Goal: Task Accomplishment & Management: Manage account settings

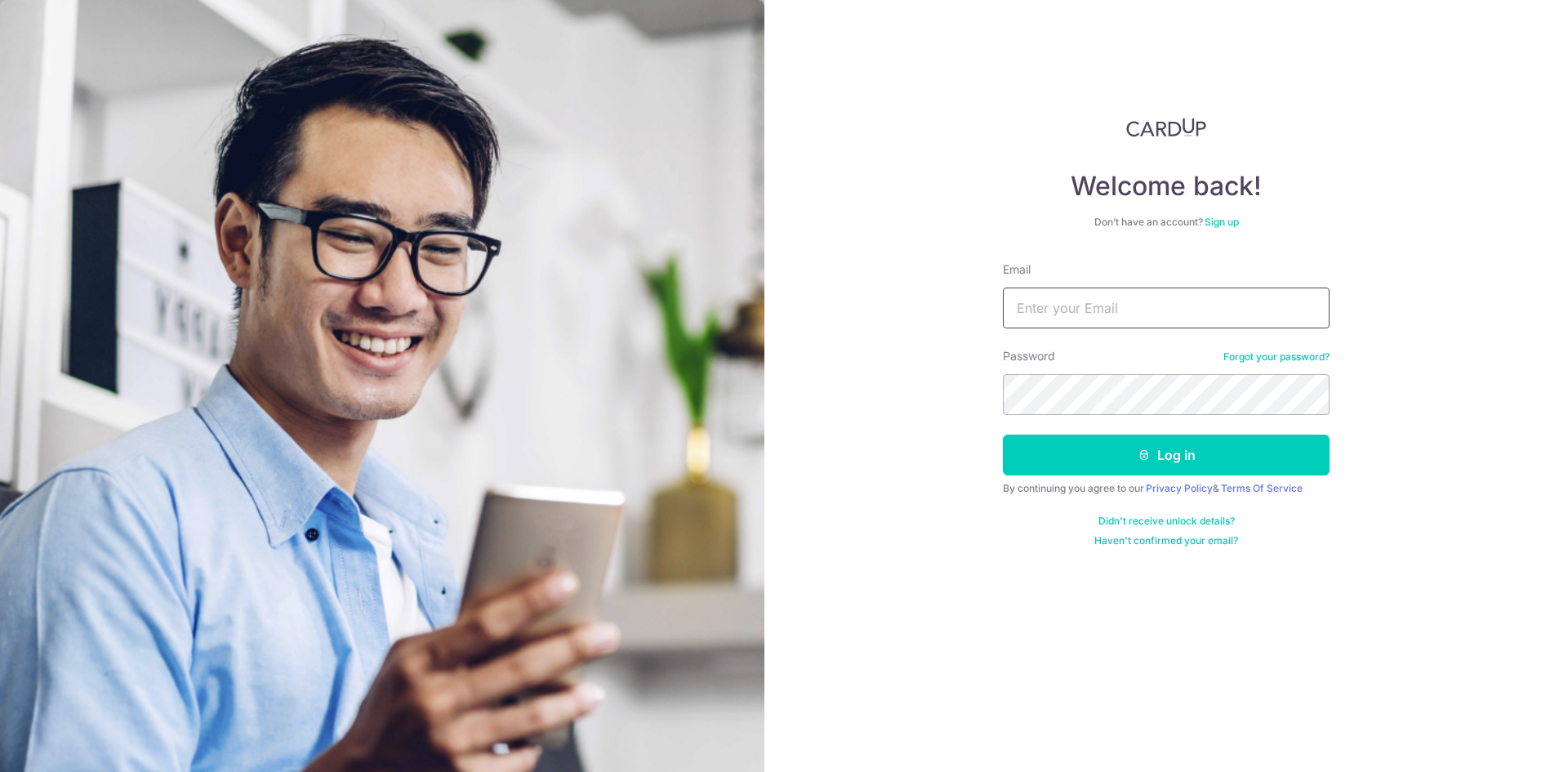
drag, startPoint x: 0, startPoint y: 0, endPoint x: 1092, endPoint y: 316, distance: 1136.8
click at [1092, 316] on input "Email" at bounding box center [1166, 308] width 326 height 41
type input "[EMAIL_ADDRESS][DOMAIN_NAME]"
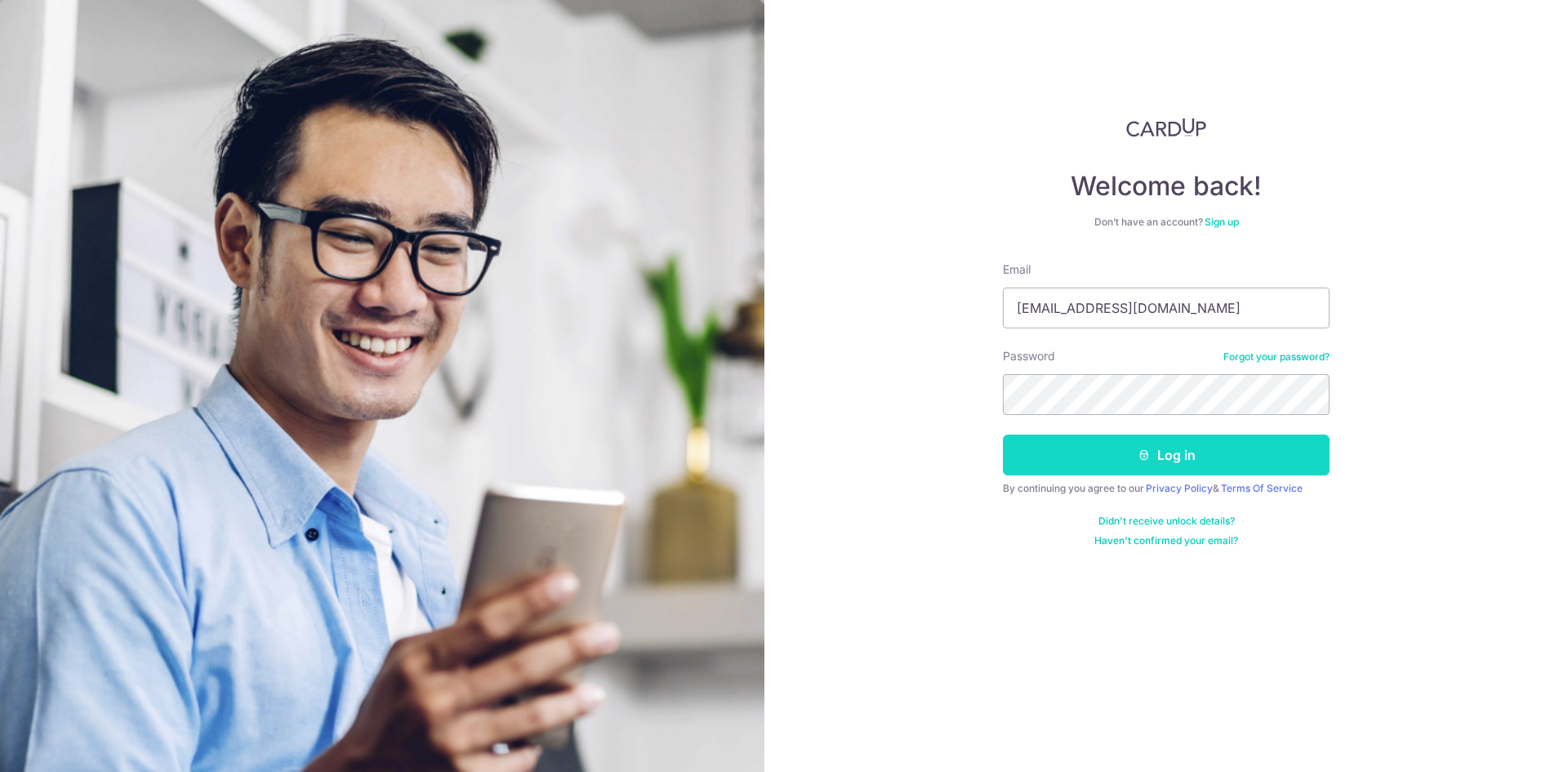
click at [1057, 455] on button "Log in" at bounding box center [1166, 455] width 326 height 41
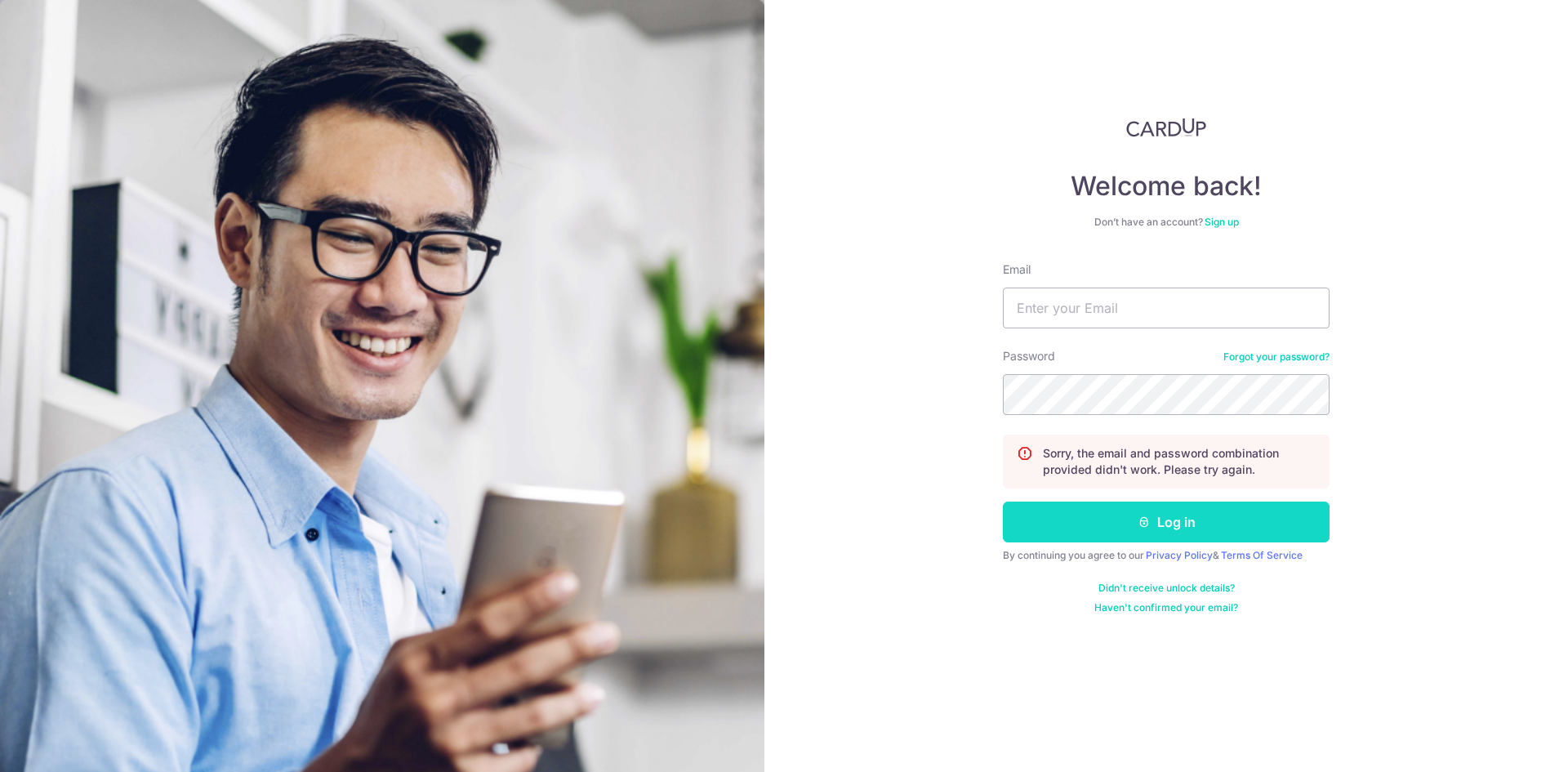
click at [1184, 517] on button "Log in" at bounding box center [1166, 522] width 326 height 41
click at [1056, 314] on input "Email" at bounding box center [1166, 308] width 326 height 41
type input "[EMAIL_ADDRESS][DOMAIN_NAME]"
click at [1172, 520] on button "Log in" at bounding box center [1166, 522] width 326 height 41
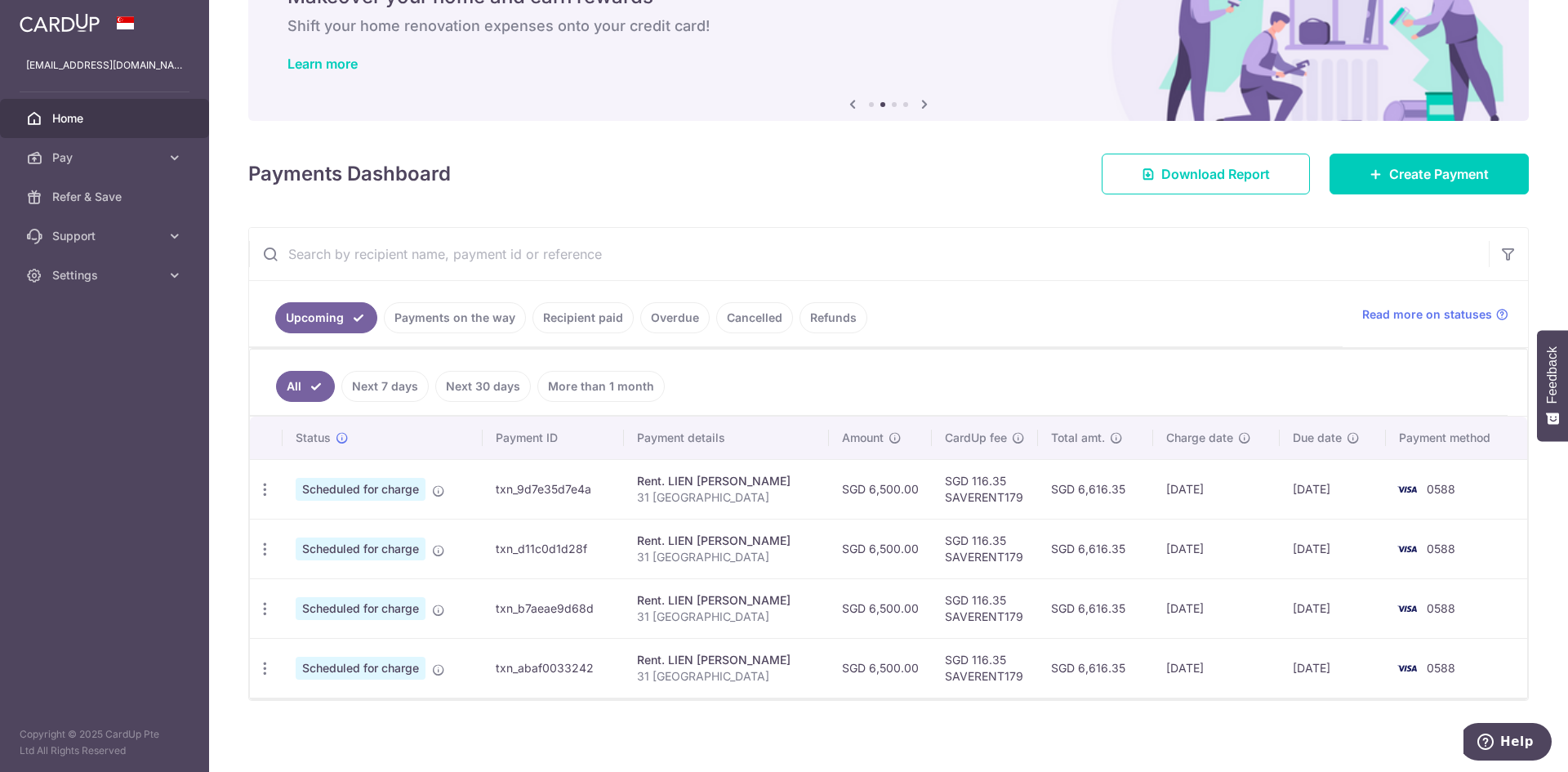
scroll to position [94, 0]
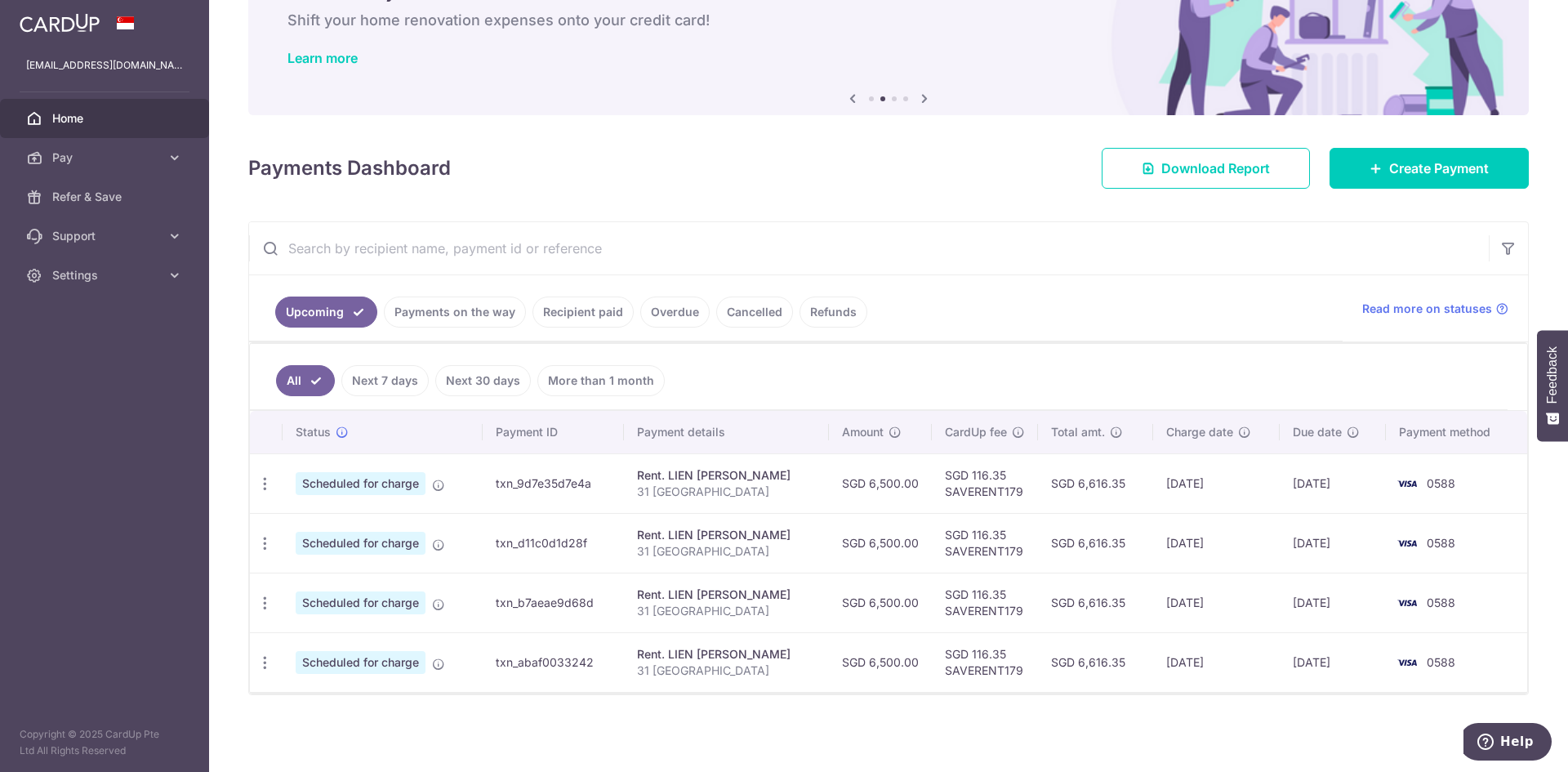
click at [1403, 483] on img at bounding box center [1407, 483] width 33 height 19
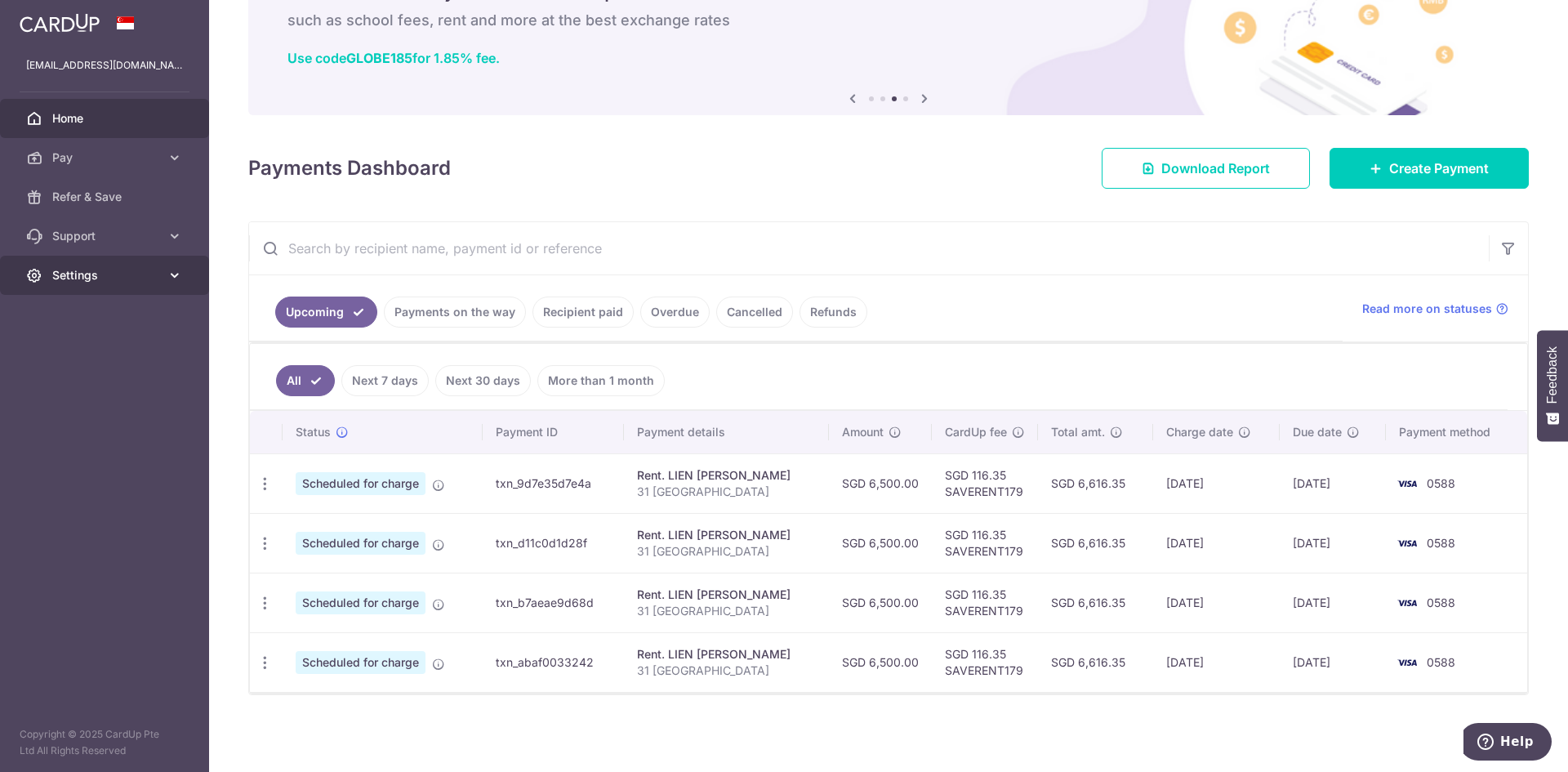
click at [92, 265] on link "Settings" at bounding box center [104, 275] width 209 height 39
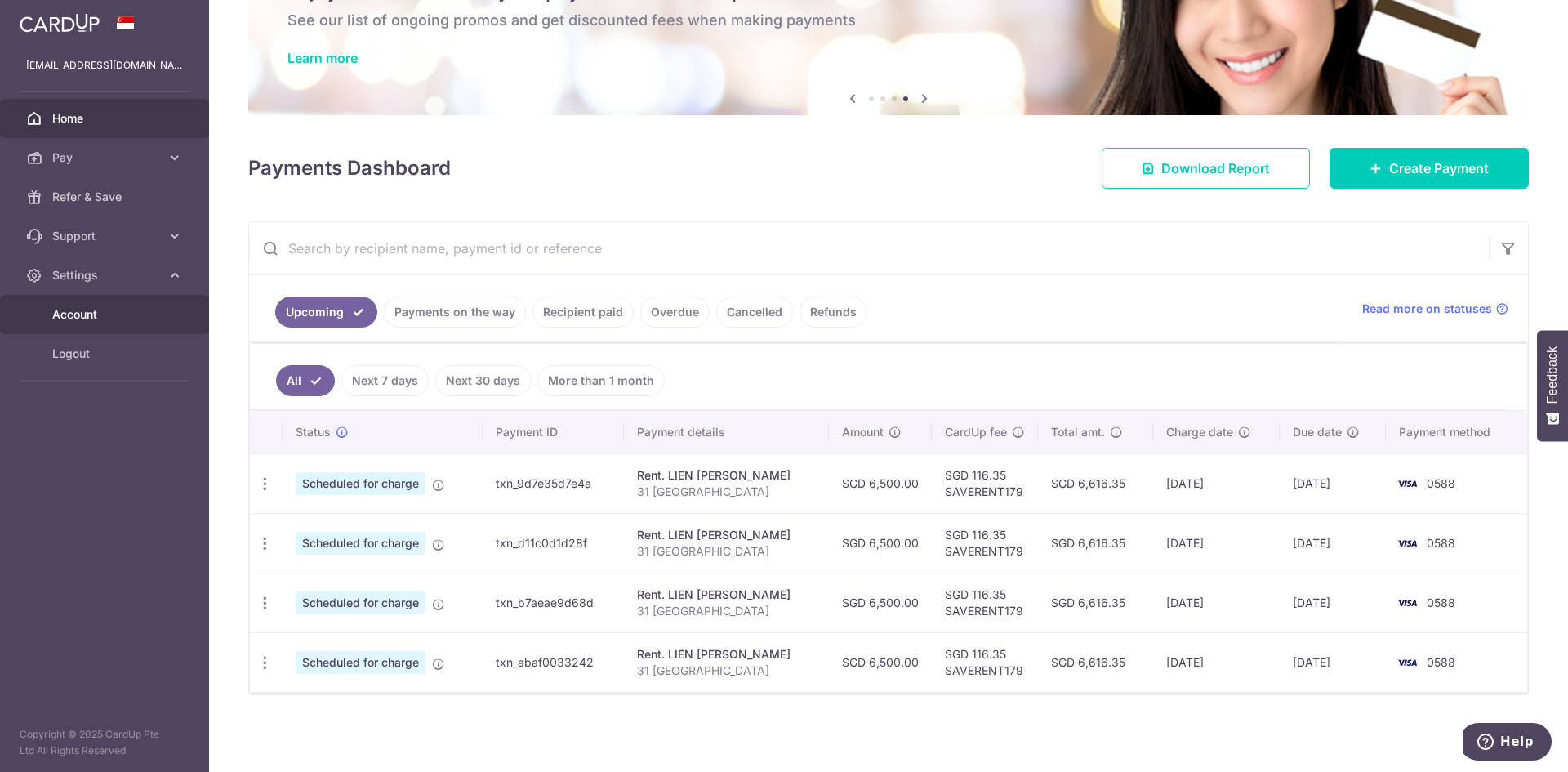
click at [85, 311] on span "Account" at bounding box center [107, 314] width 108 height 16
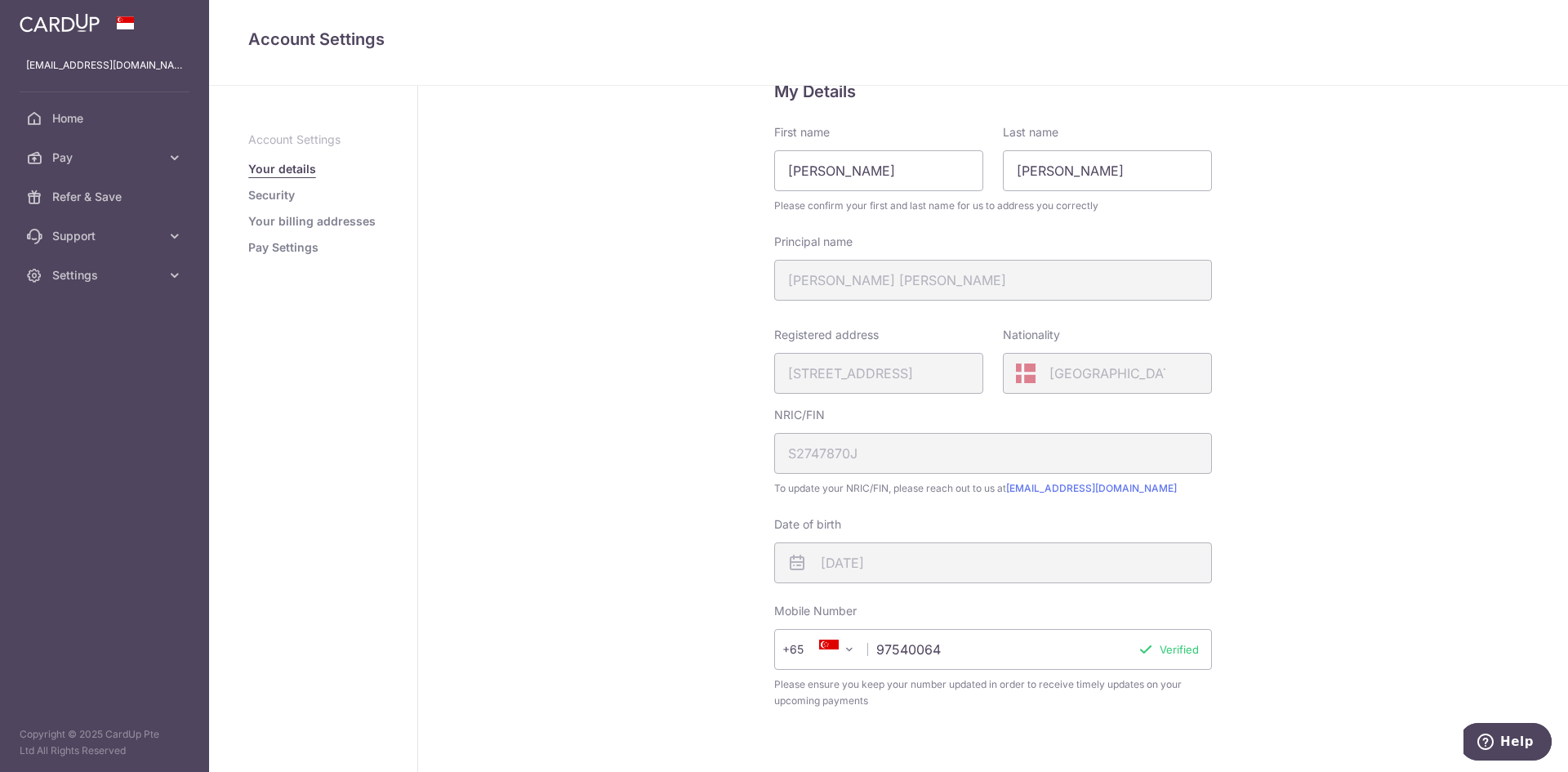
scroll to position [82, 0]
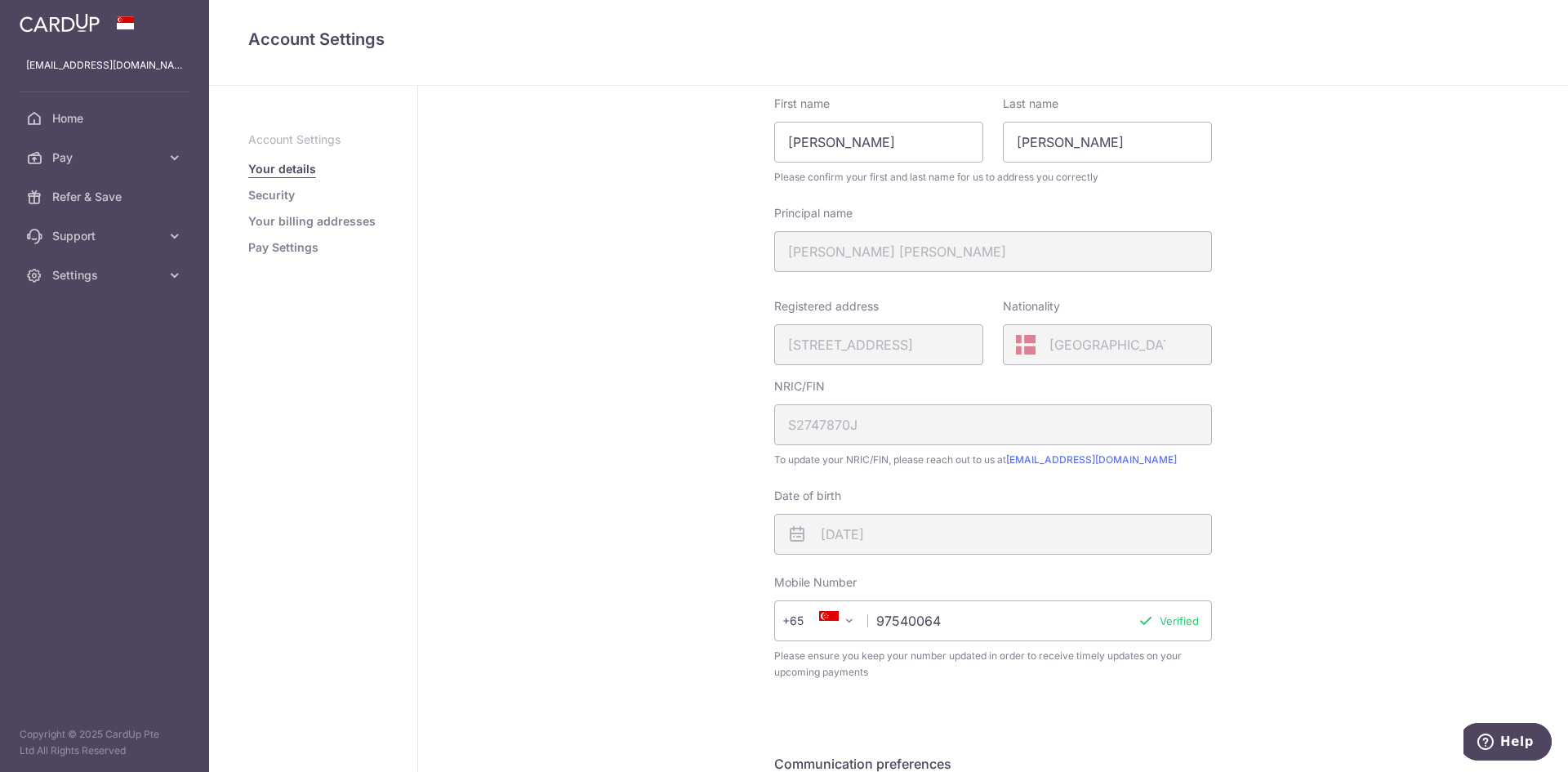
click at [782, 344] on div "Registered address 69, ONE TREE HILL, 11, 69, SINGAPORE, 248706" at bounding box center [878, 331] width 209 height 67
click at [910, 342] on div "Registered address 69, ONE TREE HILL, 11, 69, SINGAPORE, 248706" at bounding box center [878, 331] width 209 height 67
click at [946, 347] on div "Registered address 69, ONE TREE HILL, 11, 69, SINGAPORE, 248706" at bounding box center [878, 331] width 209 height 67
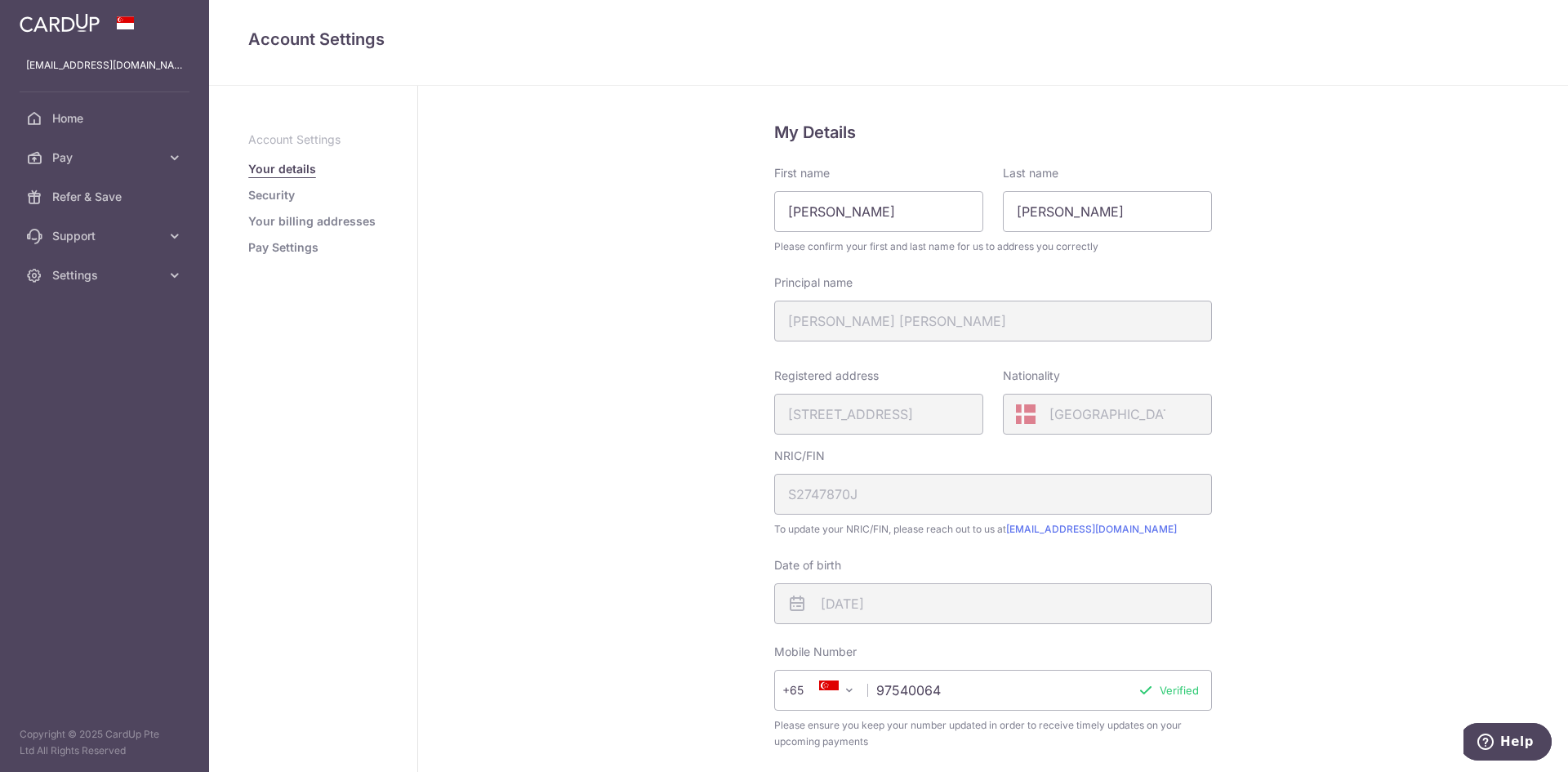
scroll to position [0, 0]
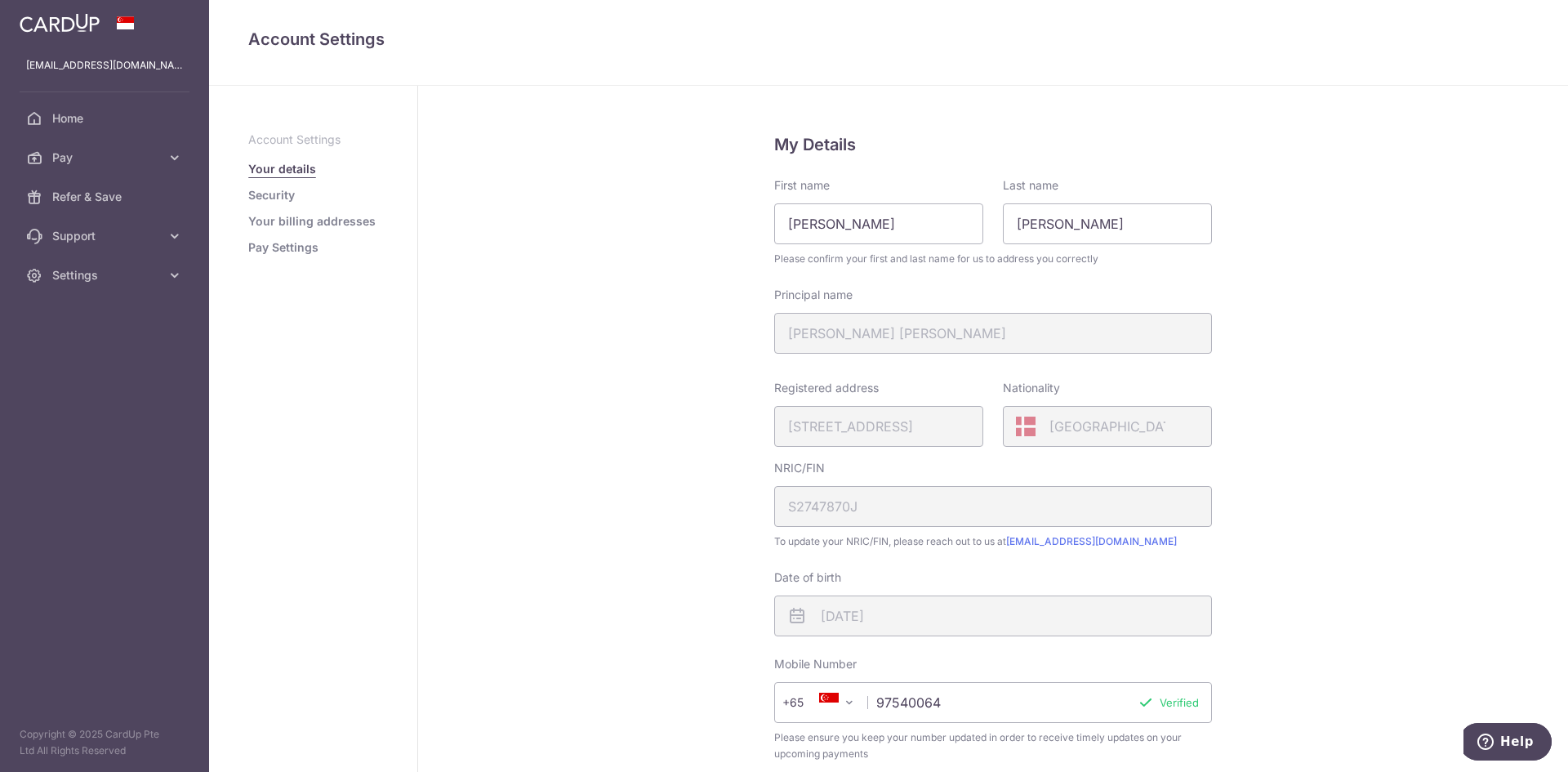
click at [301, 220] on link "Your billing addresses" at bounding box center [312, 221] width 128 height 16
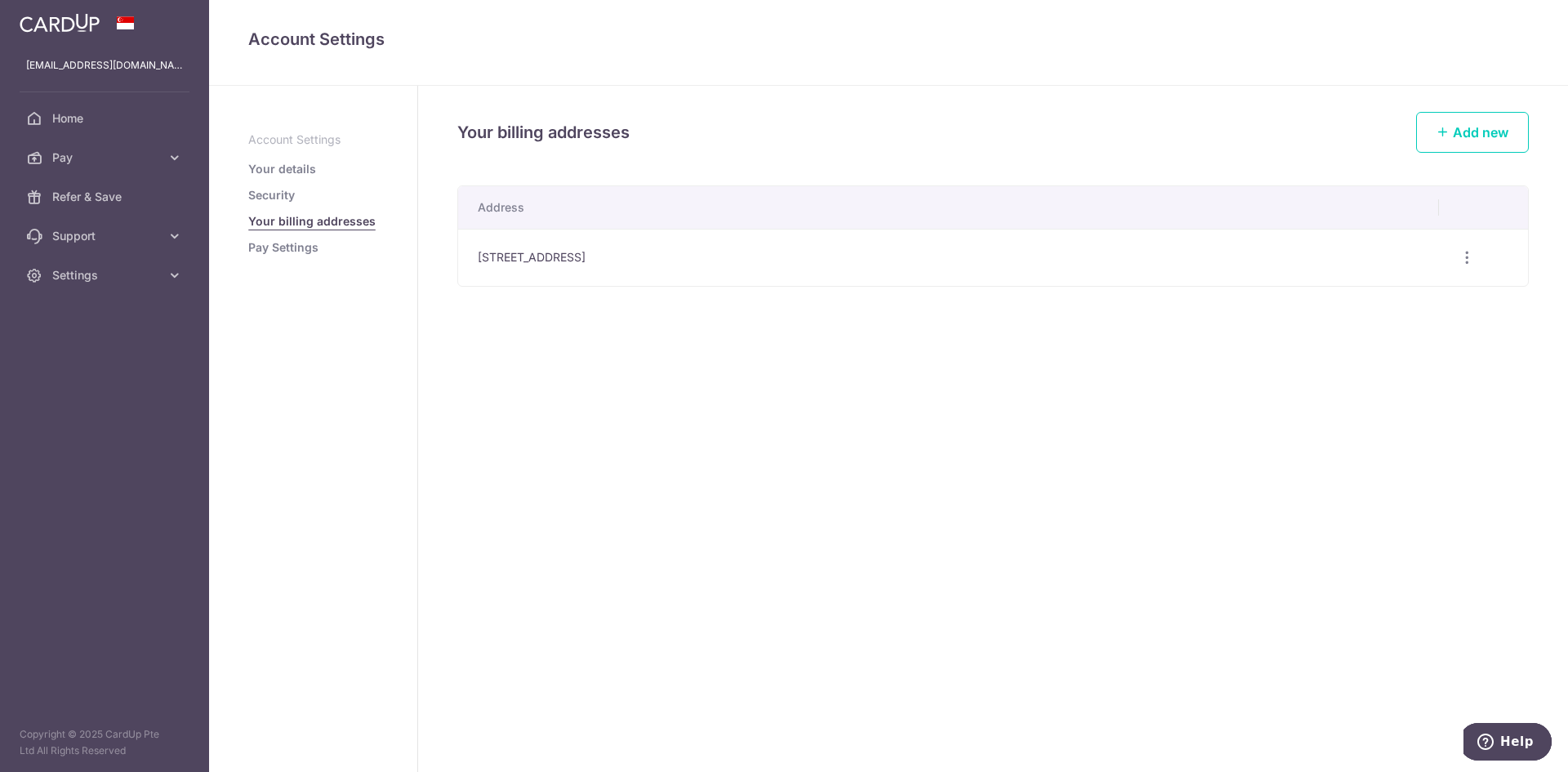
click at [290, 250] on link "Pay Settings" at bounding box center [283, 247] width 70 height 16
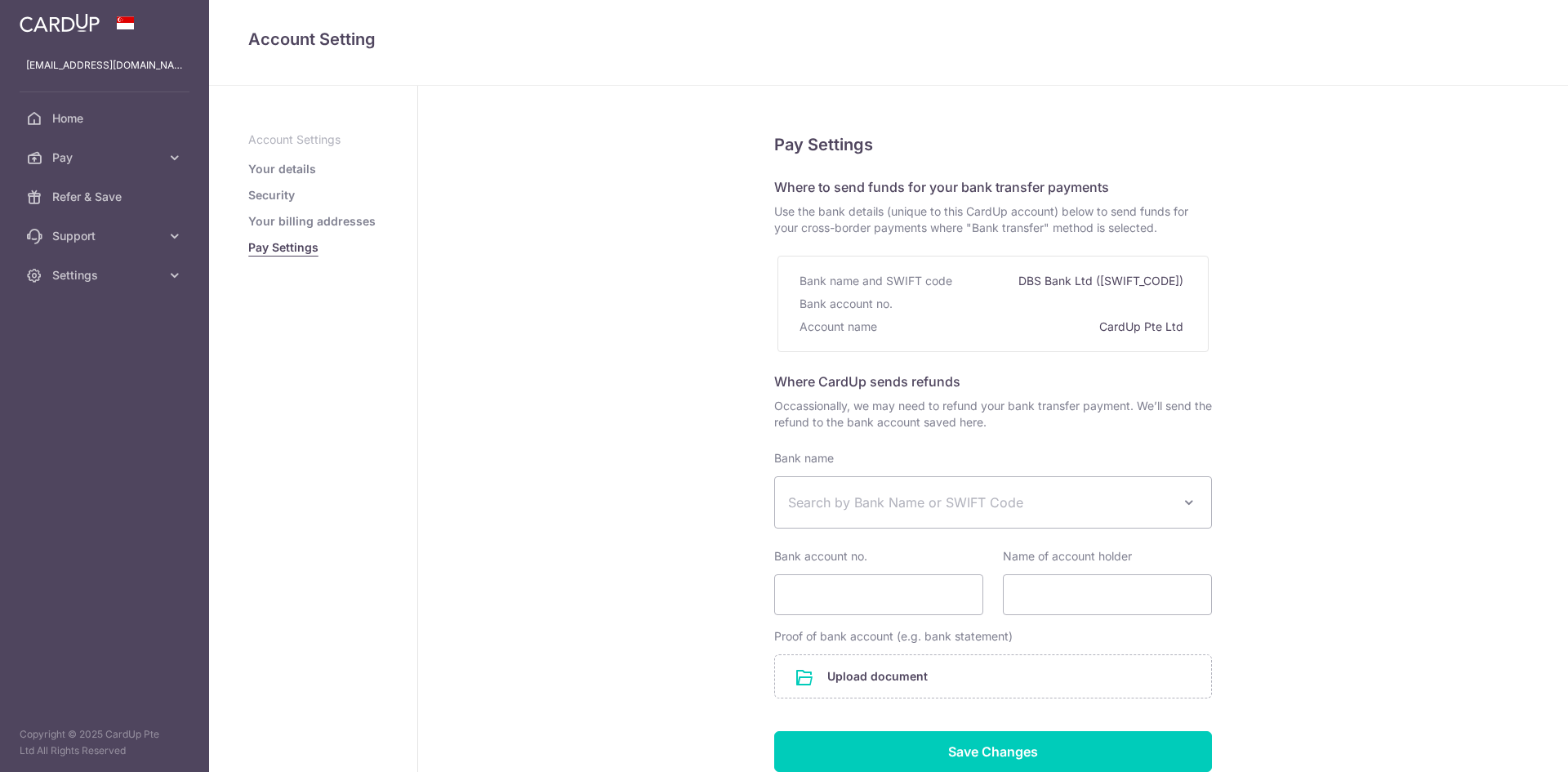
select select
click at [284, 166] on link "Your details" at bounding box center [282, 168] width 68 height 16
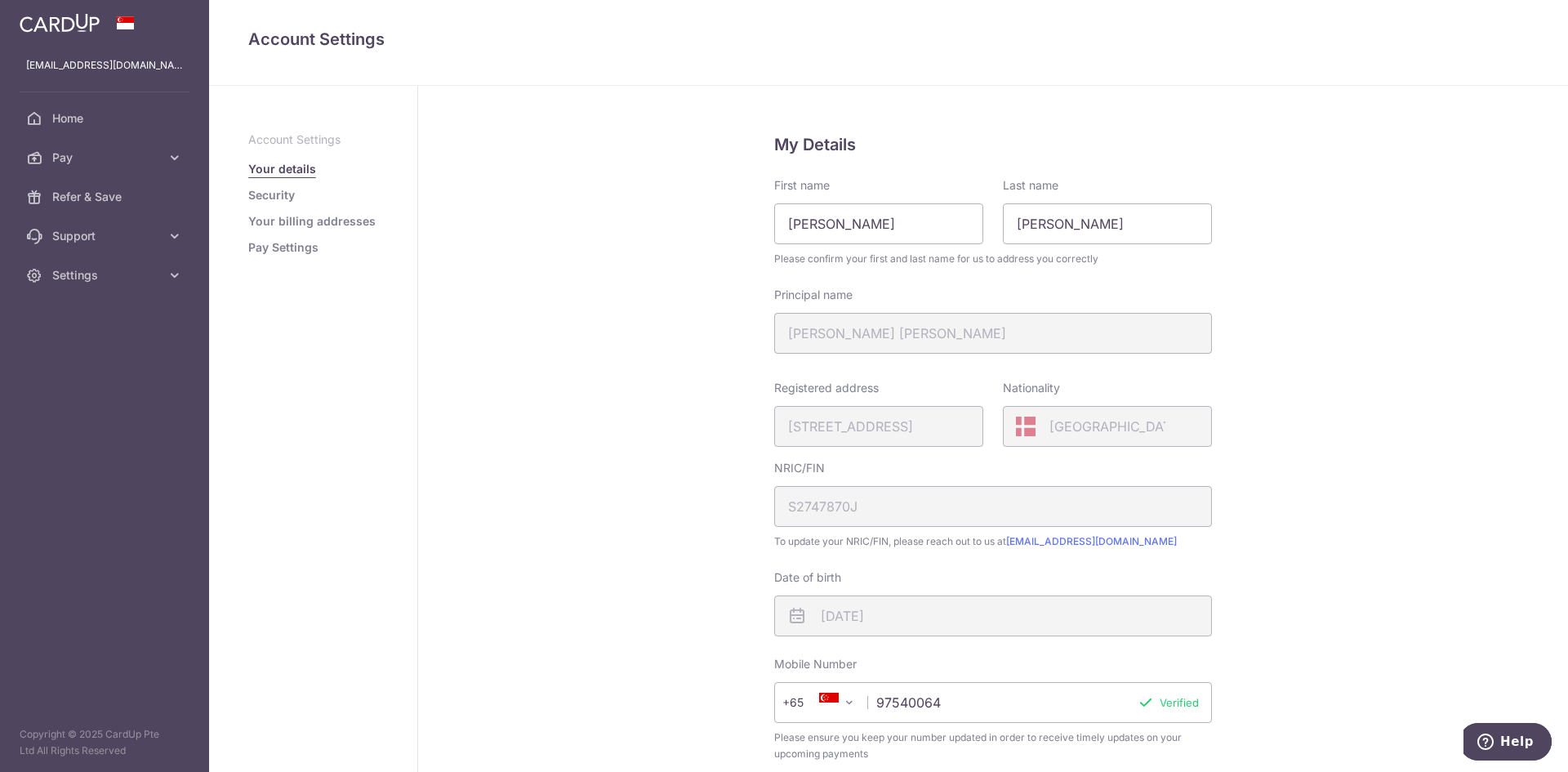
click at [279, 189] on link "Security" at bounding box center [271, 194] width 46 height 16
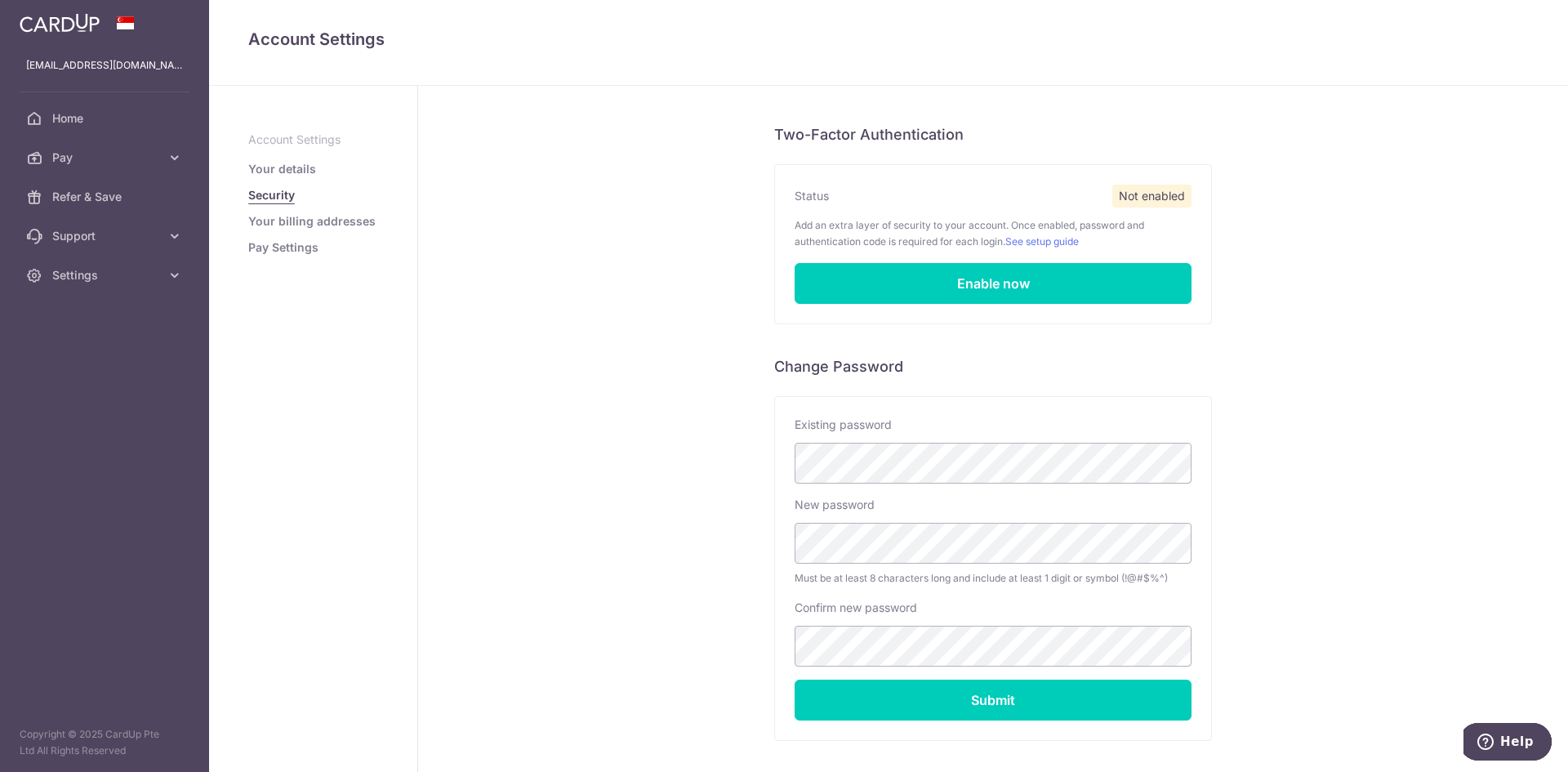
scroll to position [151, 0]
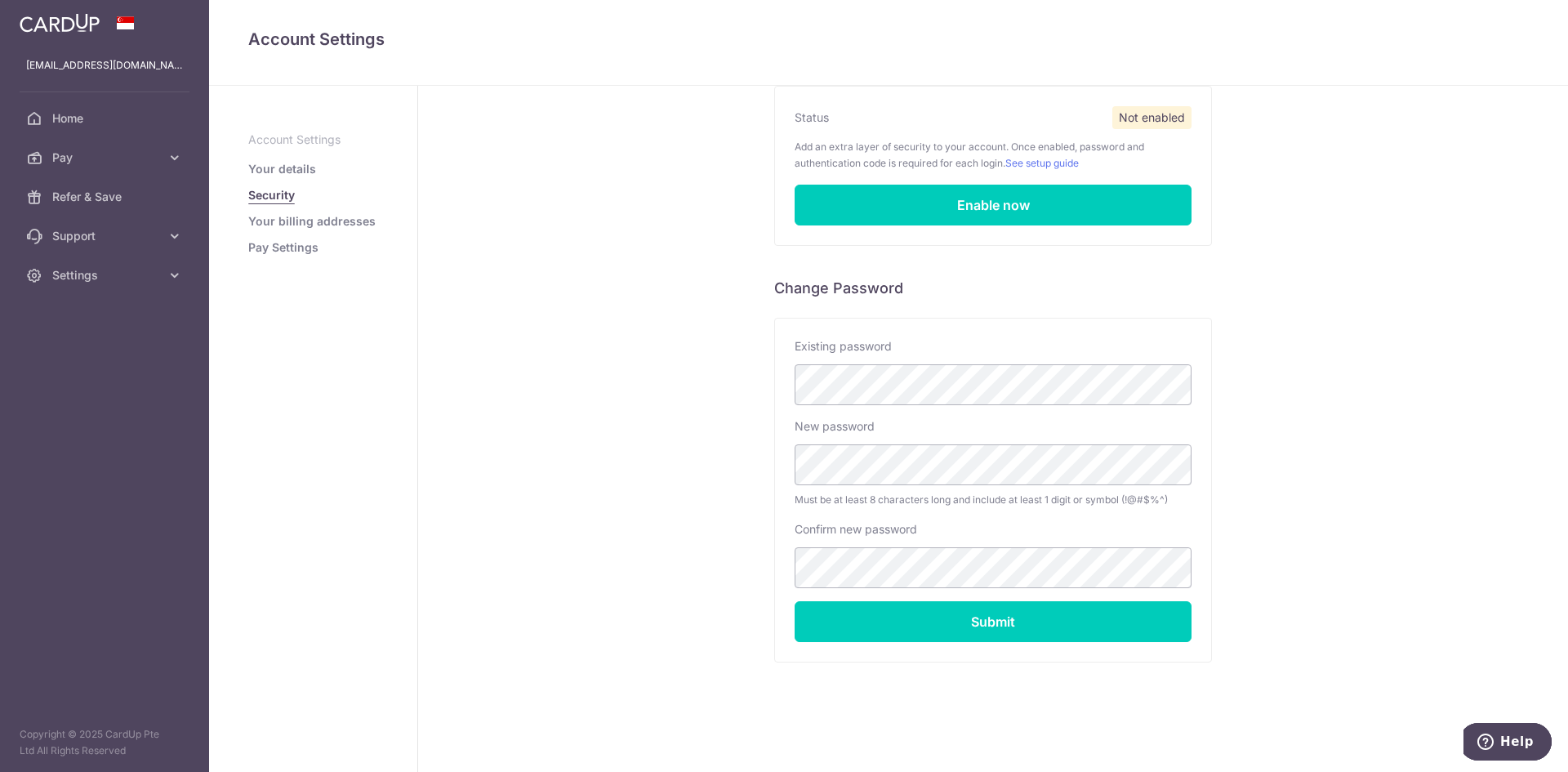
click at [304, 218] on link "Your billing addresses" at bounding box center [312, 221] width 128 height 16
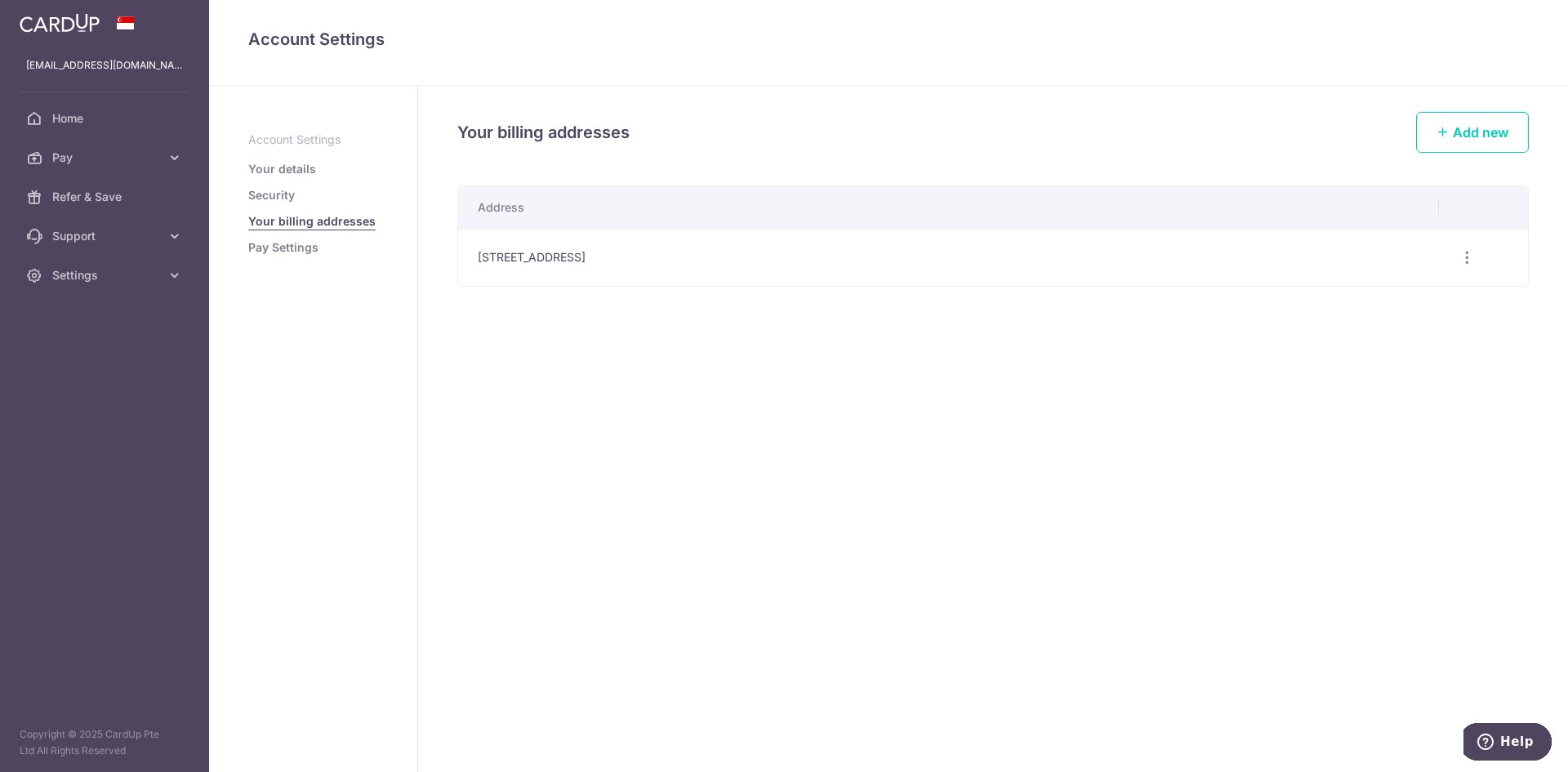
click at [299, 250] on link "Pay Settings" at bounding box center [283, 247] width 70 height 16
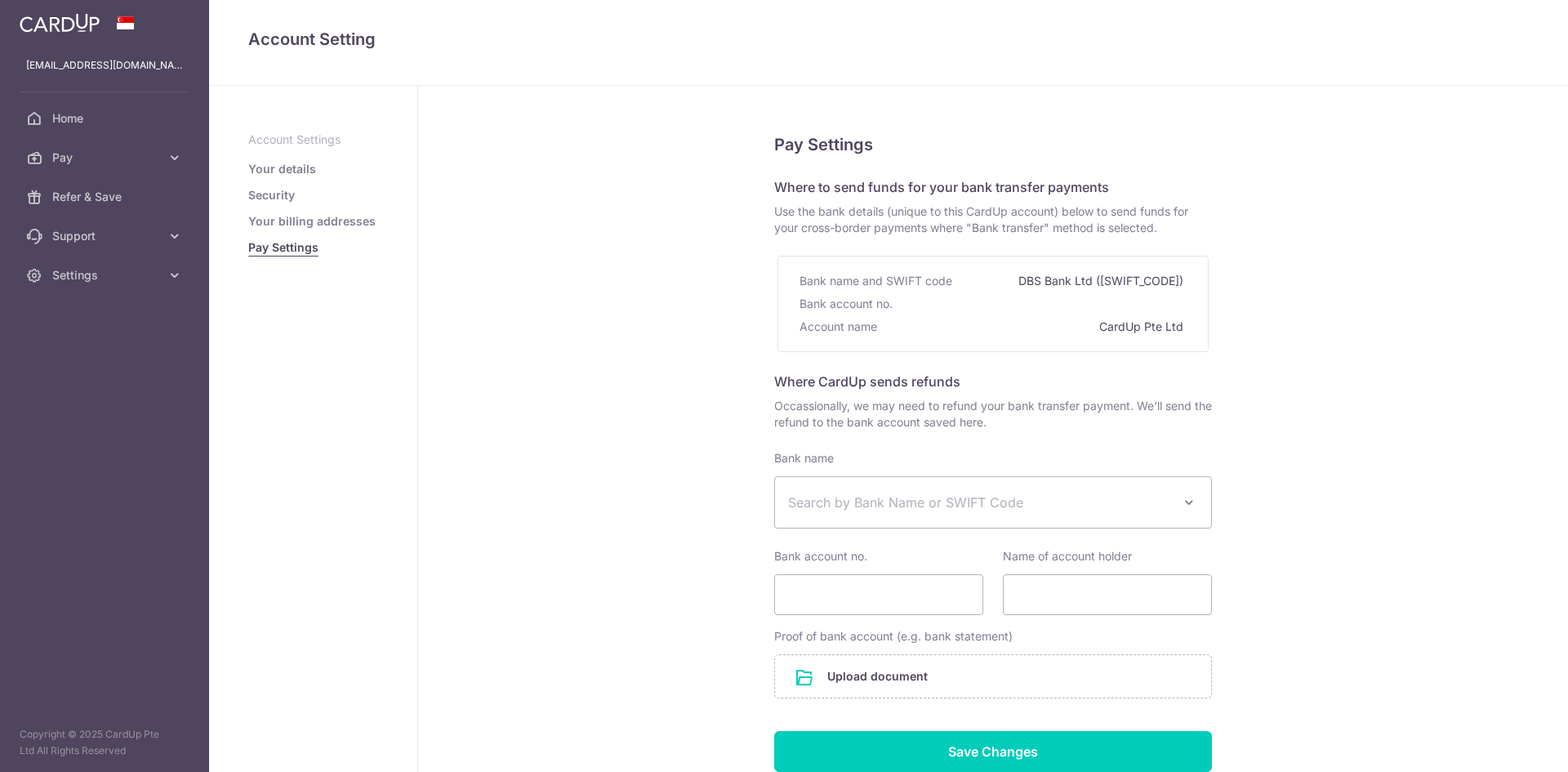
select select
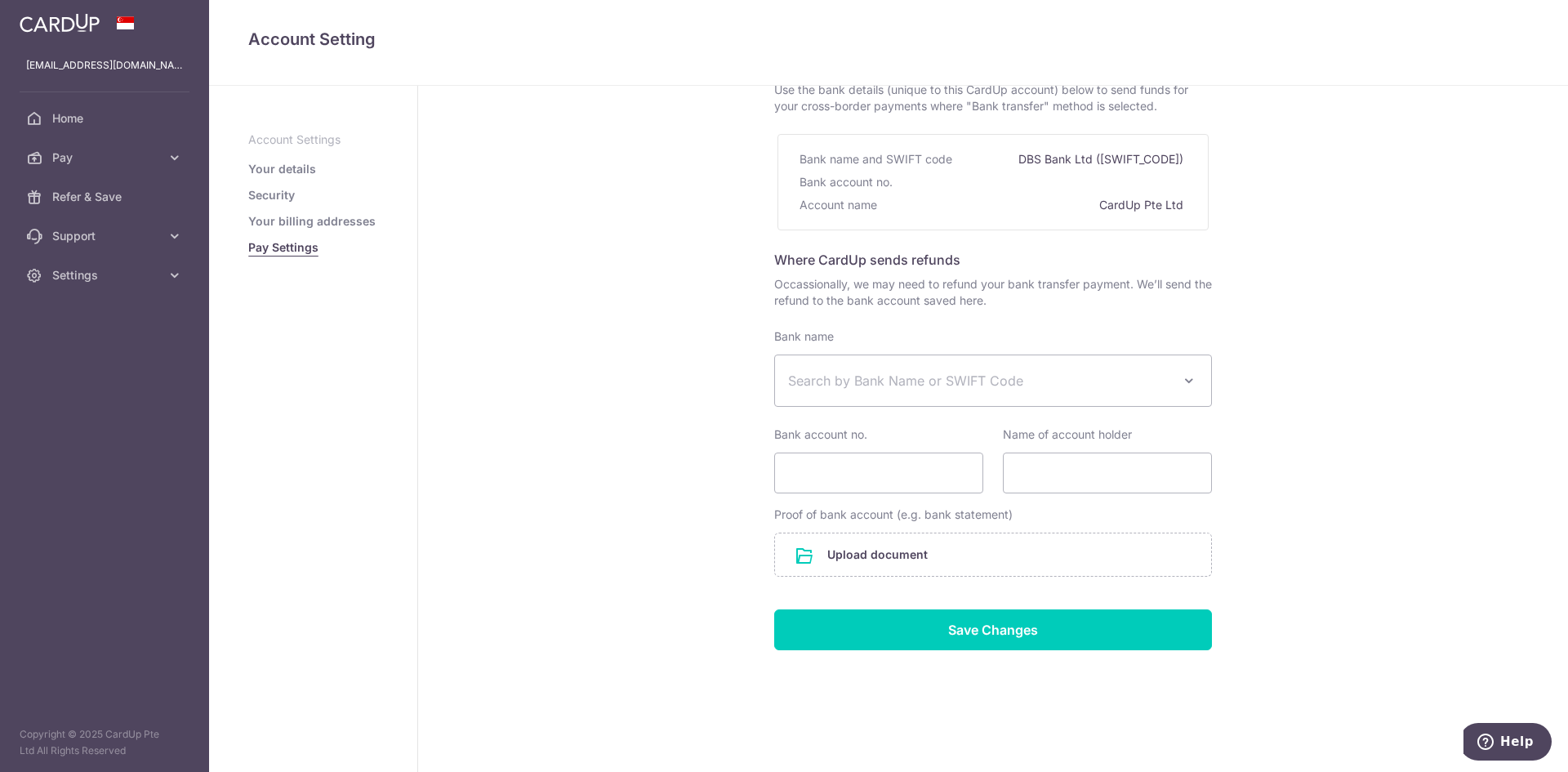
scroll to position [123, 0]
click at [280, 164] on link "Your details" at bounding box center [282, 168] width 68 height 16
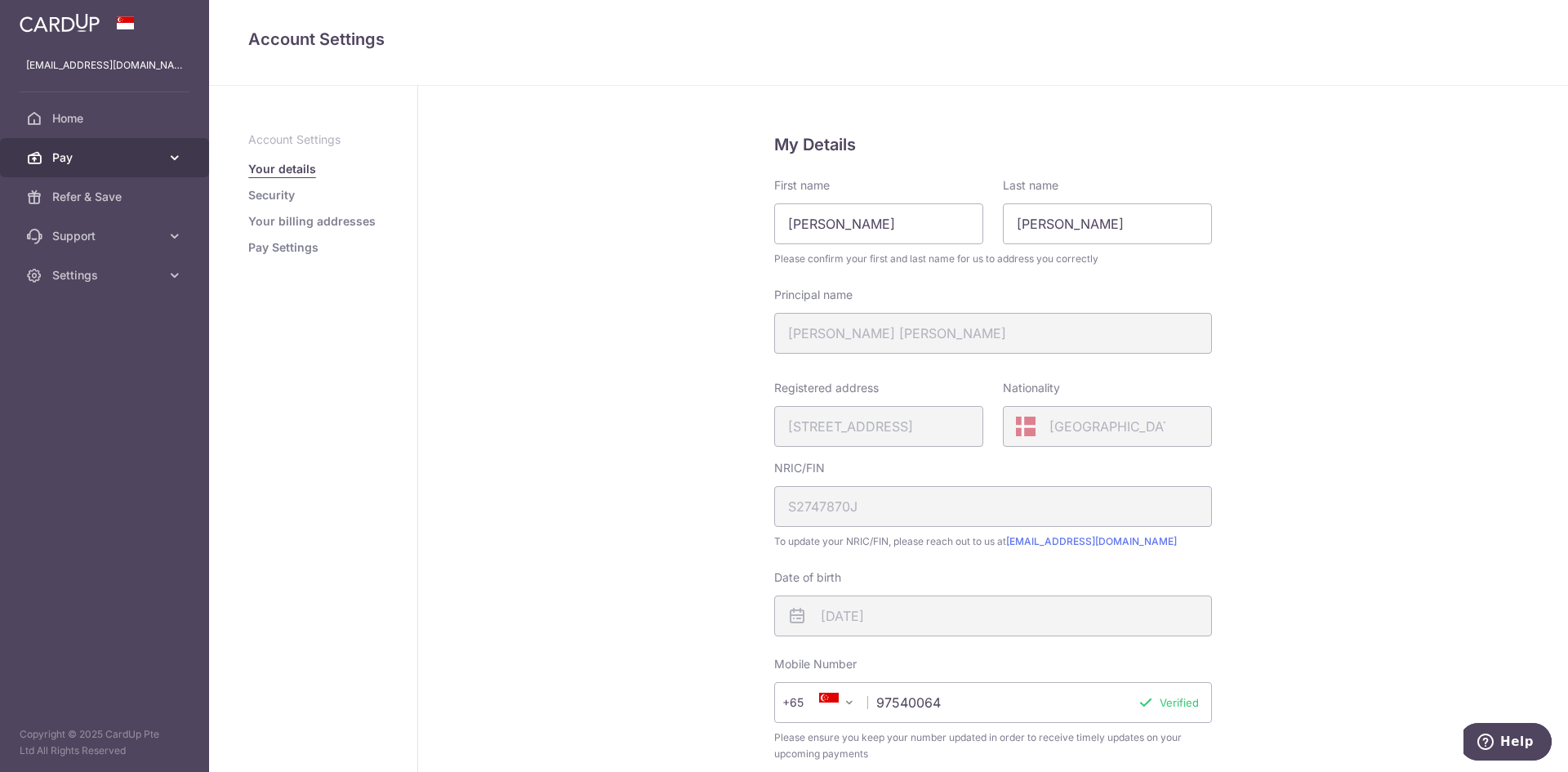
click at [68, 158] on span "Pay" at bounding box center [107, 157] width 108 height 16
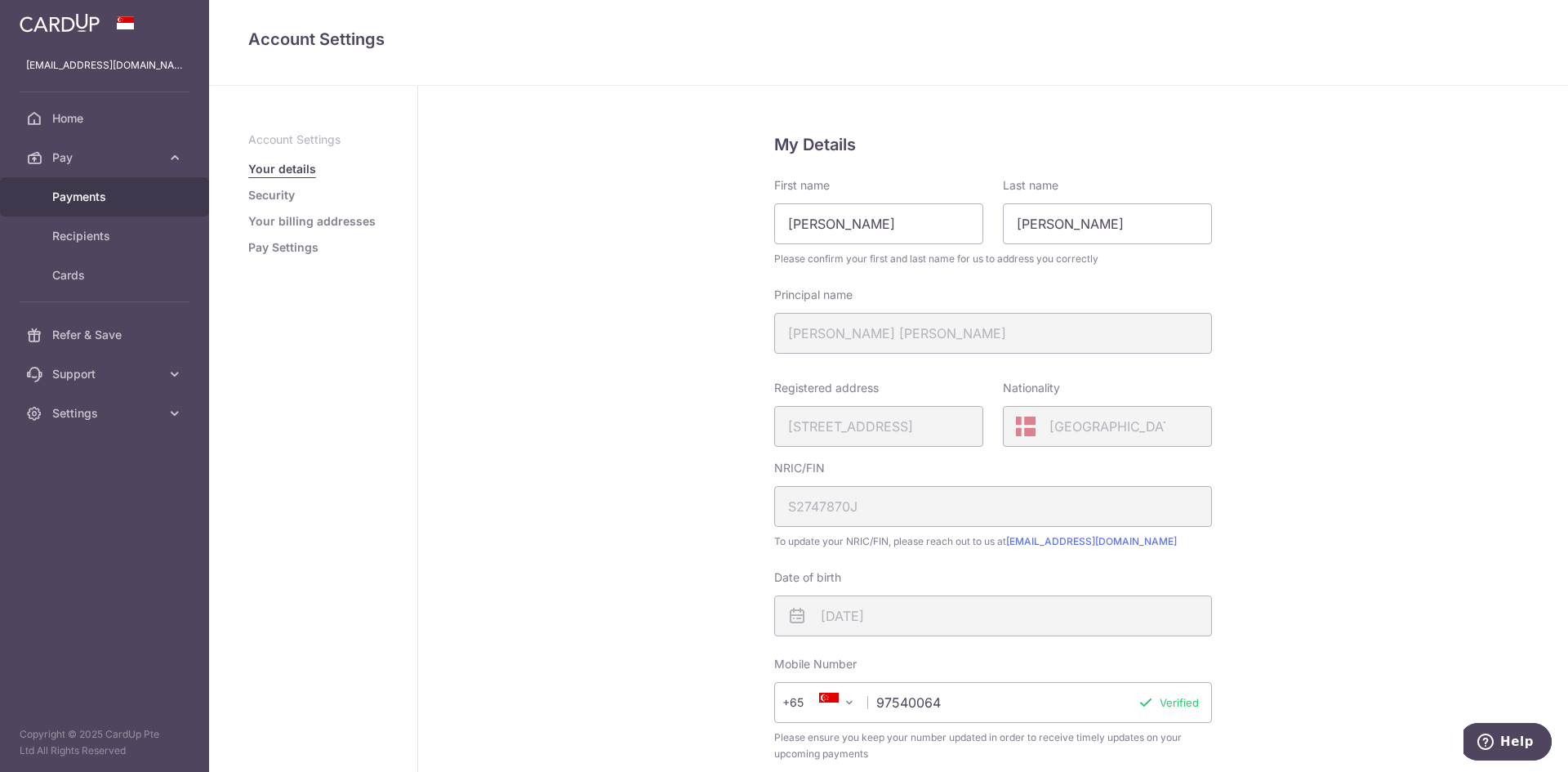
click at [80, 197] on span "Payments" at bounding box center [107, 196] width 108 height 16
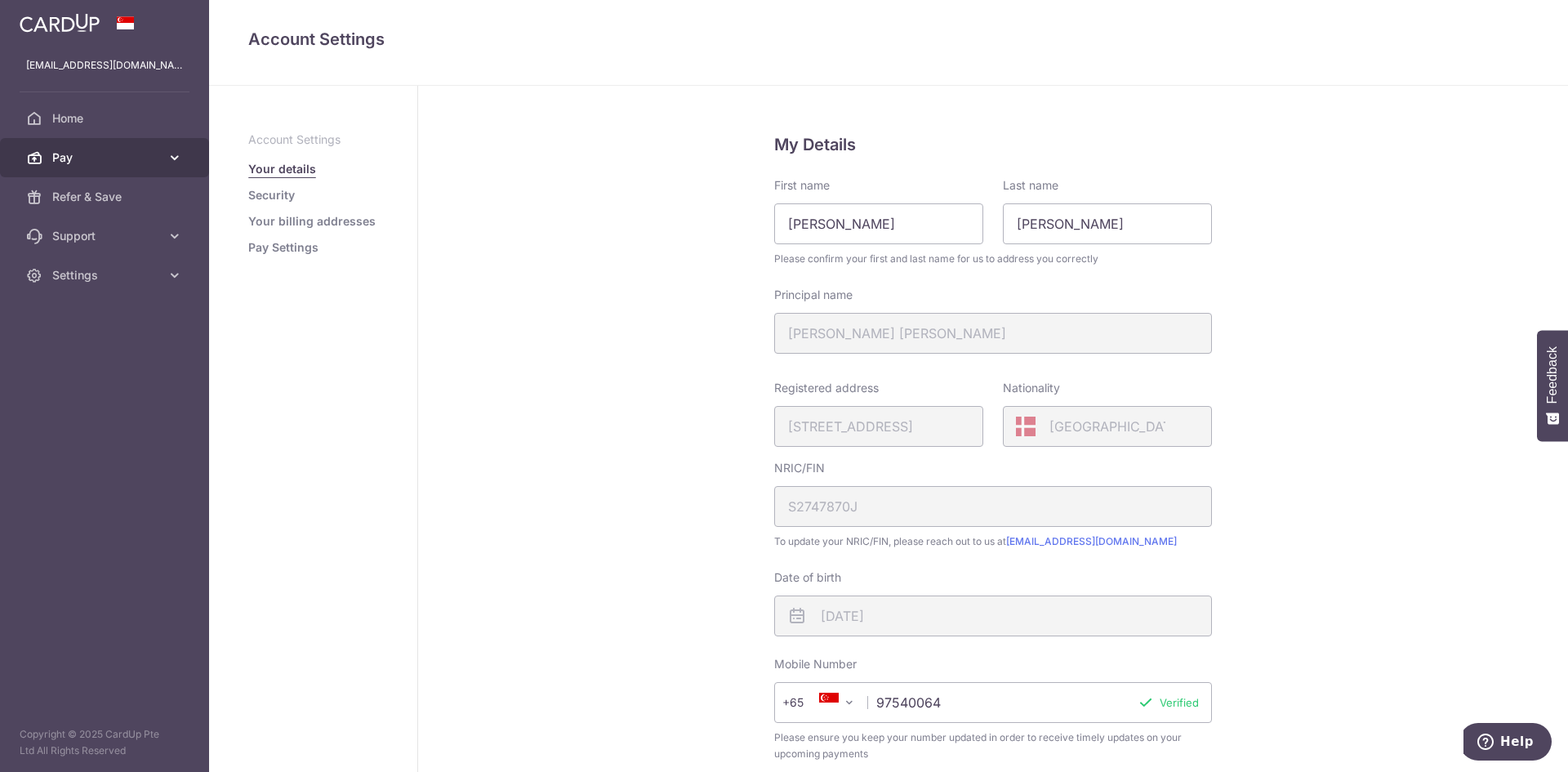
click at [74, 163] on span "Pay" at bounding box center [107, 157] width 108 height 16
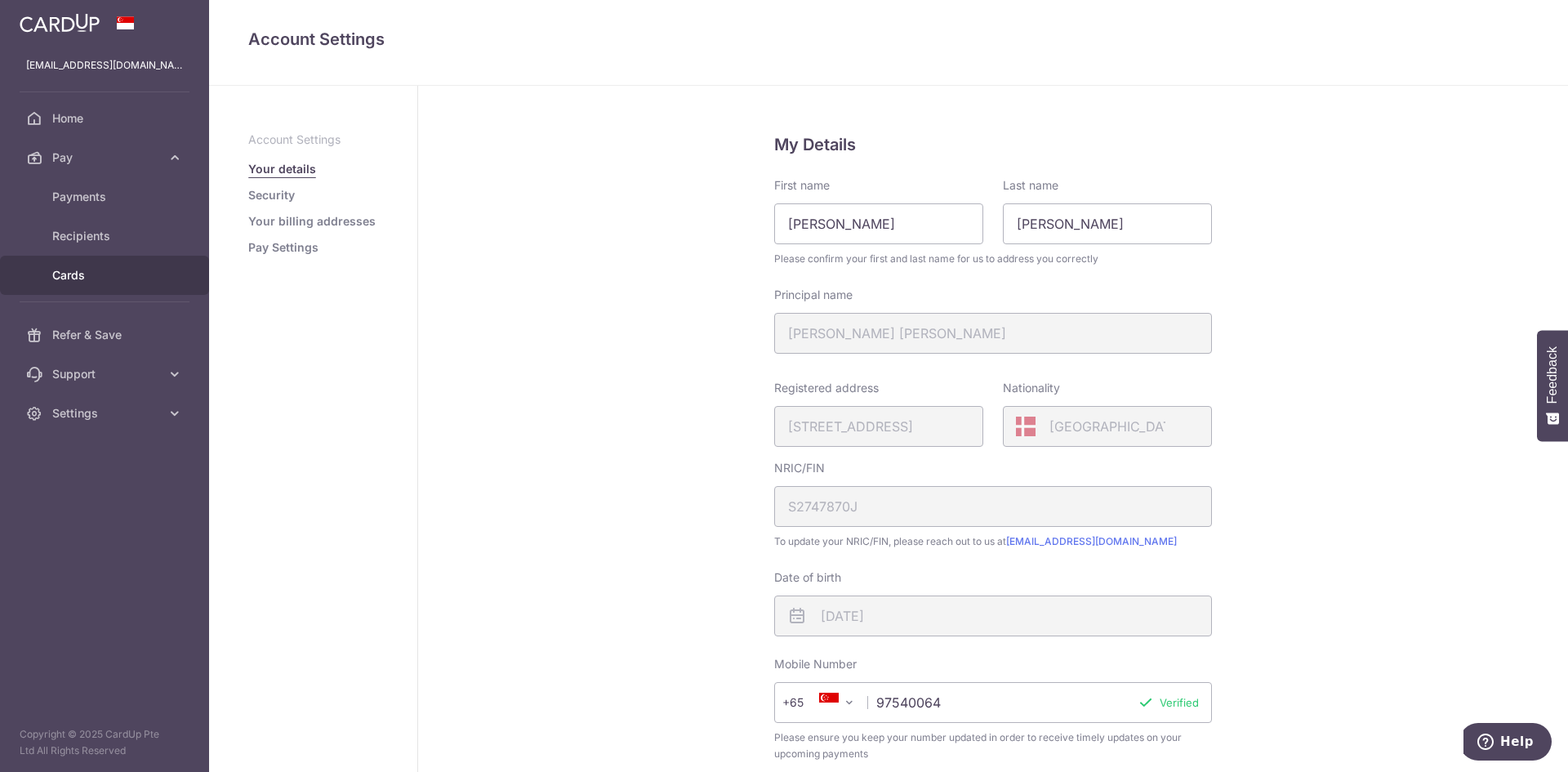
click at [84, 270] on span "Cards" at bounding box center [107, 275] width 108 height 16
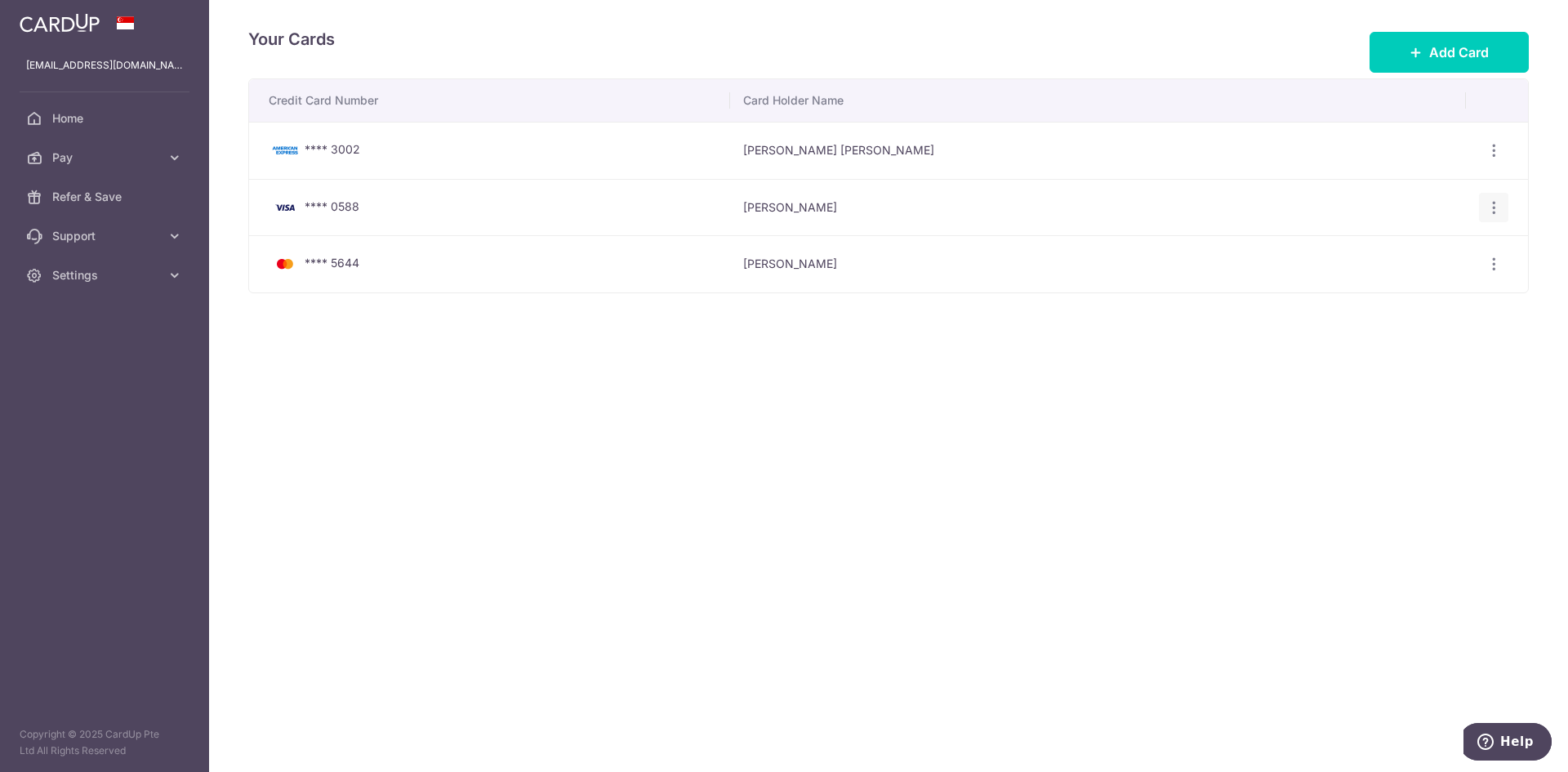
click at [1490, 208] on icon "button" at bounding box center [1494, 208] width 17 height 17
click at [1404, 247] on span "View/Edit" at bounding box center [1438, 252] width 111 height 19
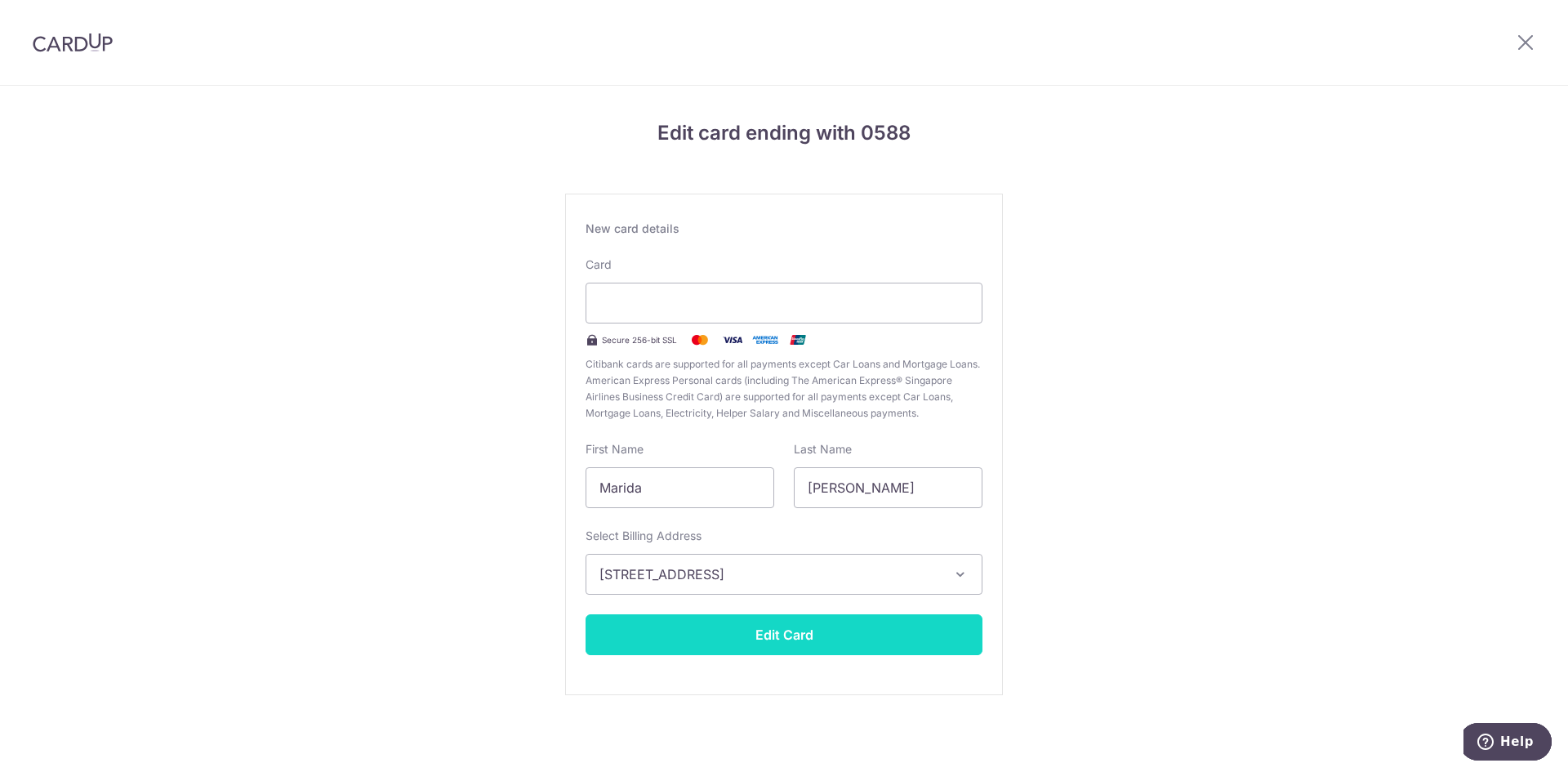
click at [787, 636] on button "Edit Card" at bounding box center [784, 634] width 396 height 41
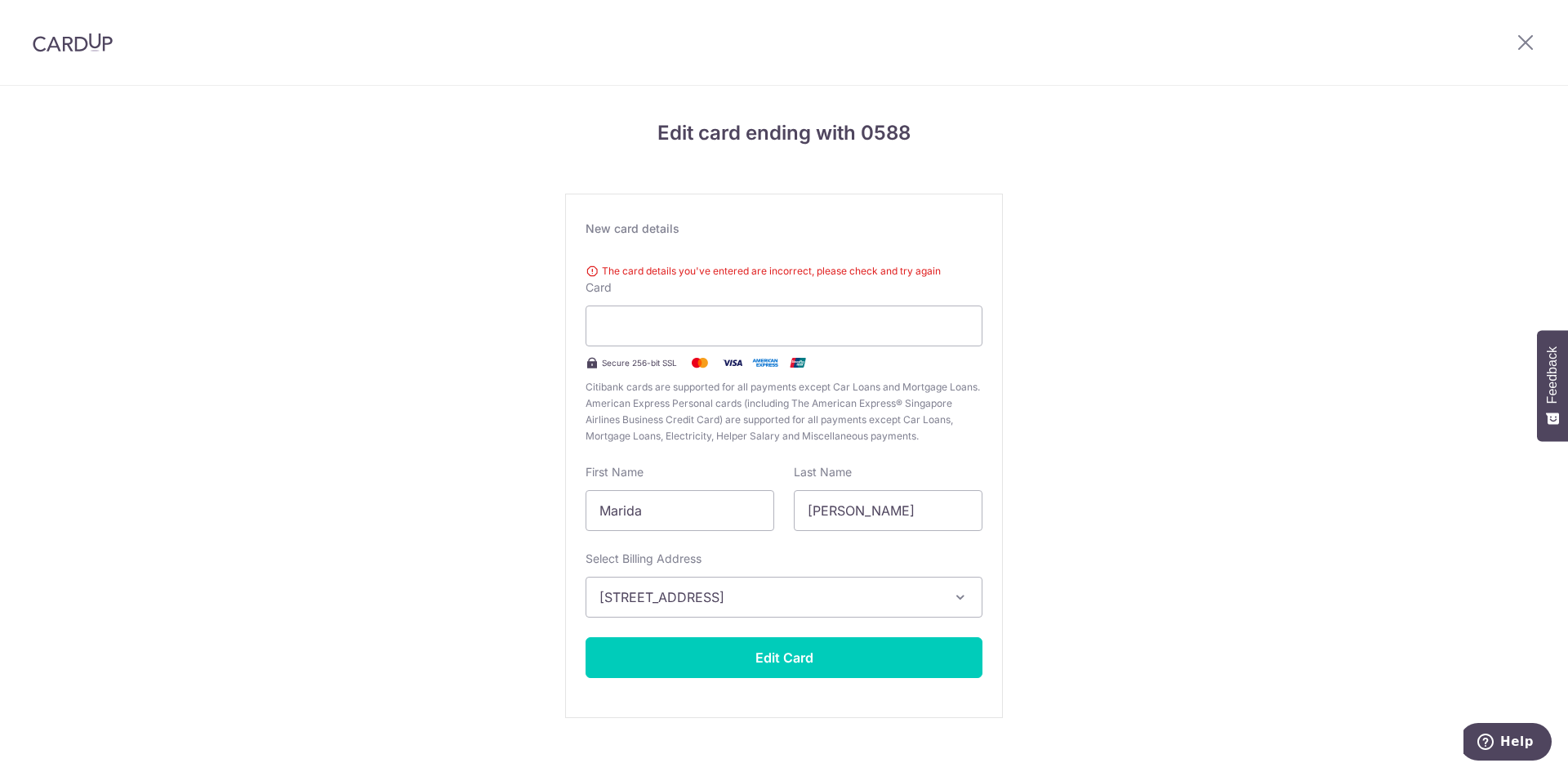
scroll to position [23, 0]
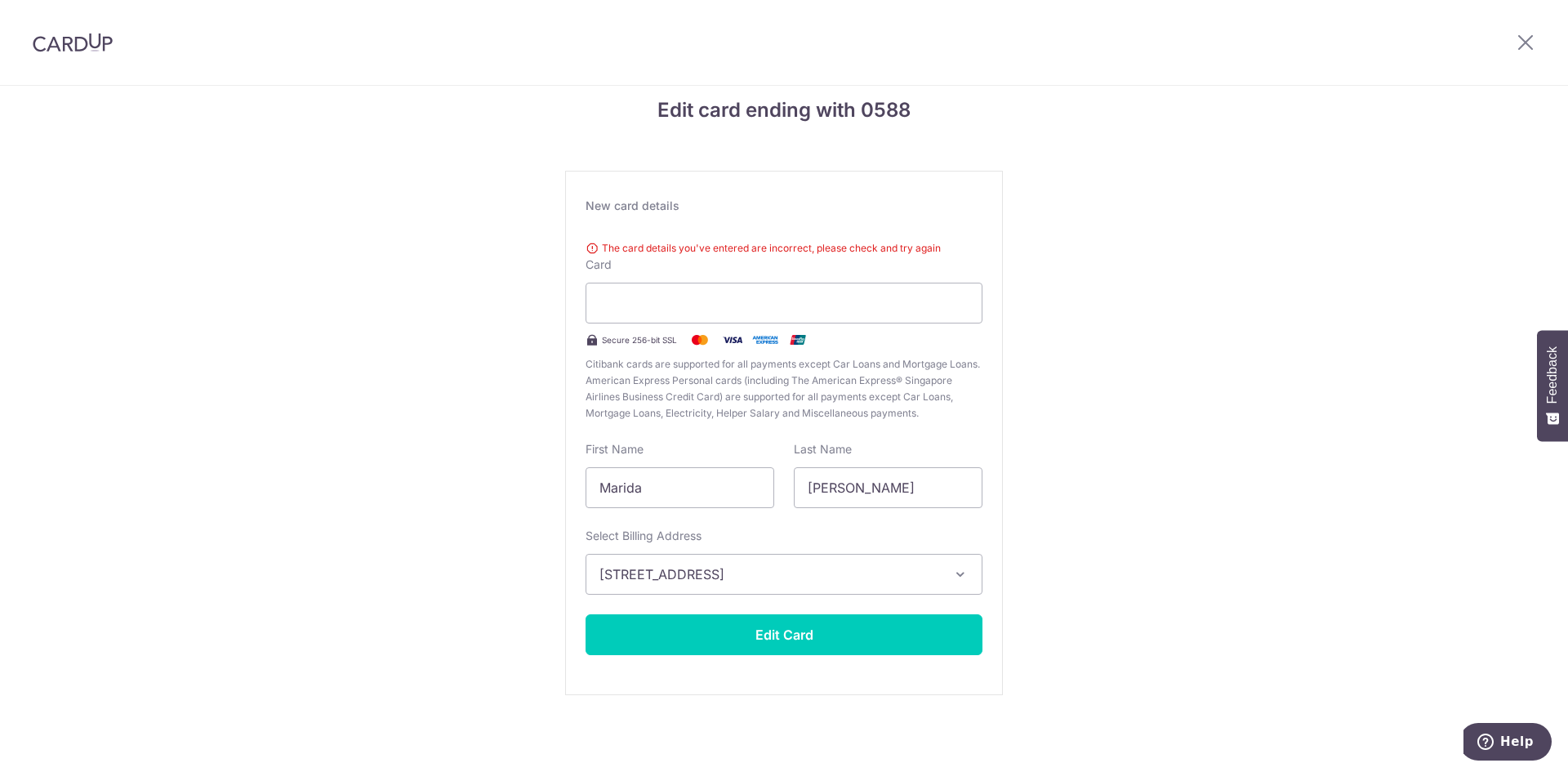
click at [694, 339] on img at bounding box center [700, 339] width 33 height 19
click at [780, 634] on button "Edit Card" at bounding box center [784, 634] width 396 height 41
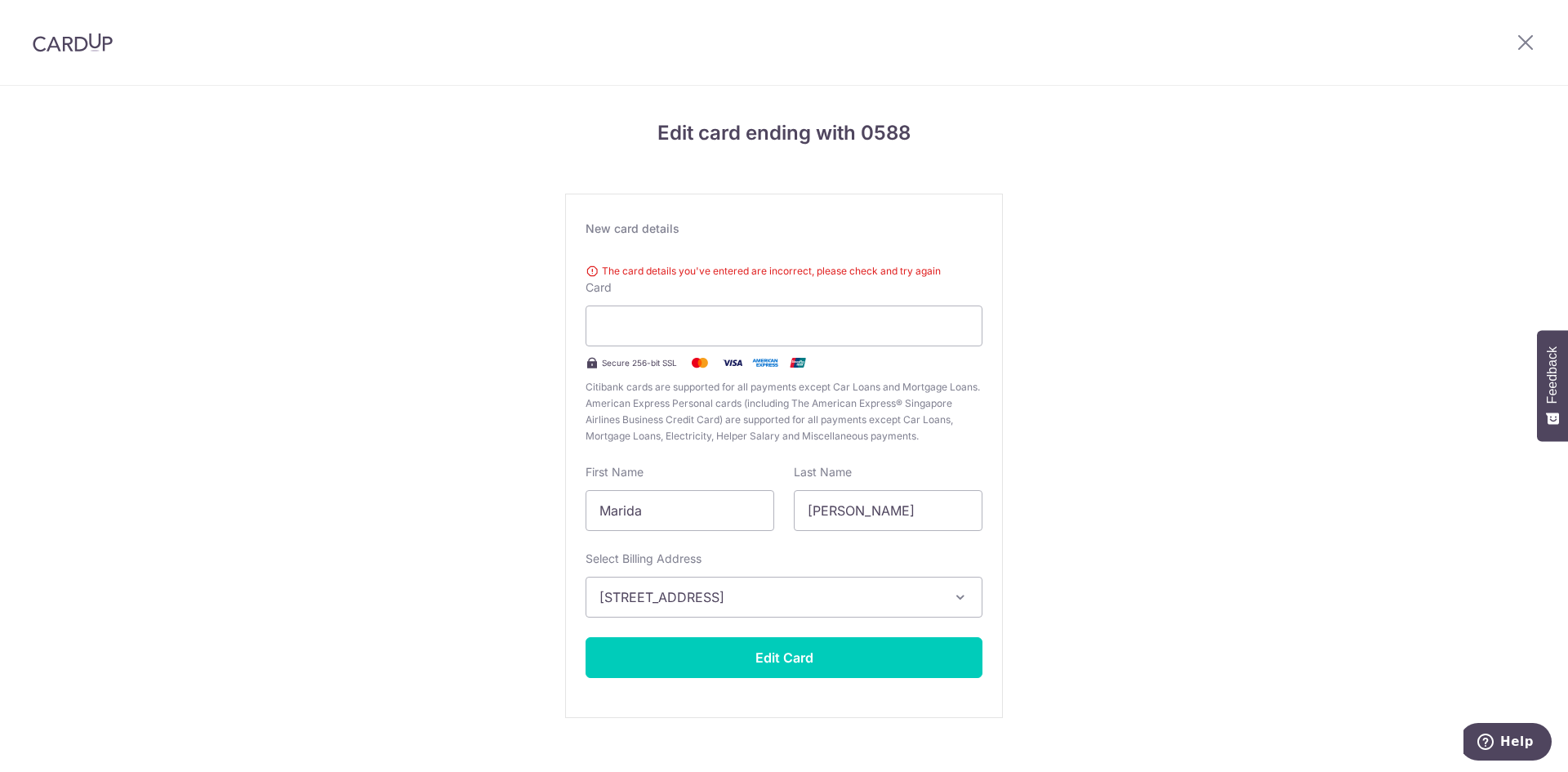
scroll to position [23, 0]
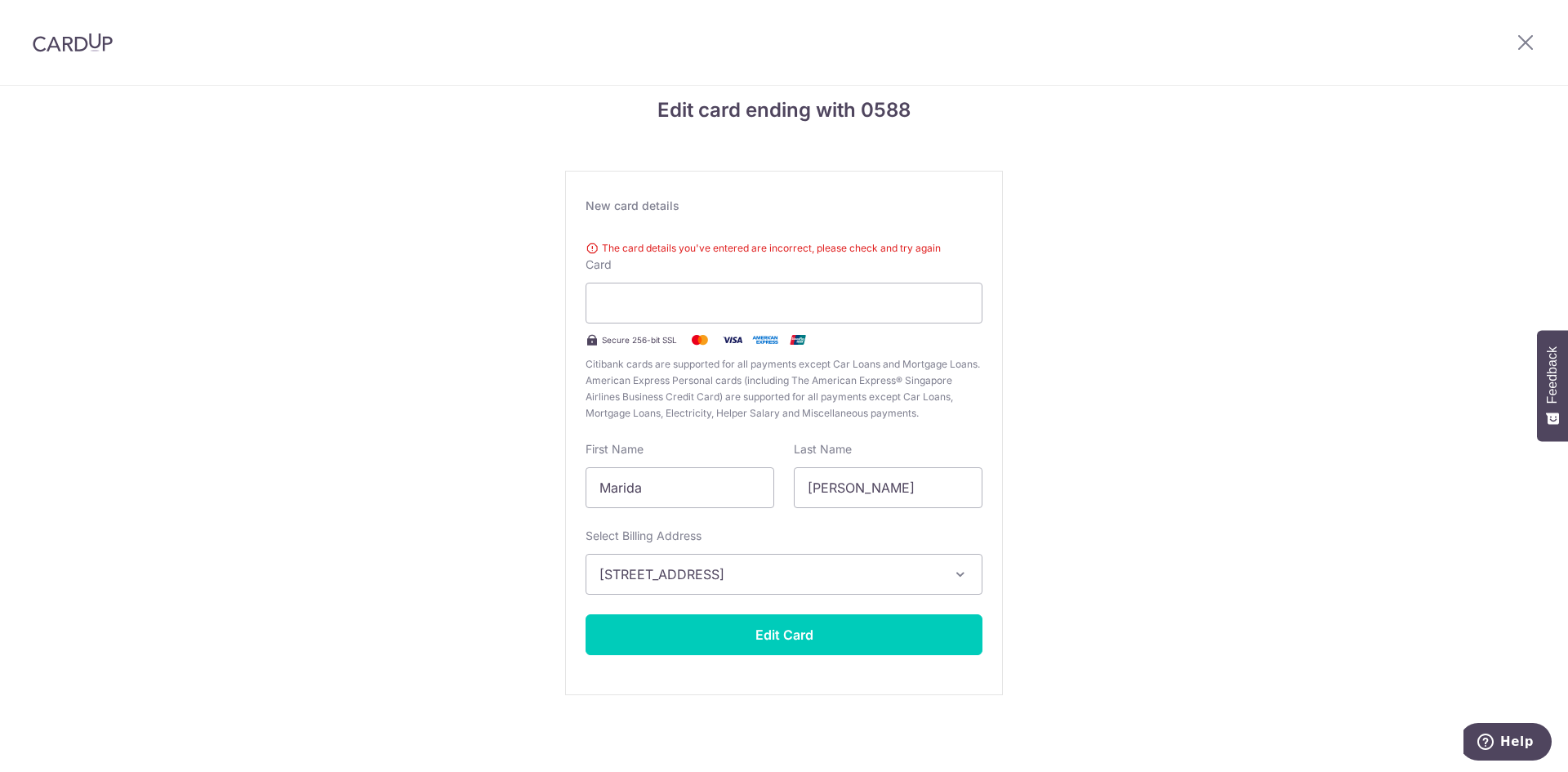
click at [689, 342] on img at bounding box center [700, 339] width 33 height 19
click at [698, 337] on img at bounding box center [700, 339] width 33 height 19
click at [678, 320] on div at bounding box center [784, 303] width 396 height 41
click at [695, 341] on img at bounding box center [700, 339] width 33 height 19
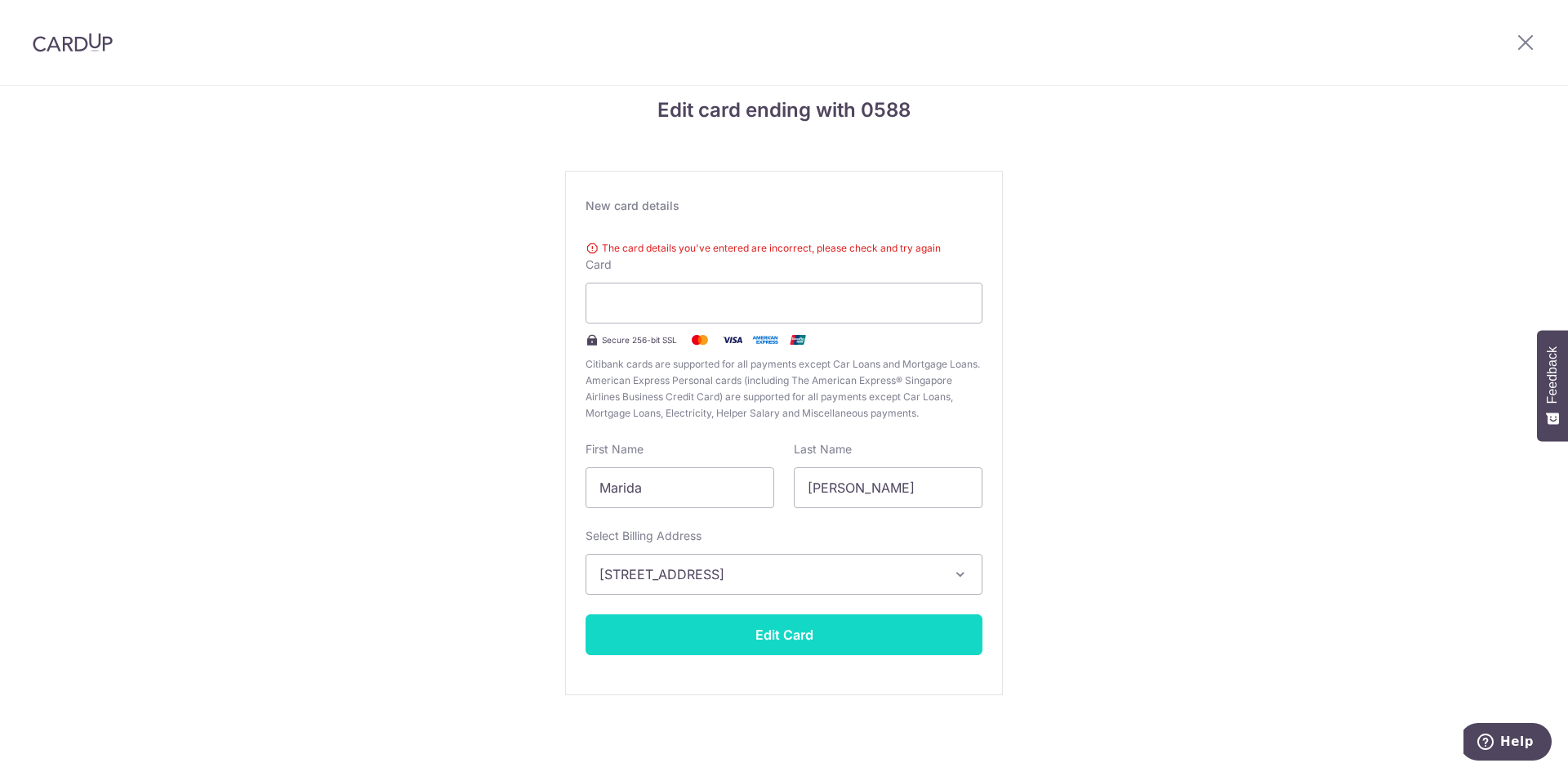
click at [806, 633] on button "Edit Card" at bounding box center [784, 634] width 396 height 41
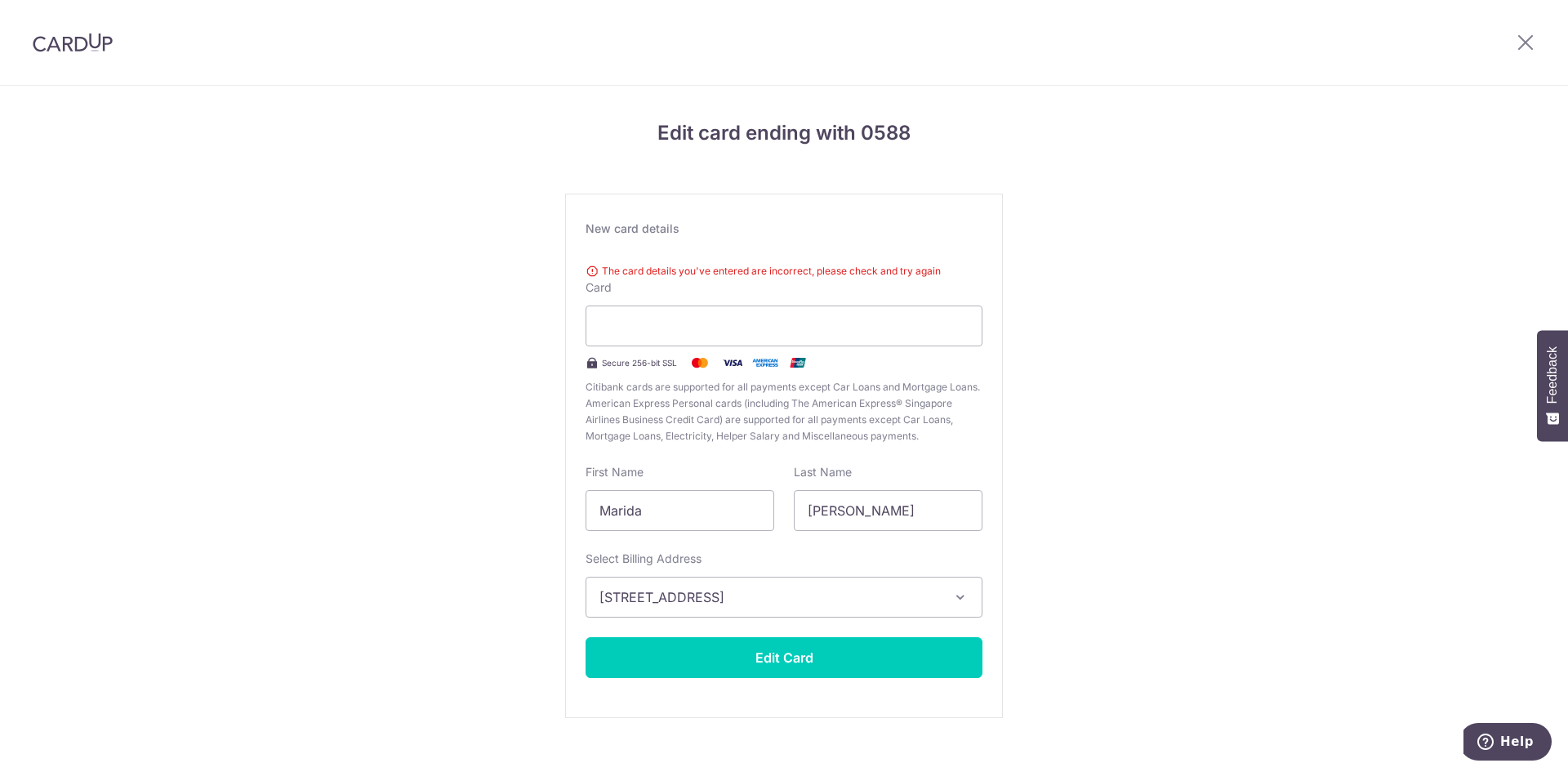
scroll to position [23, 0]
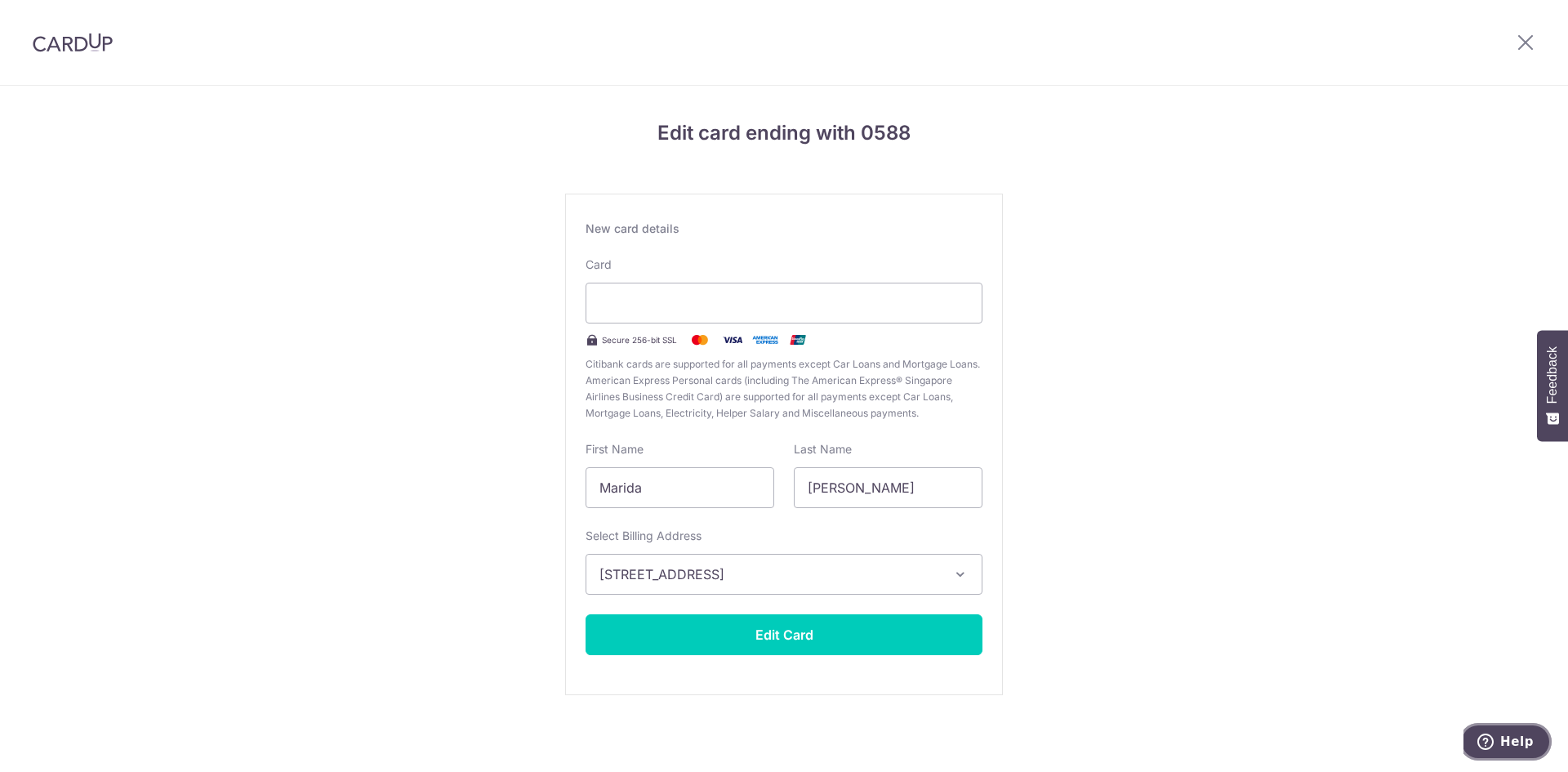
click at [1507, 744] on span "Help" at bounding box center [1517, 741] width 34 height 14
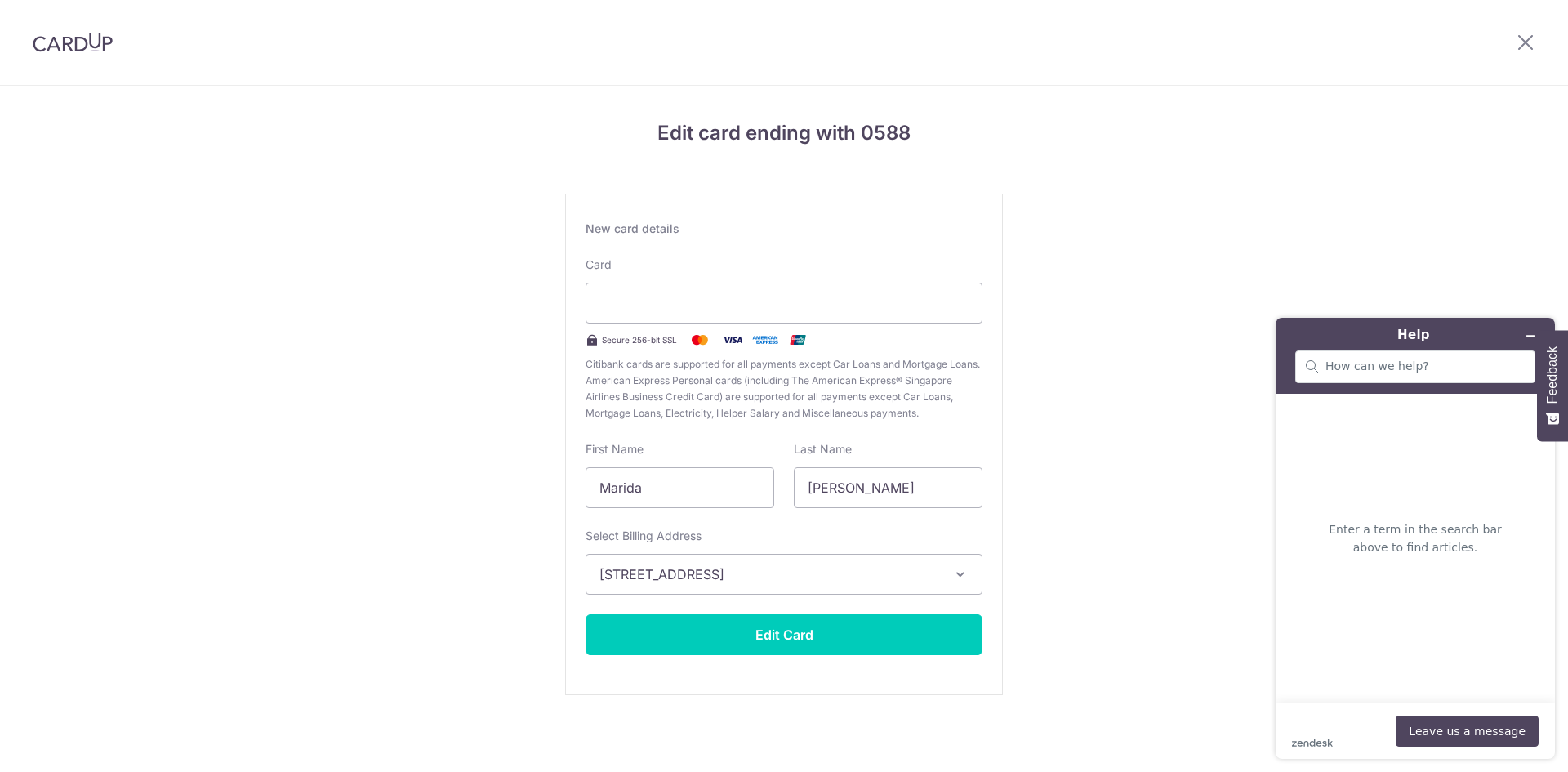
click at [1556, 412] on icon "Feedback - Show survey" at bounding box center [1552, 419] width 13 height 18
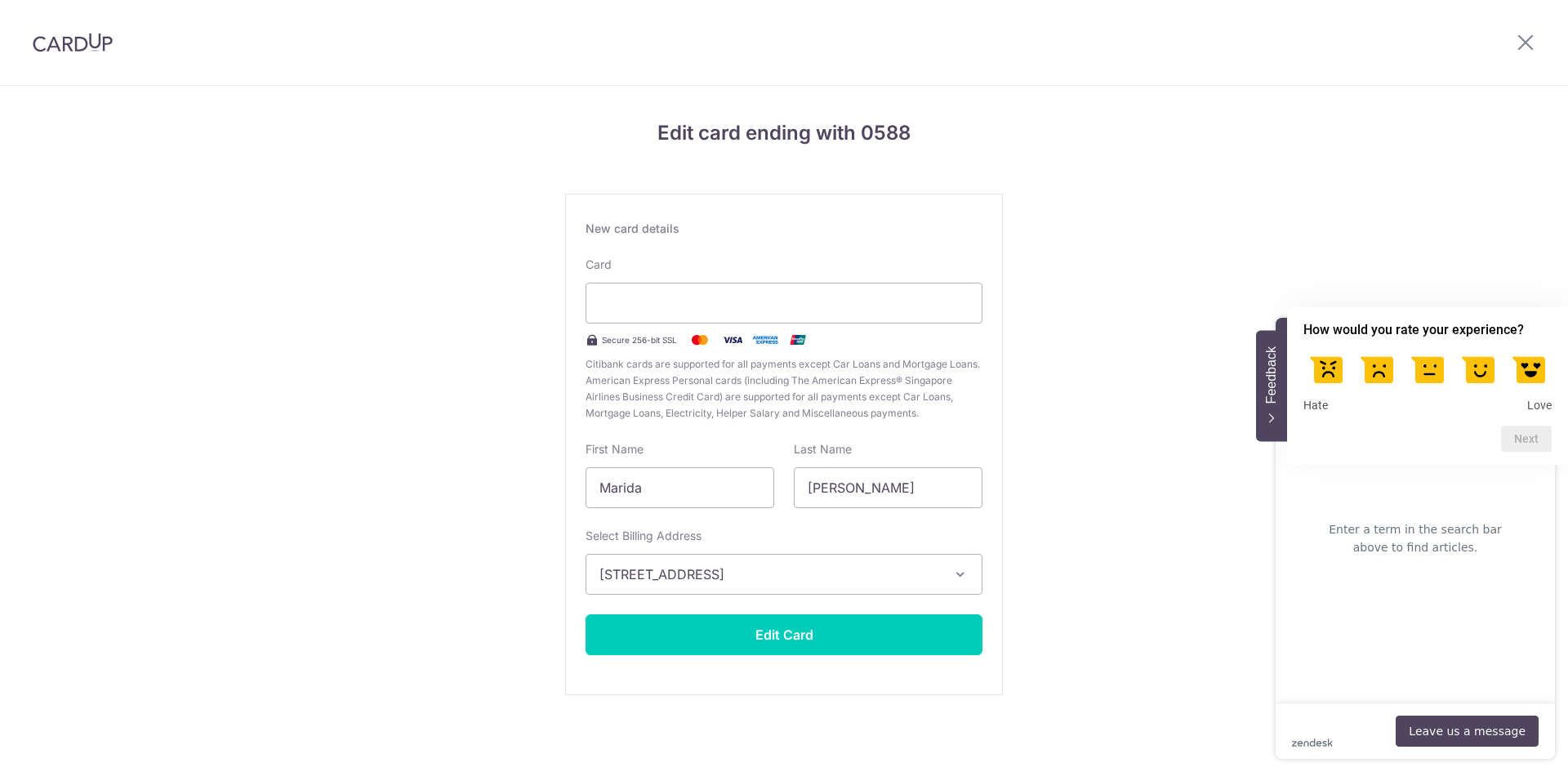
click at [1346, 205] on div "Edit card ending with 0588 New card details Card Secure 256-bit SSL Citibank ca…" at bounding box center [784, 428] width 1568 height 686
click at [1216, 642] on div "Edit card ending with 0588 New card details Card Secure 256-bit SSL Citibank ca…" at bounding box center [784, 428] width 1568 height 686
click at [1375, 548] on p "Enter a term in the search bar above to find articles." at bounding box center [1414, 538] width 205 height 36
click at [1269, 413] on icon "Feedback - Hide survey" at bounding box center [1271, 419] width 10 height 11
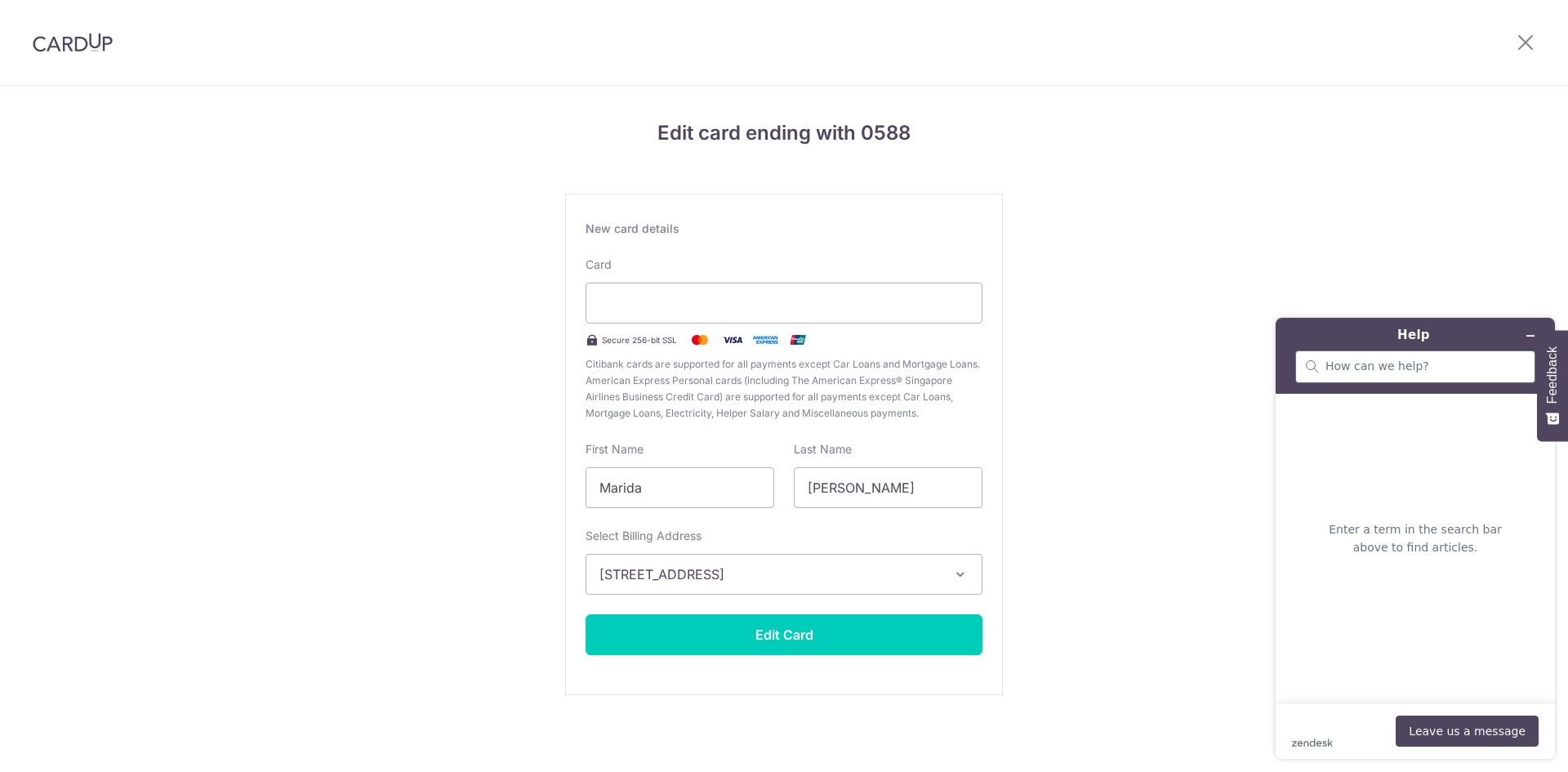
click at [1319, 374] on div at bounding box center [1415, 366] width 240 height 33
click at [1349, 362] on input "search" at bounding box center [1425, 366] width 199 height 14
type input "I am trying to edit my citibank card detaiils"
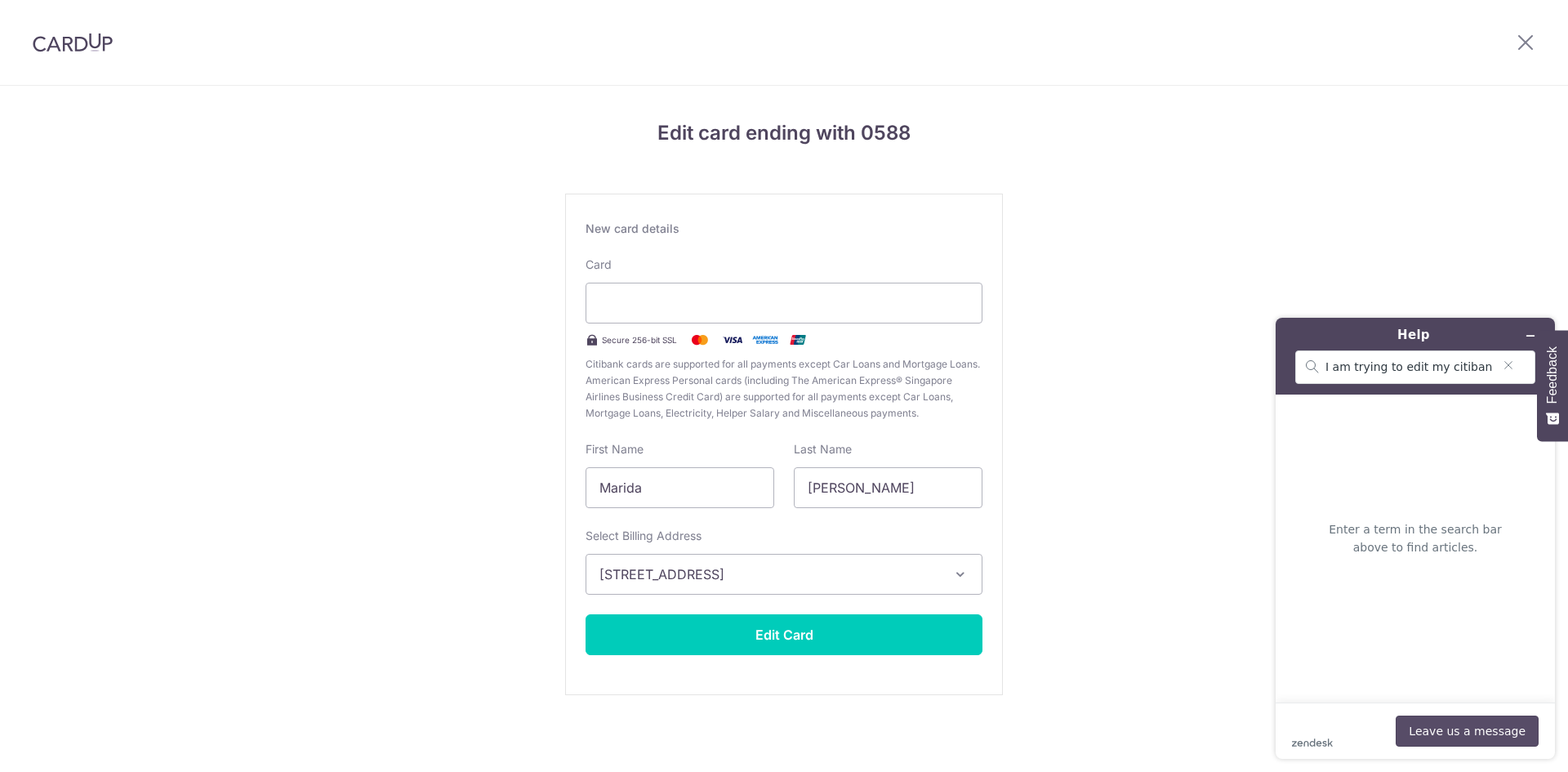
click at [1480, 733] on button "Leave us a message" at bounding box center [1467, 731] width 143 height 31
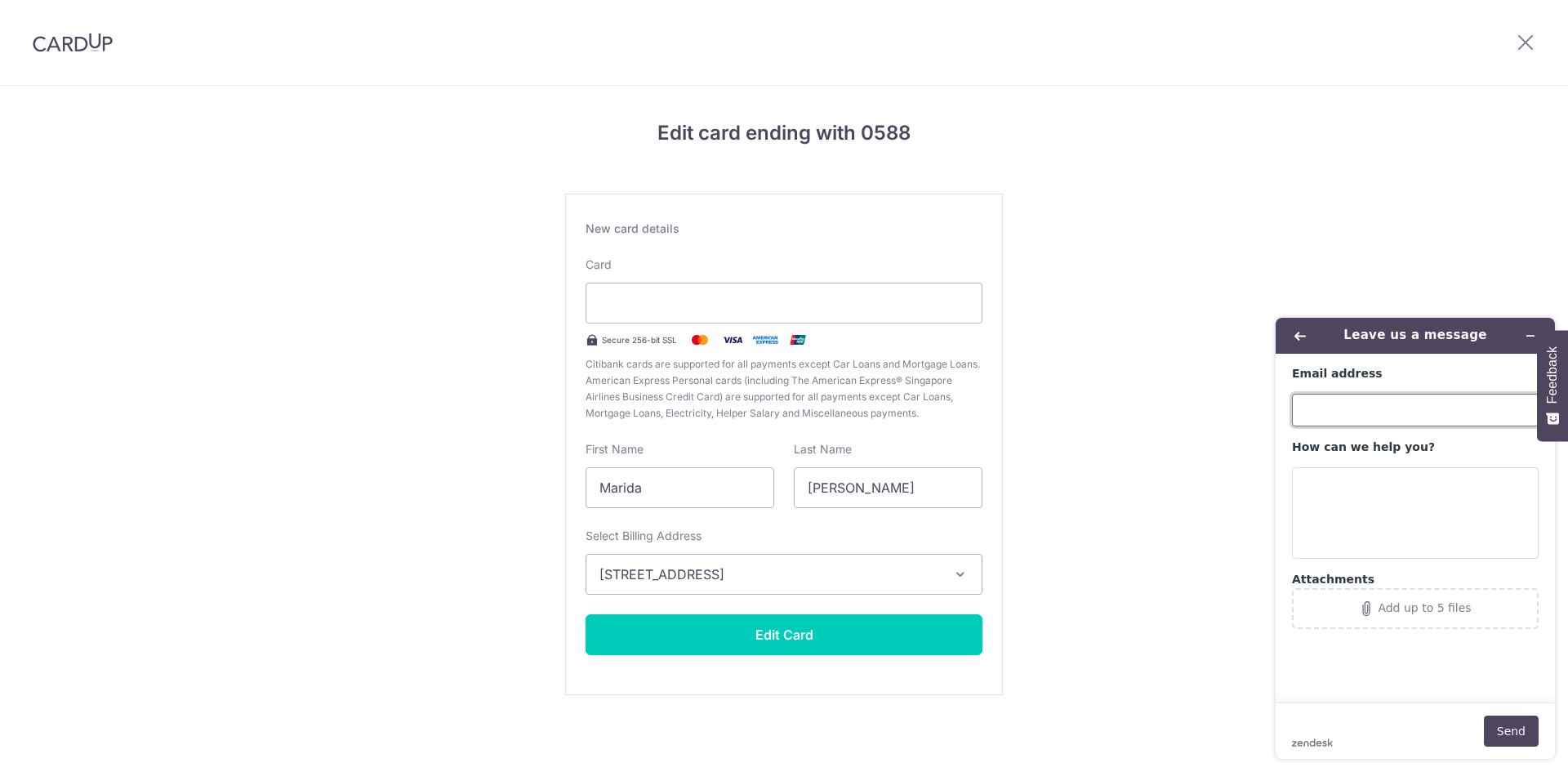
click at [1320, 411] on input "Email address" at bounding box center [1415, 410] width 247 height 33
type input "[EMAIL_ADDRESS][DOMAIN_NAME]"
click at [1326, 482] on textarea "How can we help you?" at bounding box center [1415, 513] width 247 height 91
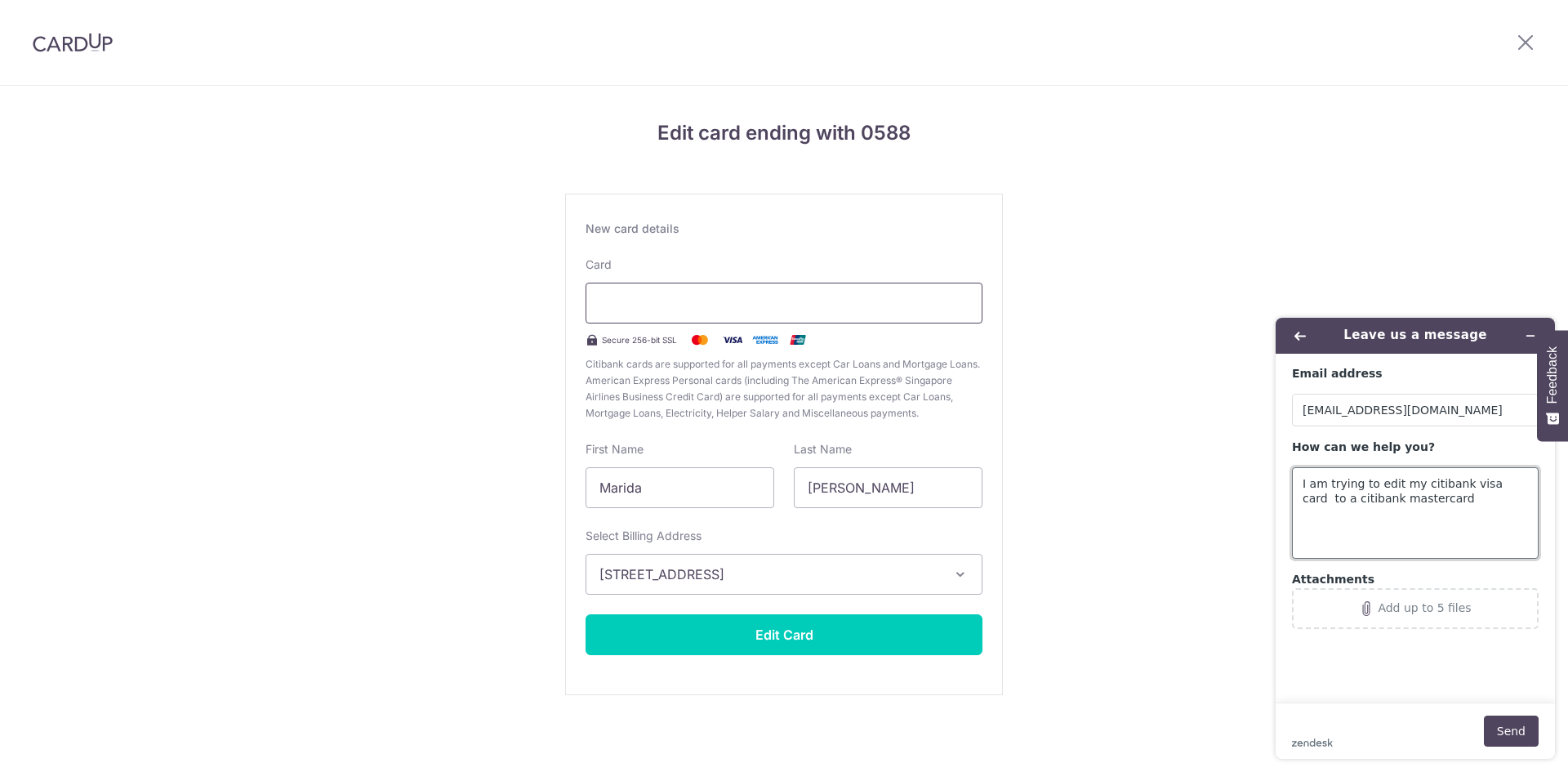
type textarea "I am trying to edit my citibank visa card to a citibank mastercard"
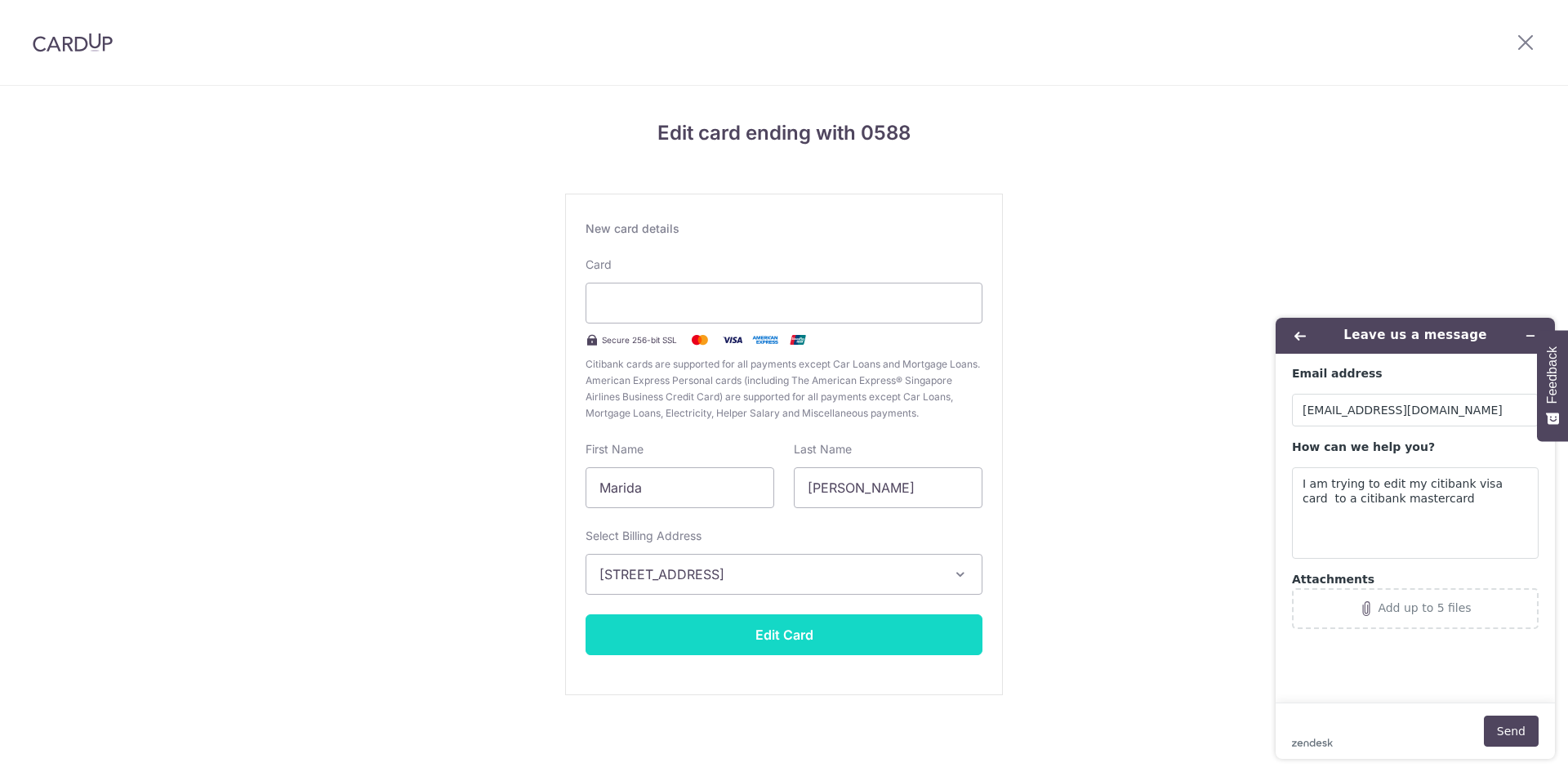
click at [769, 630] on button "Edit Card" at bounding box center [784, 634] width 396 height 41
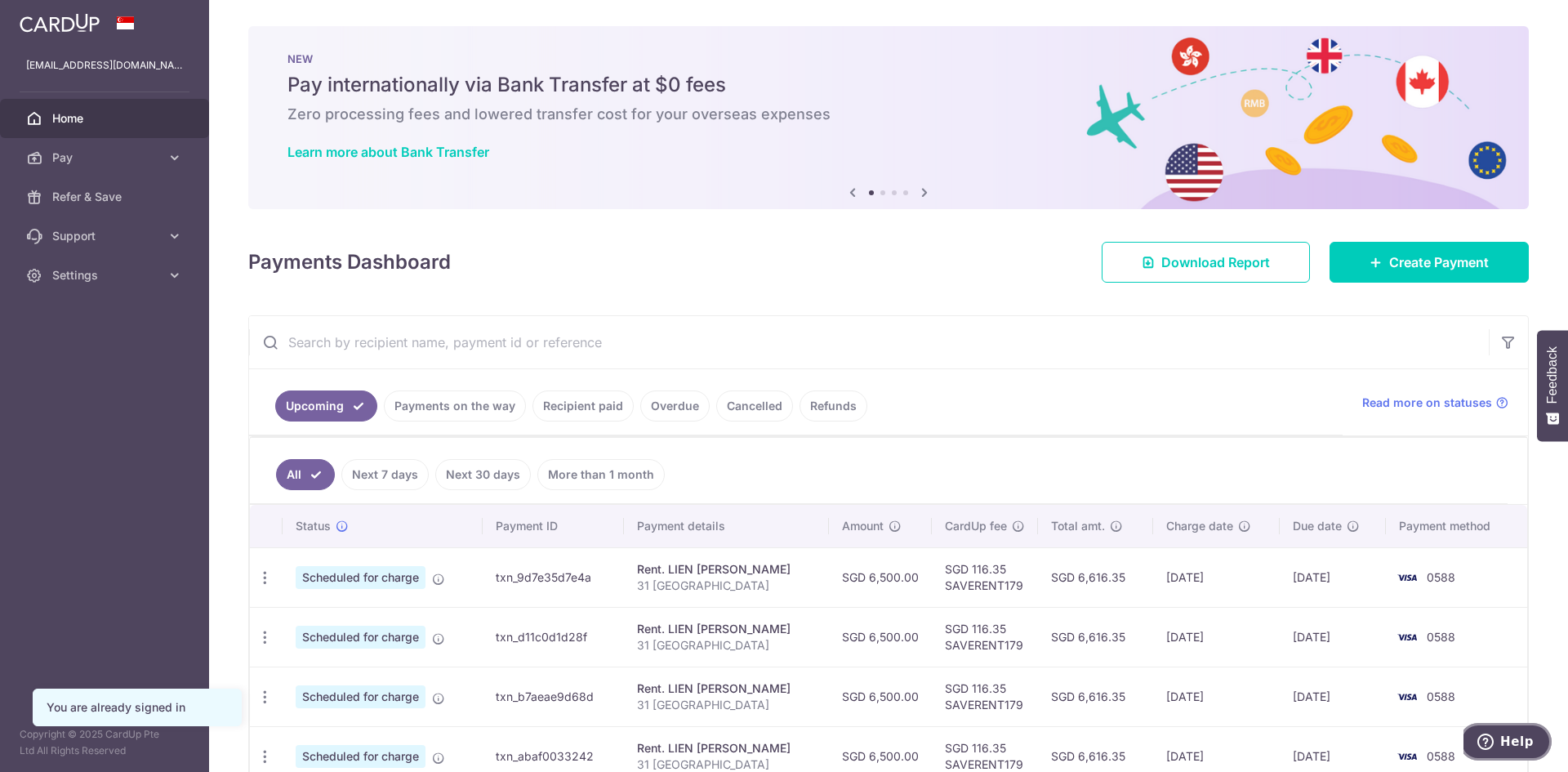
click at [1521, 742] on span "Help" at bounding box center [1517, 741] width 34 height 14
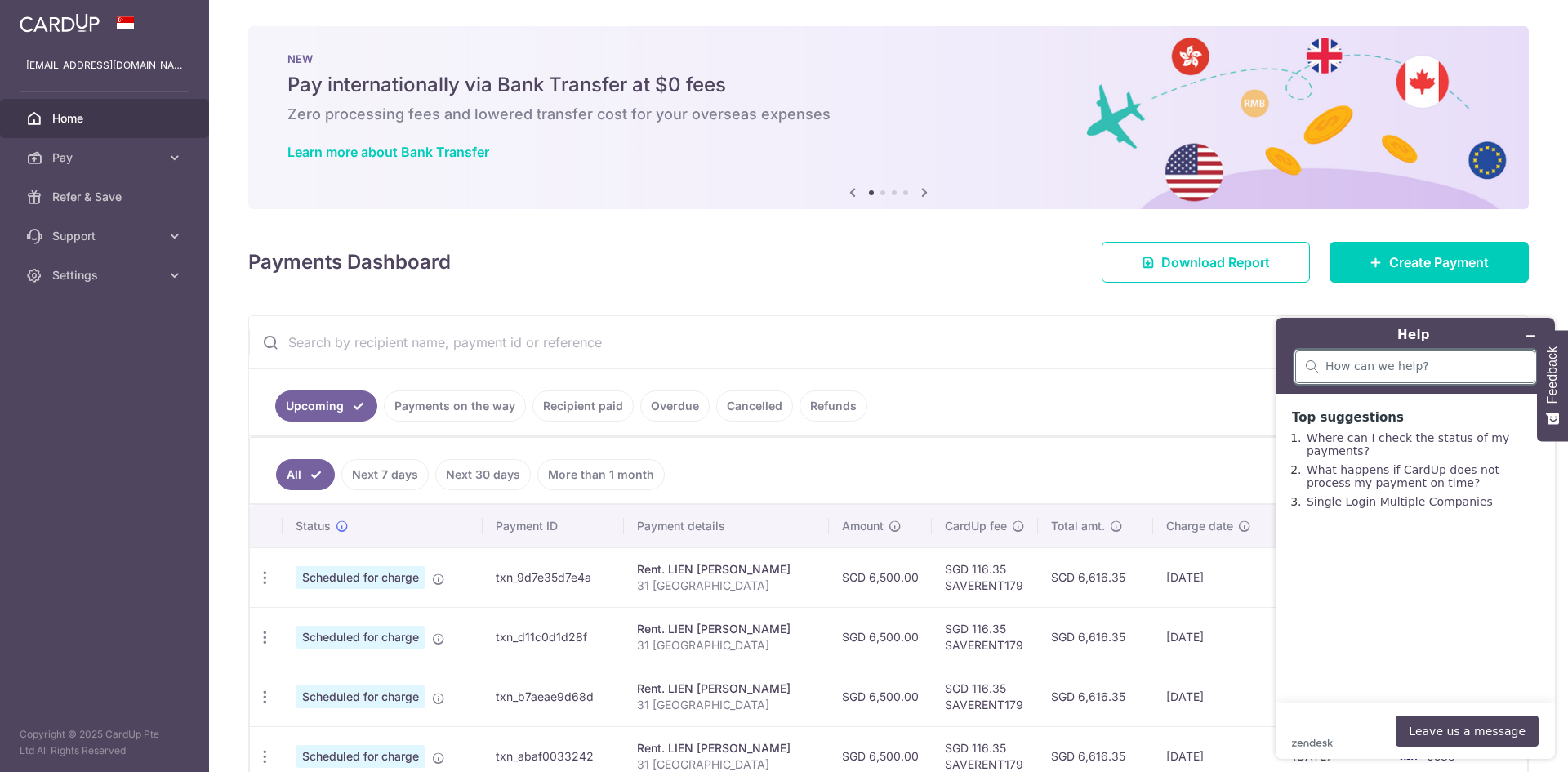
click at [1350, 370] on input "search" at bounding box center [1425, 366] width 199 height 14
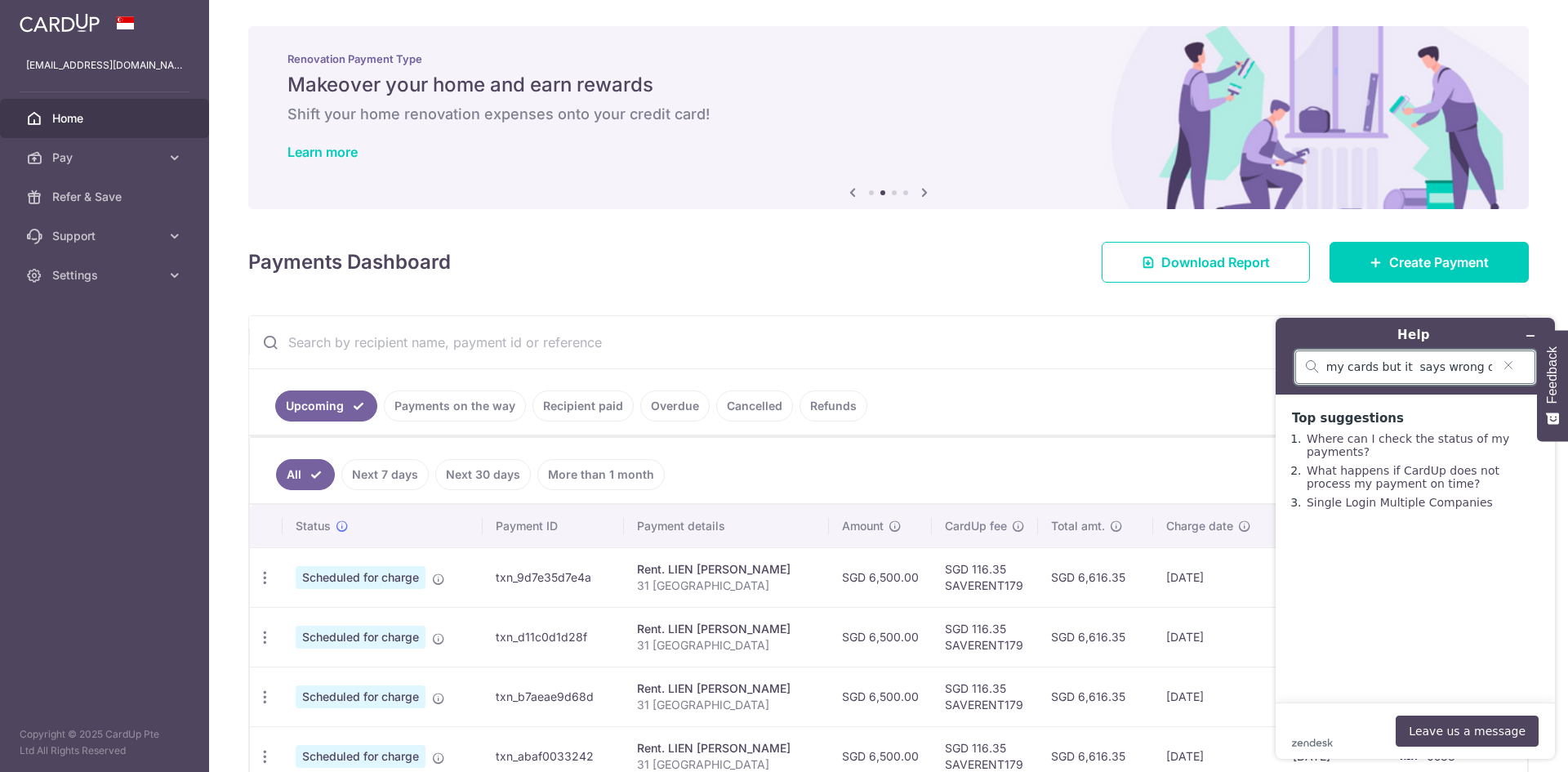
scroll to position [0, 610]
type input "My citibank visa card has been changed to a citibank mastercard. I have tried t…"
click at [1467, 740] on button "Leave us a message" at bounding box center [1467, 731] width 143 height 31
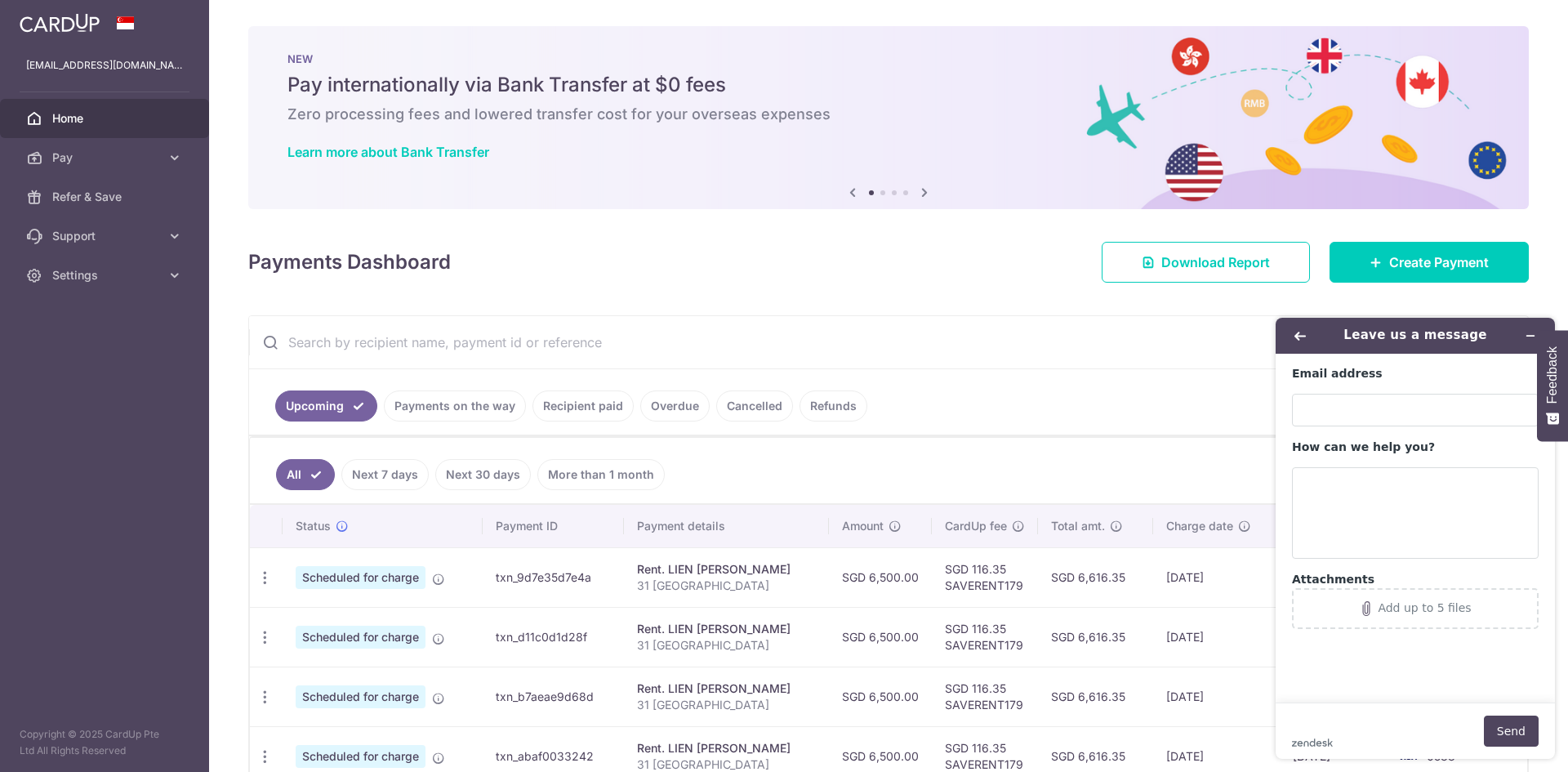
click at [1153, 388] on ul "Upcoming Payments on the way Recipient paid Overdue Cancelled Refunds" at bounding box center [795, 402] width 1093 height 66
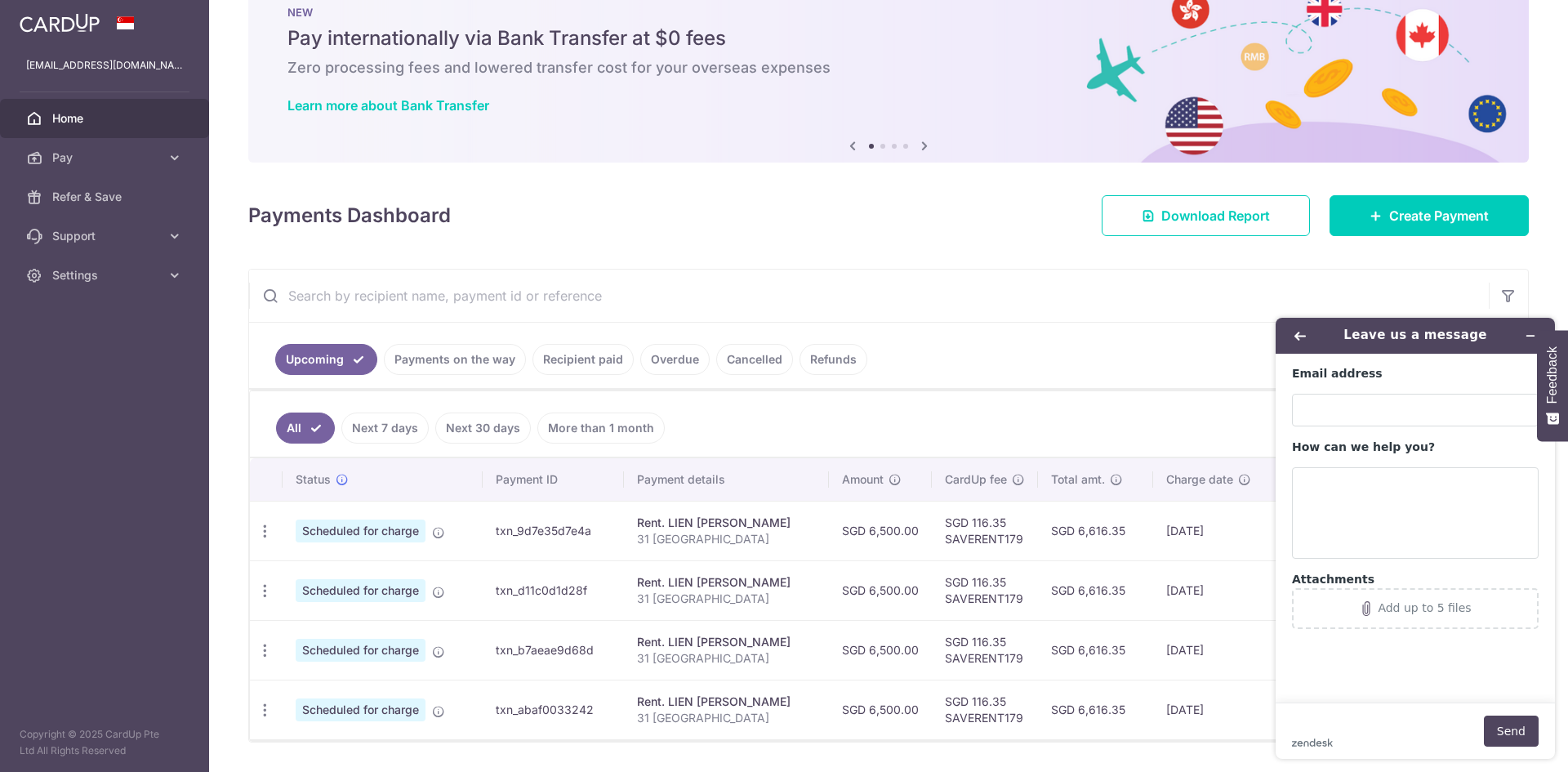
scroll to position [94, 0]
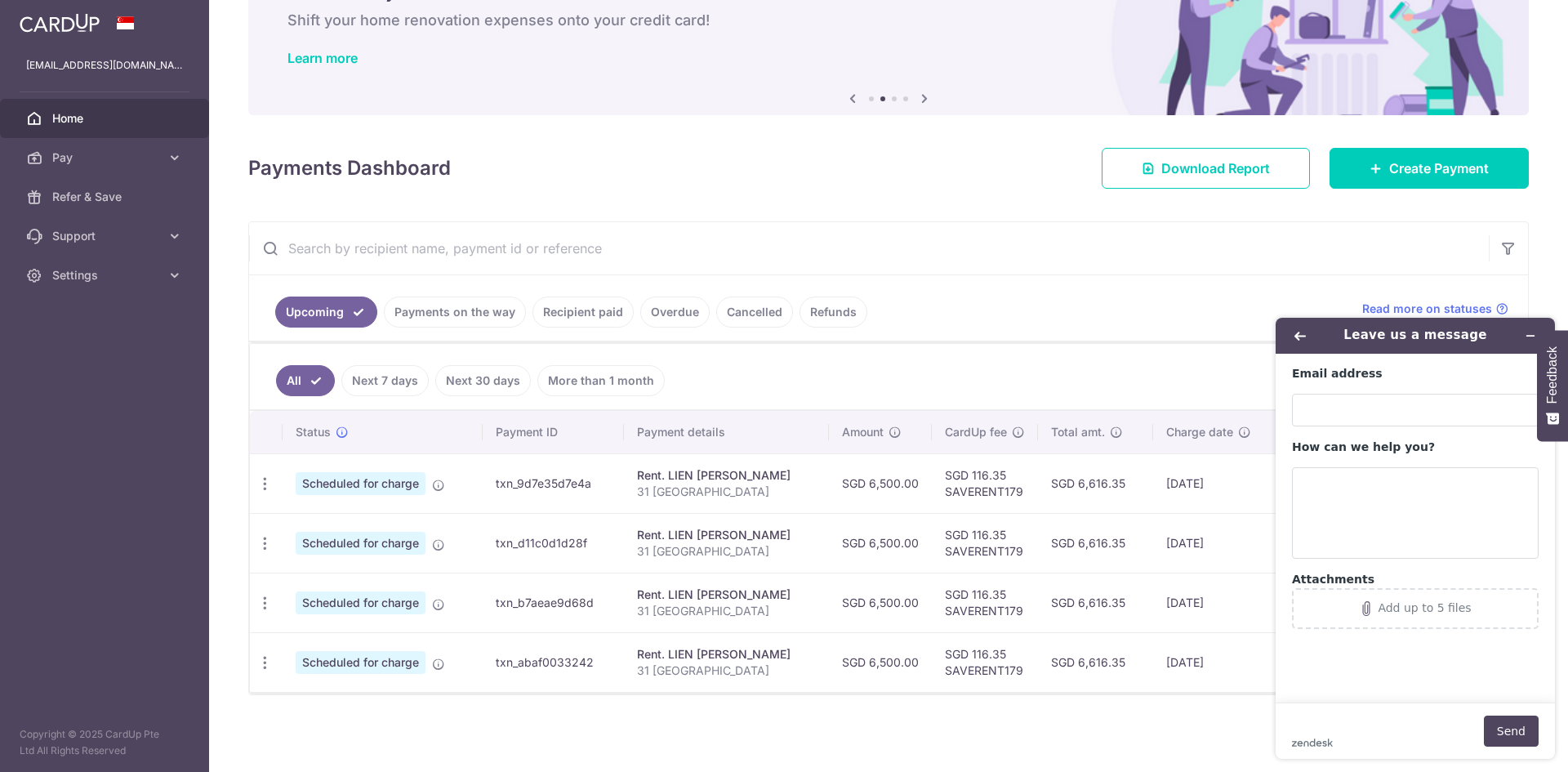
click at [68, 113] on span "Home" at bounding box center [107, 118] width 108 height 16
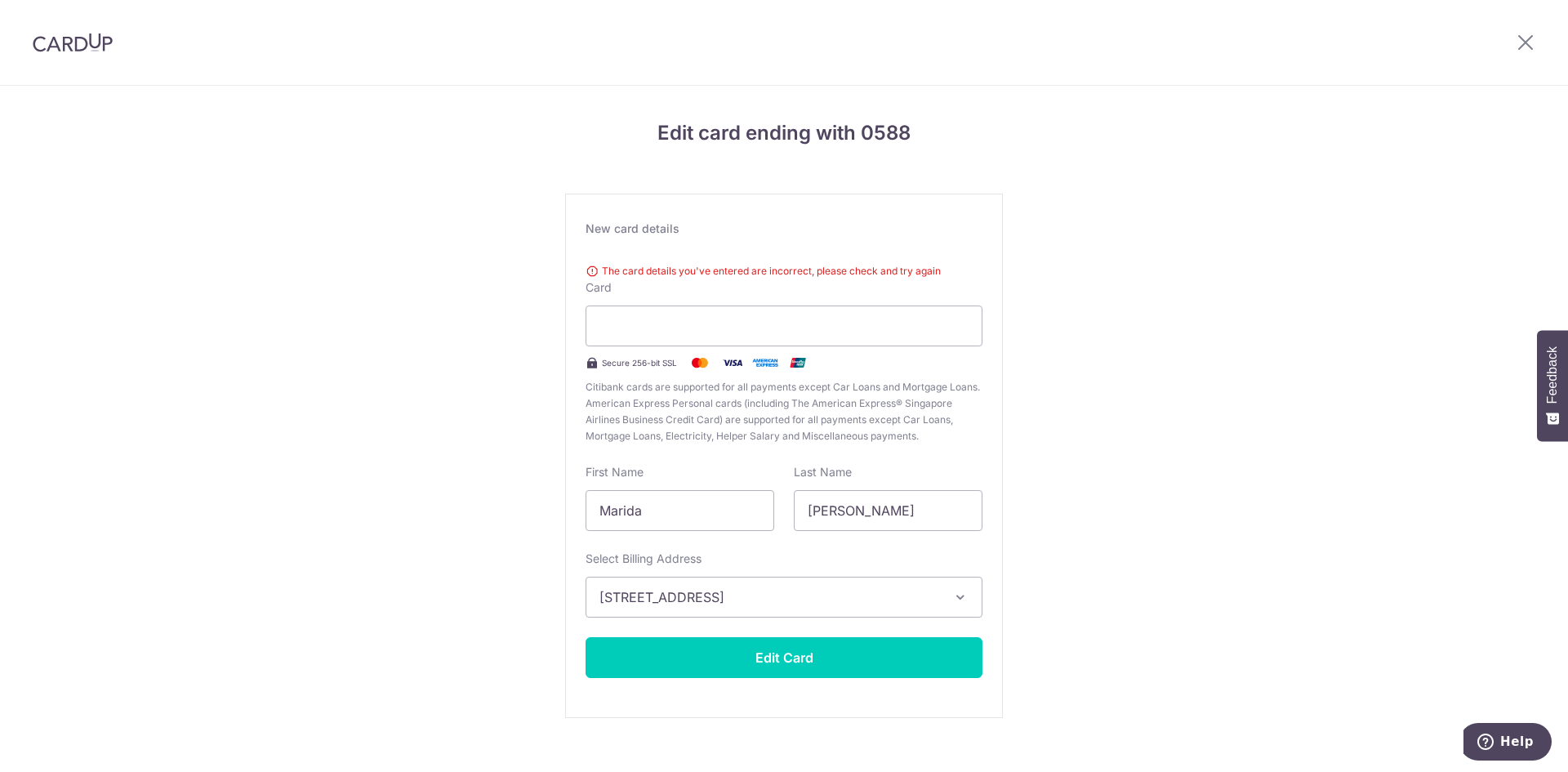
scroll to position [23, 0]
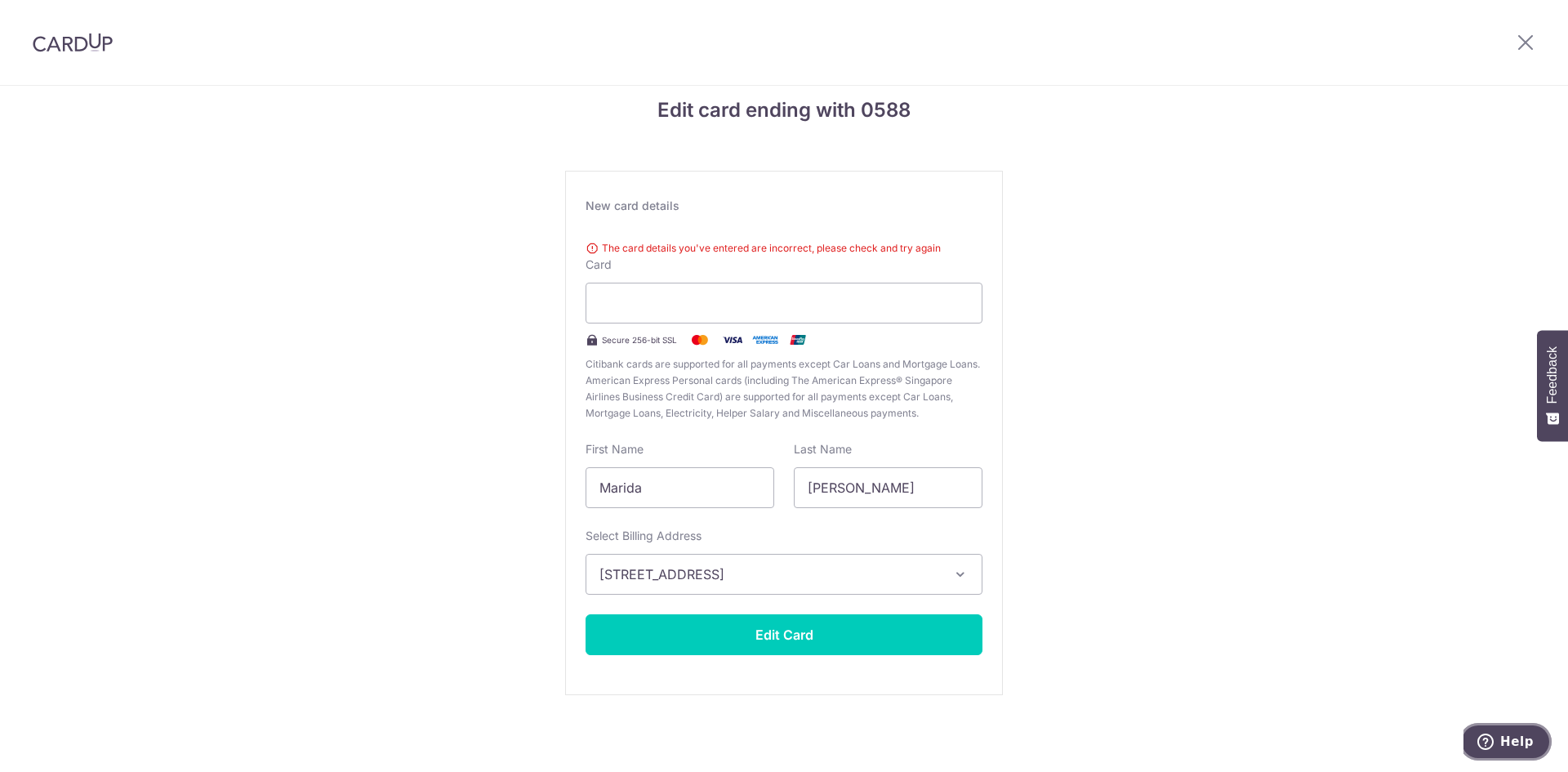
click at [1511, 746] on span "Help" at bounding box center [1517, 741] width 34 height 14
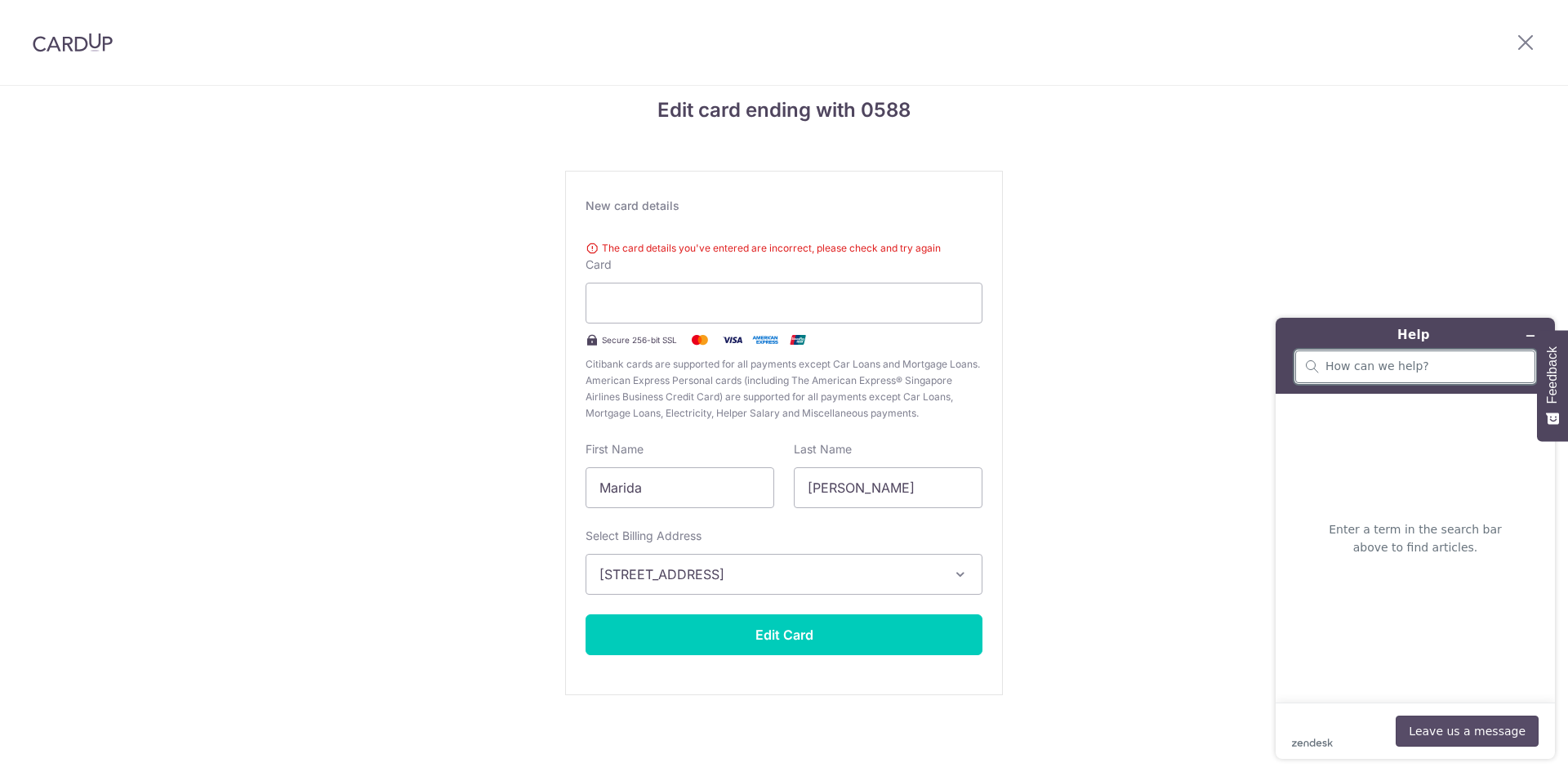
click at [1455, 734] on button "Leave us a message" at bounding box center [1467, 731] width 143 height 31
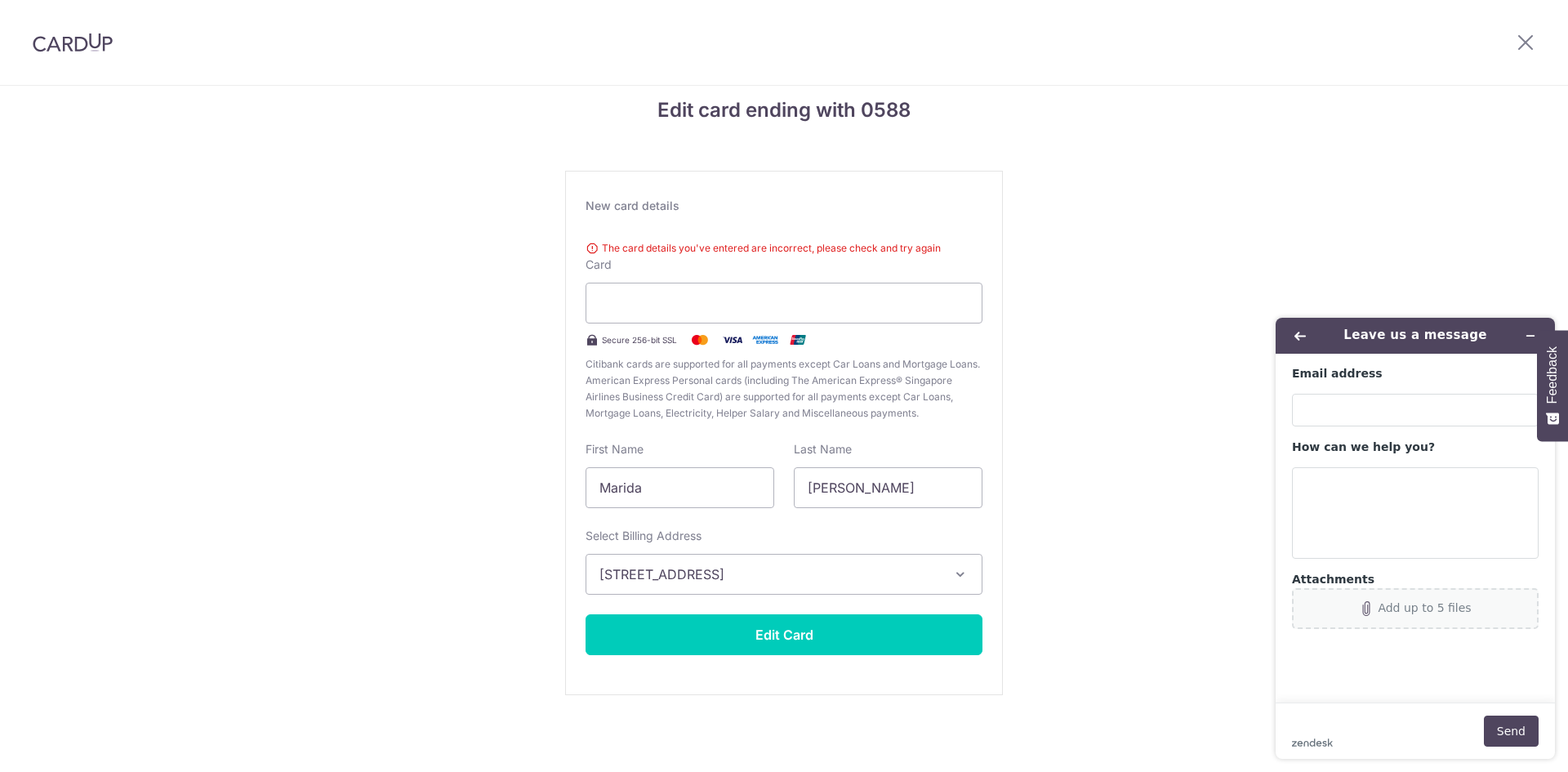
click at [1338, 605] on div "Add up to 5 files" at bounding box center [1415, 608] width 227 height 14
click at [1395, 610] on div "Add up to 5 files" at bounding box center [1424, 607] width 93 height 13
click at [1336, 405] on input "Email address" at bounding box center [1415, 410] width 247 height 33
type input "marida@maridajacobs.com"
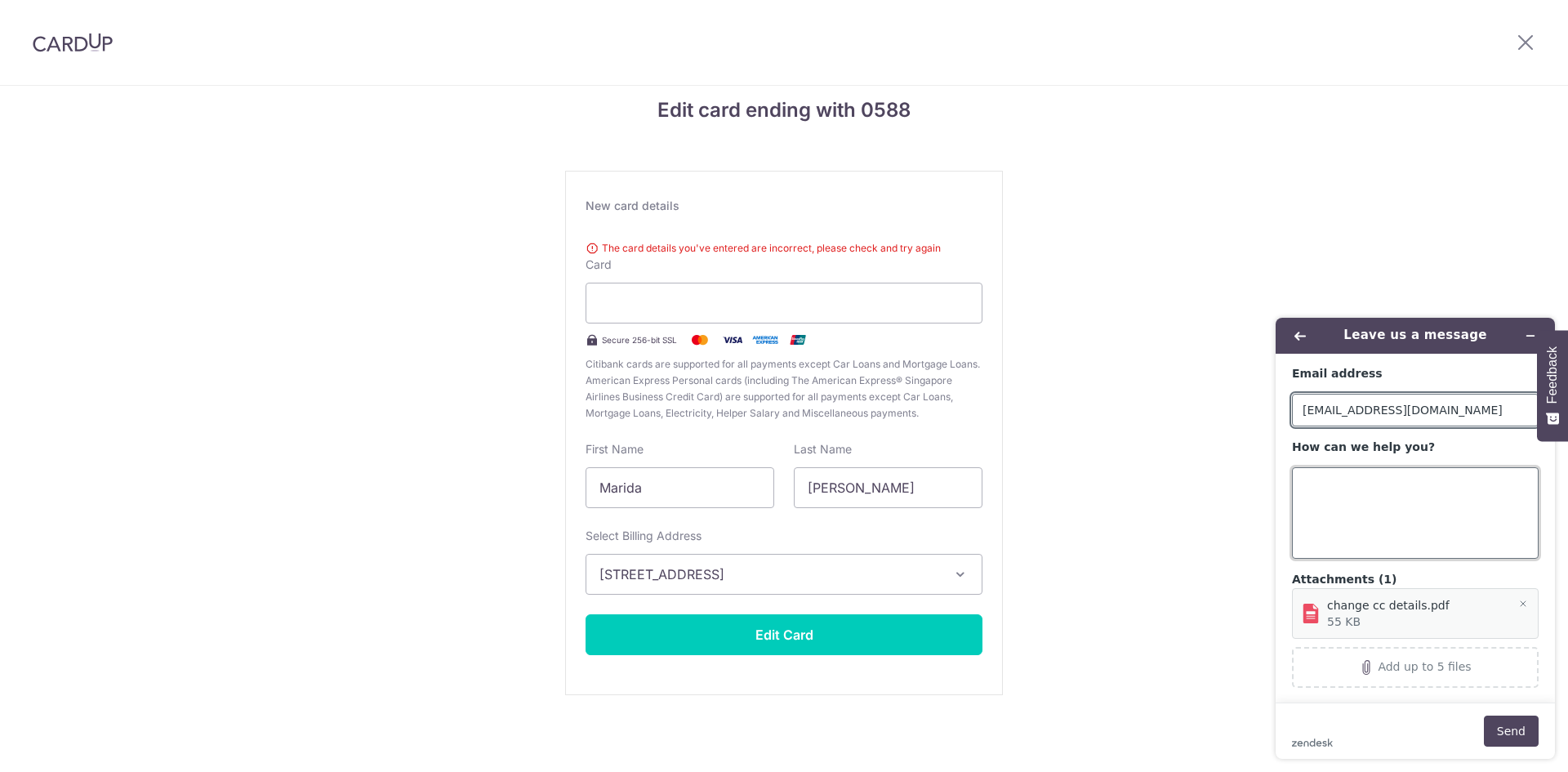
click at [1300, 483] on textarea "How can we help you?" at bounding box center [1415, 513] width 247 height 91
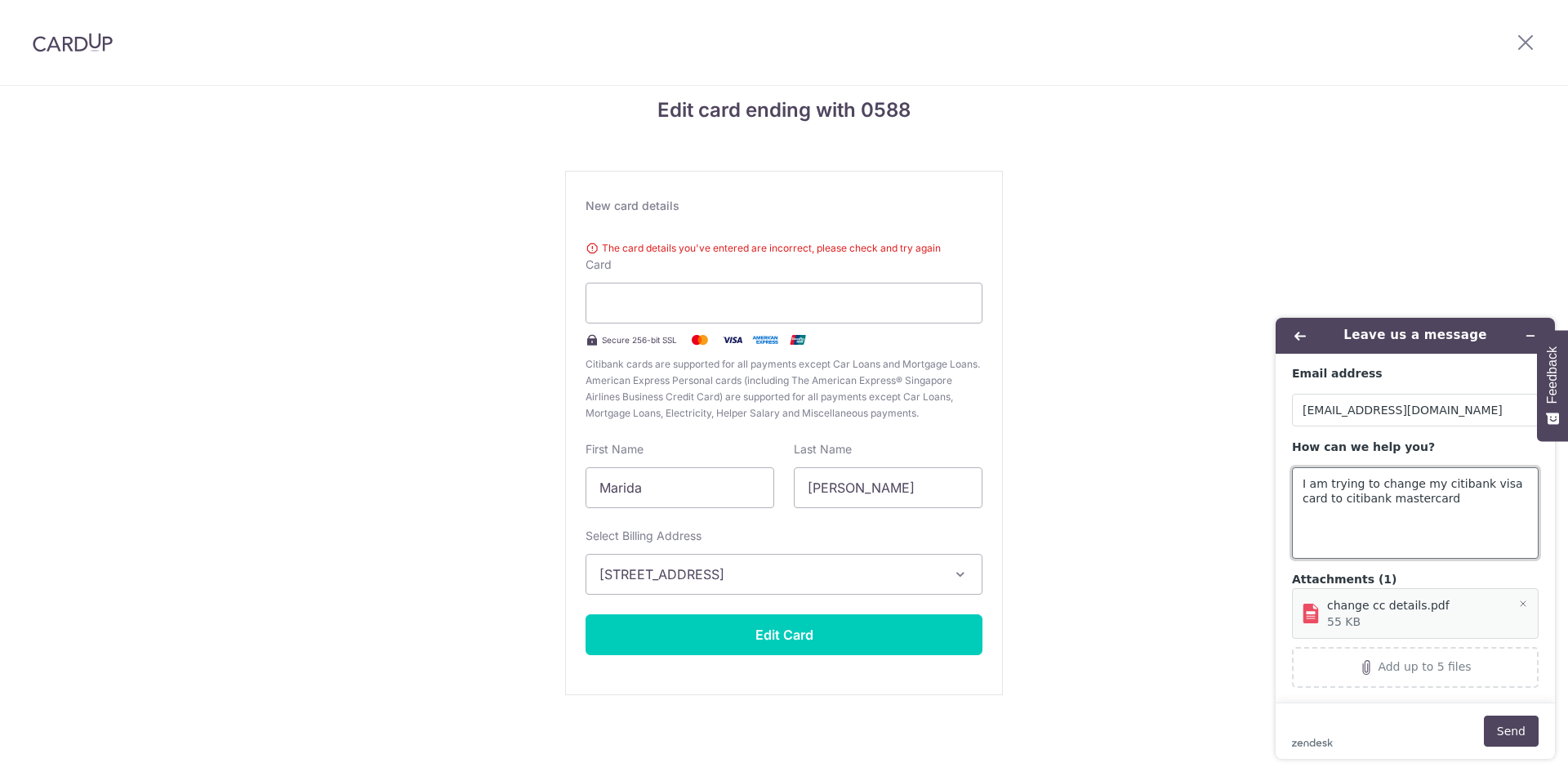
click at [1304, 487] on textarea "I am trying to change my citibank visa card to citibank mastercard" at bounding box center [1415, 513] width 247 height 91
click at [1498, 500] on textarea "citibank changed my card from a visa card to a mastercard and told me to change…" at bounding box center [1415, 513] width 247 height 91
click at [1366, 514] on textarea "citibank changed my card from a visa card to a mastercard and told me to update…" at bounding box center [1415, 513] width 247 height 91
click at [1500, 515] on textarea "citibank changed my card from a visa card to a mastercard and told me to update…" at bounding box center [1415, 513] width 247 height 91
click at [1452, 512] on textarea "citibank changed my card from a visa card to a mastercard and told me to update…" at bounding box center [1415, 513] width 247 height 91
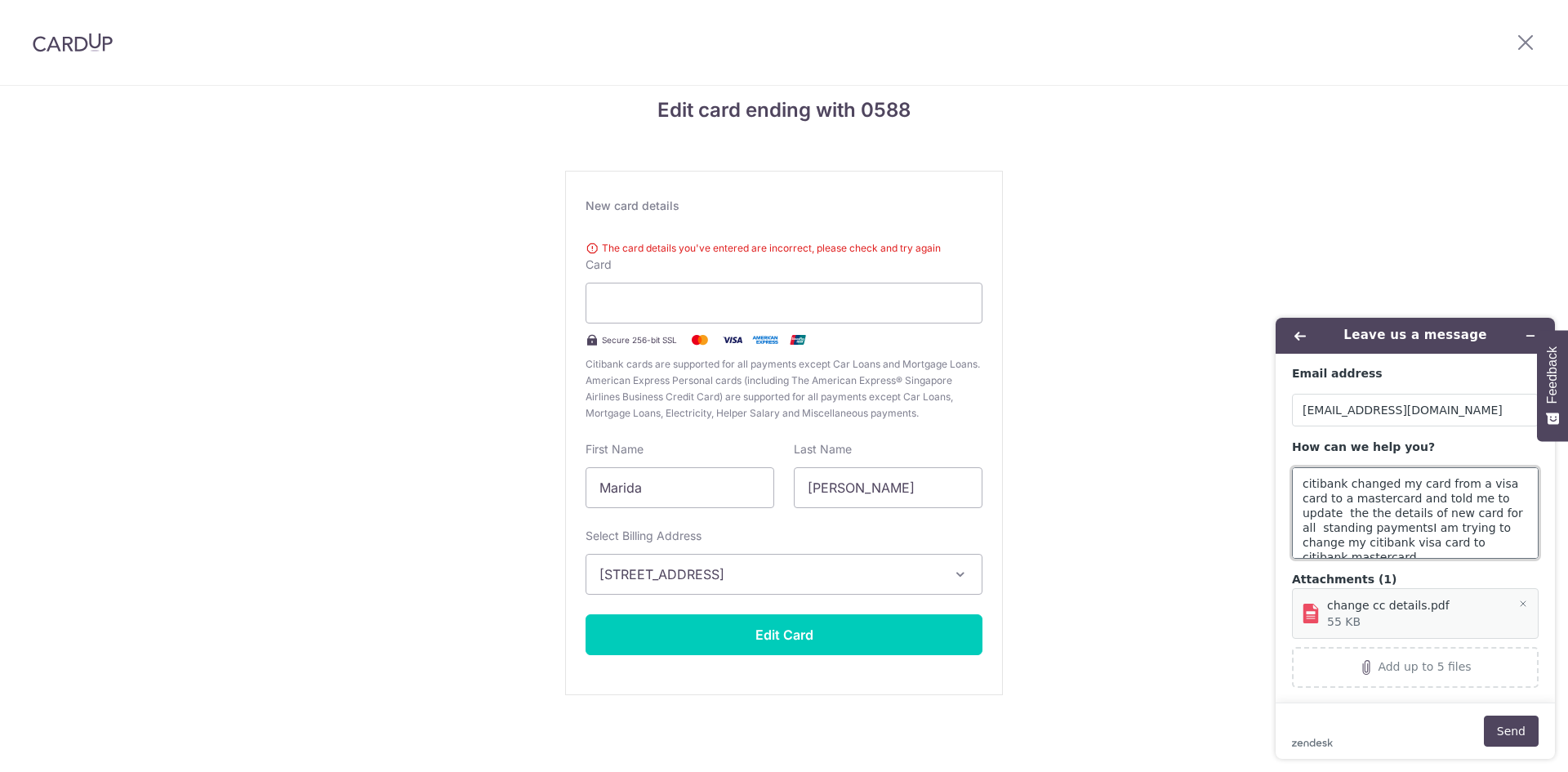
click at [1351, 527] on textarea "citibank changed my card from a visa card to a mastercard and told me to update…" at bounding box center [1415, 513] width 247 height 91
click at [1468, 527] on textarea "citibank changed my card from a visa card to a mastercard and told me to update…" at bounding box center [1415, 513] width 247 height 91
click at [1355, 534] on textarea "citibank changed my card from a visa card to a mastercard and told me to update…" at bounding box center [1415, 513] width 247 height 91
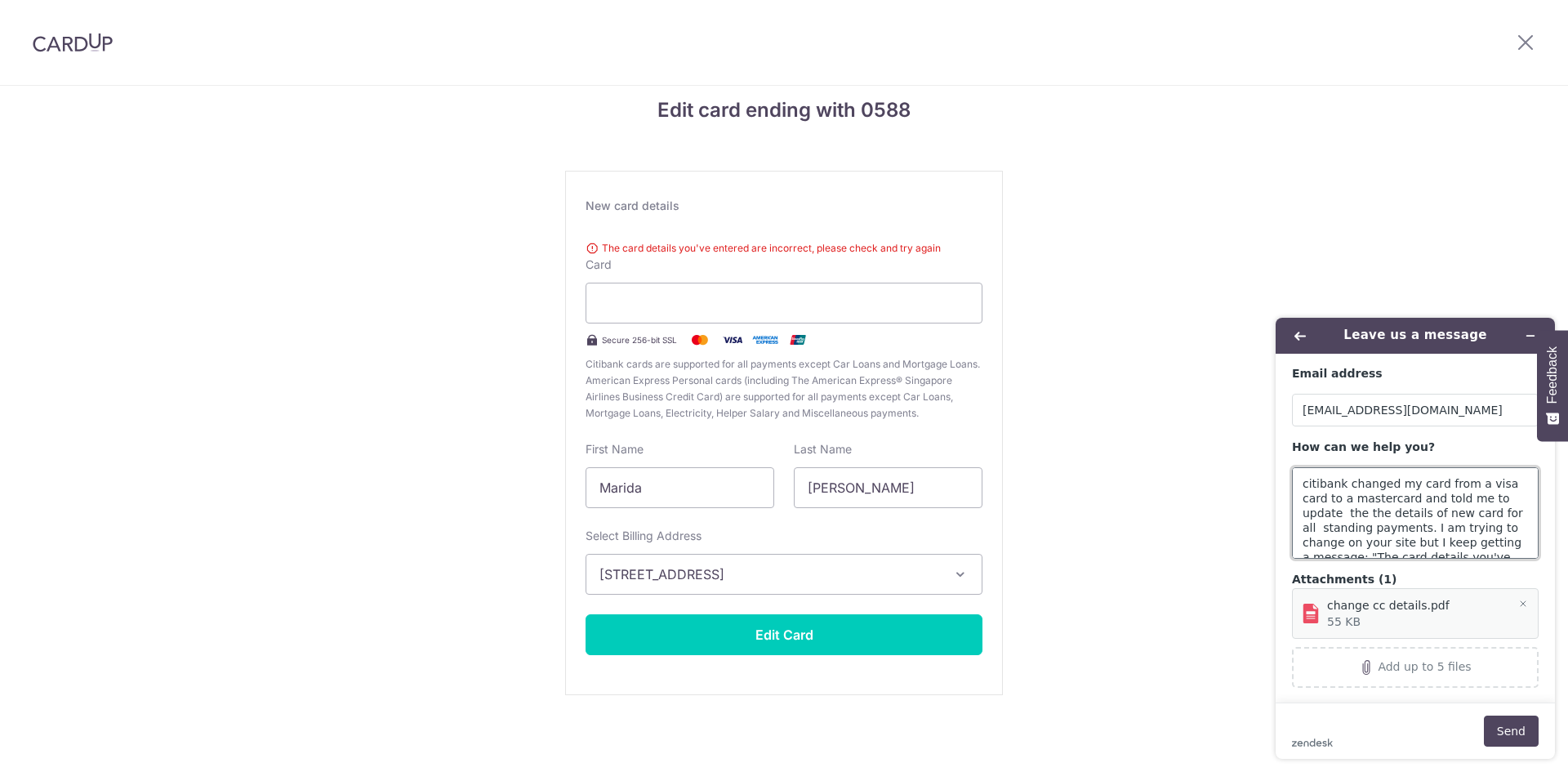
click at [1434, 514] on textarea "citibank changed my card from a visa card to a mastercard and told me to update…" at bounding box center [1415, 513] width 247 height 91
drag, startPoint x: 1425, startPoint y: 545, endPoint x: 1325, endPoint y: 545, distance: 100.0
click at [1325, 545] on textarea "citibank changed my card from a visa card to a mastercard and told me to update…" at bounding box center [1415, 513] width 247 height 91
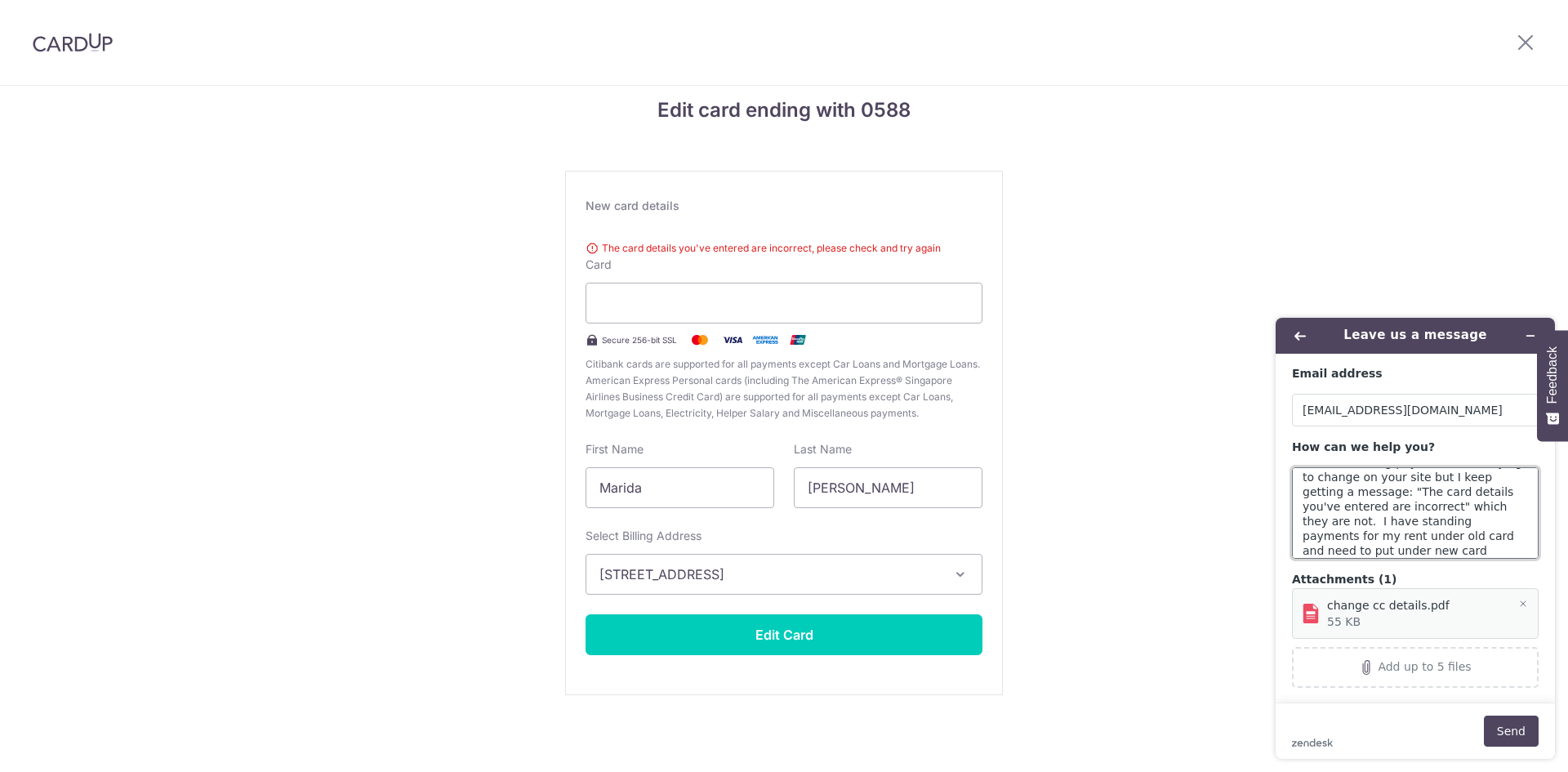
click at [1486, 534] on textarea "citibank changed my card from a visa card to a mastercard and told me to update…" at bounding box center [1415, 513] width 247 height 91
click at [1472, 539] on textarea "citibank changed my card from a visa card to a mastercard and told me to update…" at bounding box center [1415, 513] width 247 height 91
click at [1334, 550] on textarea "citibank changed my card from a visa card to a mastercard and told me to update…" at bounding box center [1415, 513] width 247 height 91
type textarea "citibank changed my card from a visa card to a mastercard and told me to update…"
click at [1503, 725] on button "Send" at bounding box center [1511, 731] width 55 height 31
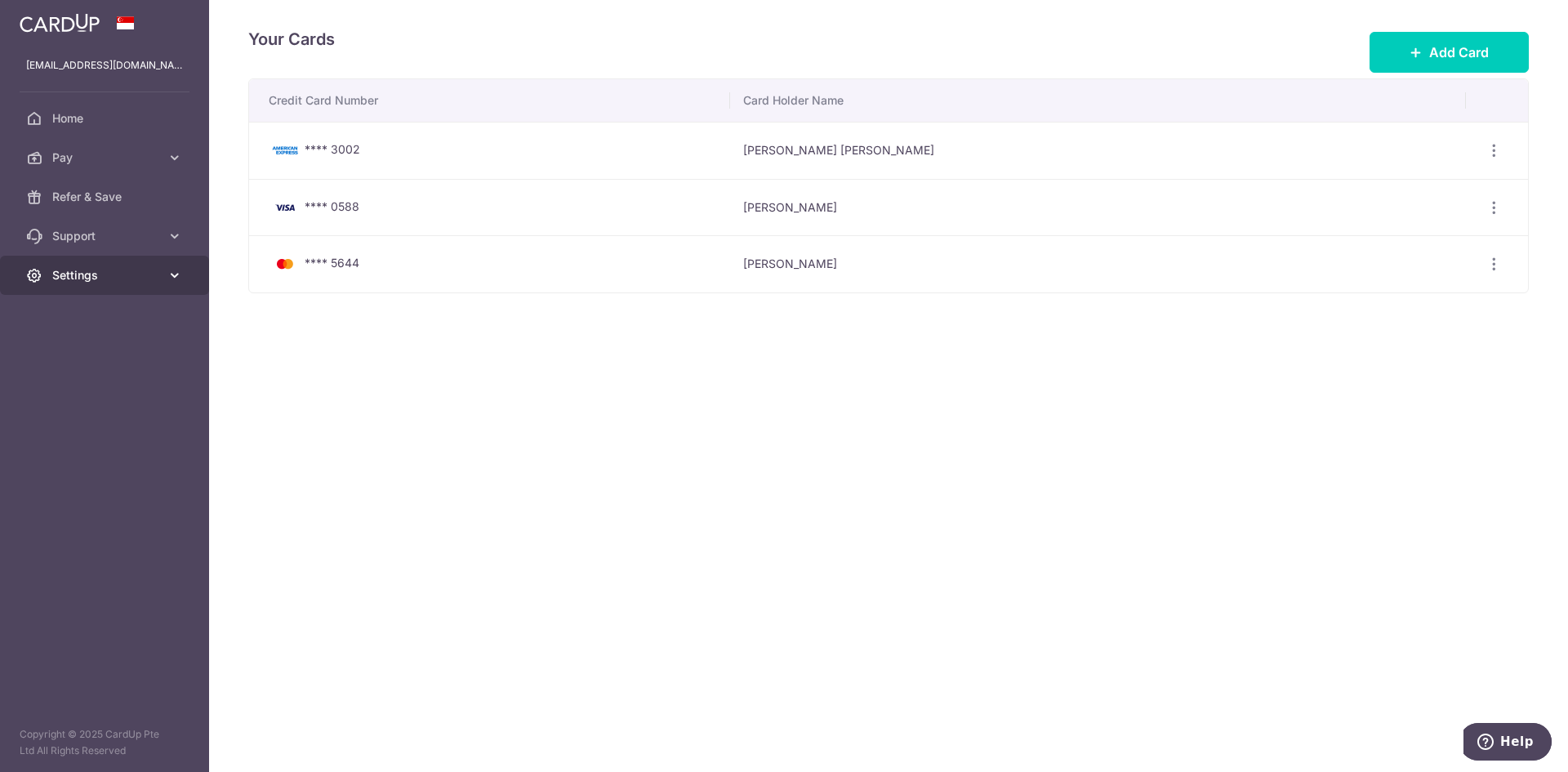
click at [102, 270] on span "Settings" at bounding box center [107, 275] width 108 height 16
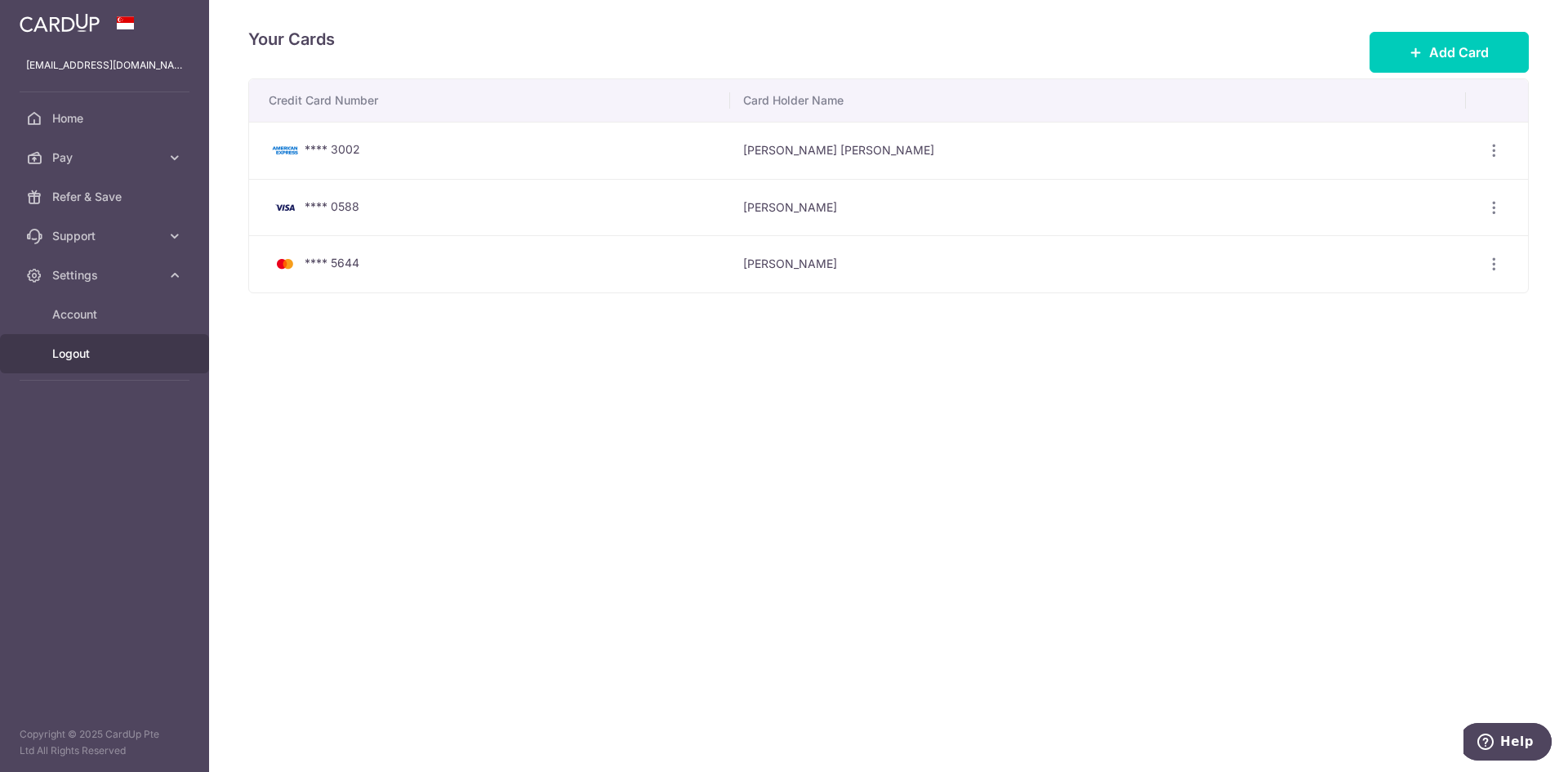
click at [75, 350] on span "Logout" at bounding box center [107, 353] width 108 height 16
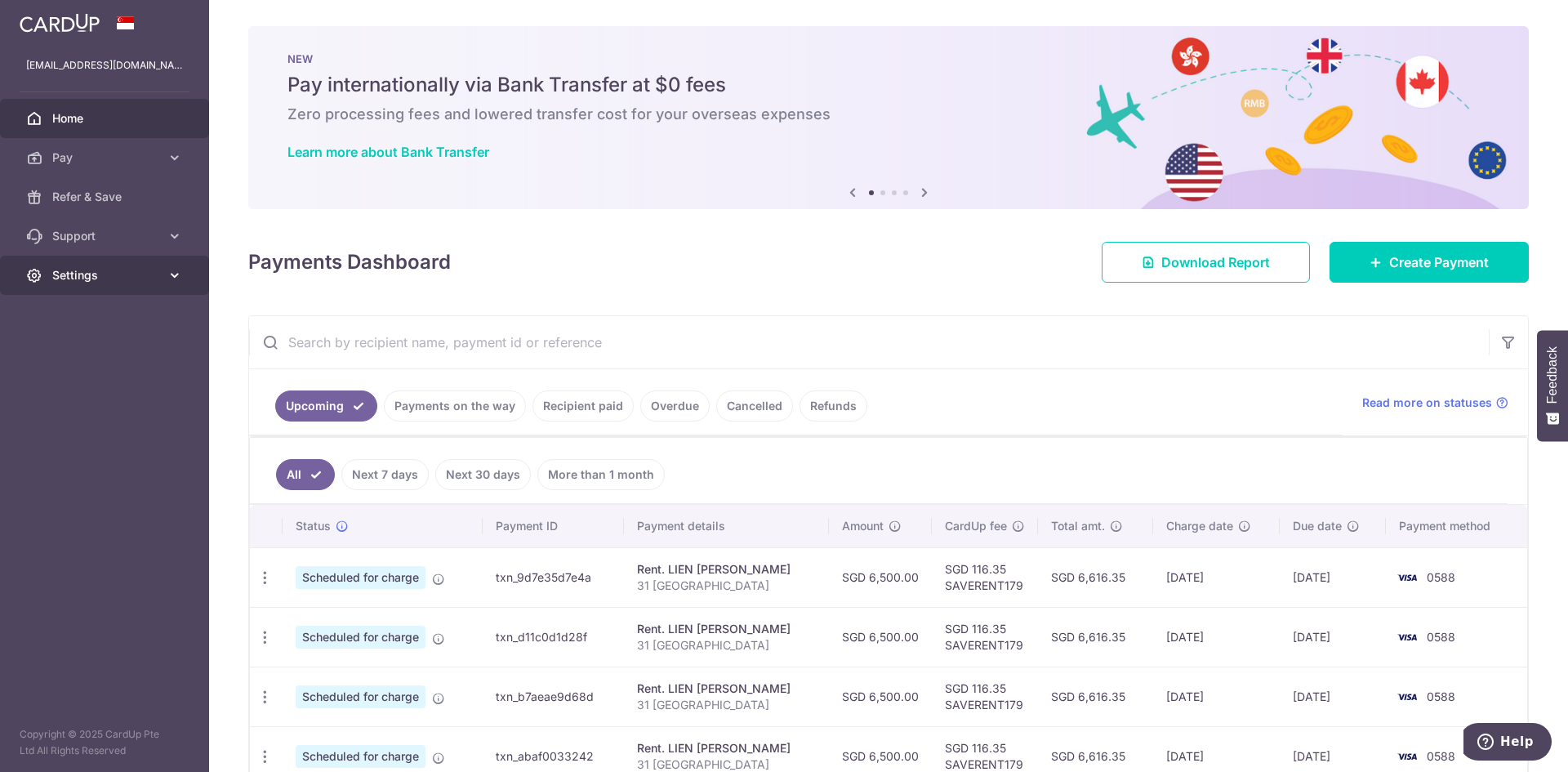
click at [60, 275] on span "Settings" at bounding box center [107, 275] width 108 height 16
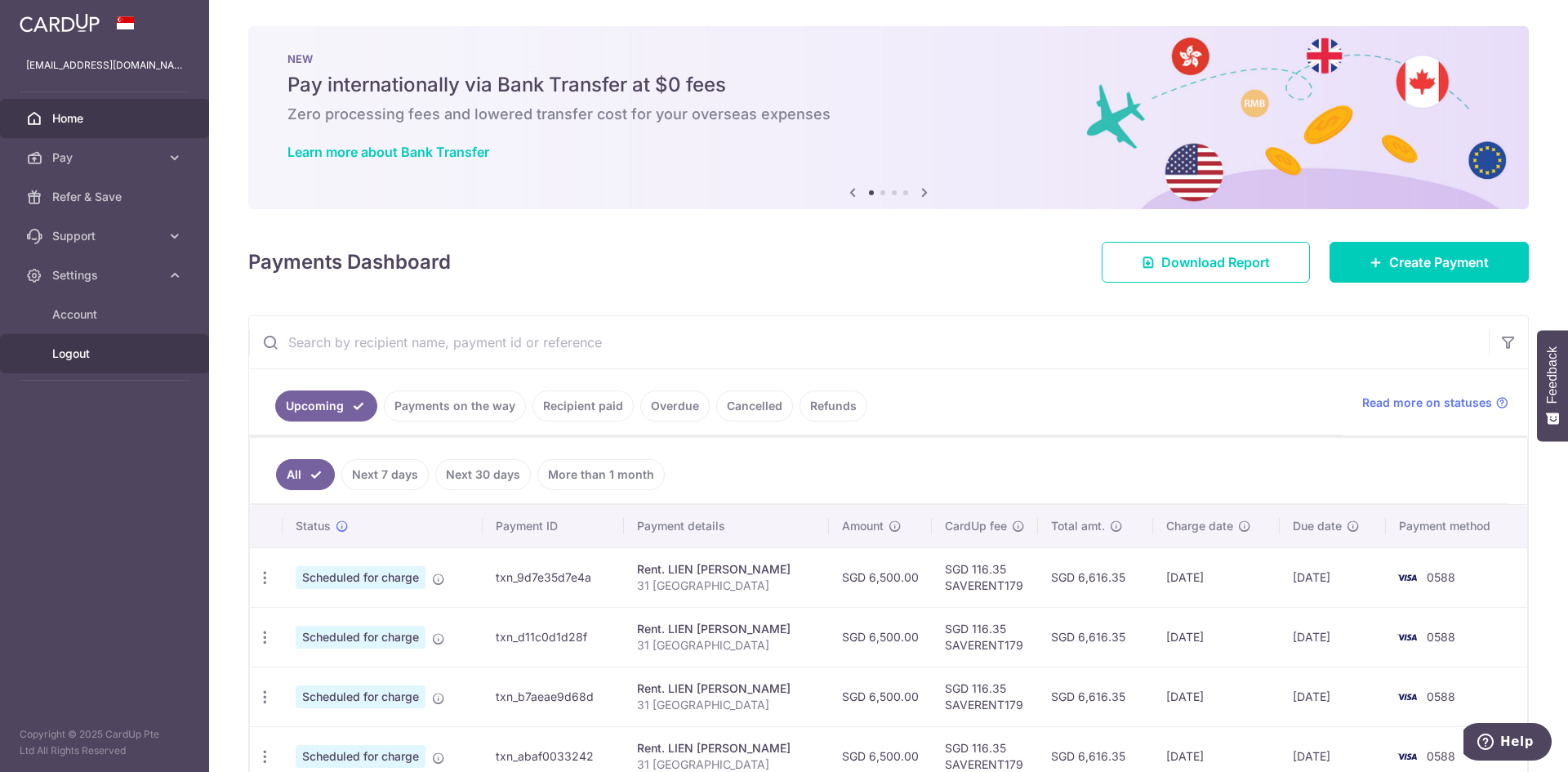
click at [101, 360] on span "Logout" at bounding box center [107, 353] width 108 height 16
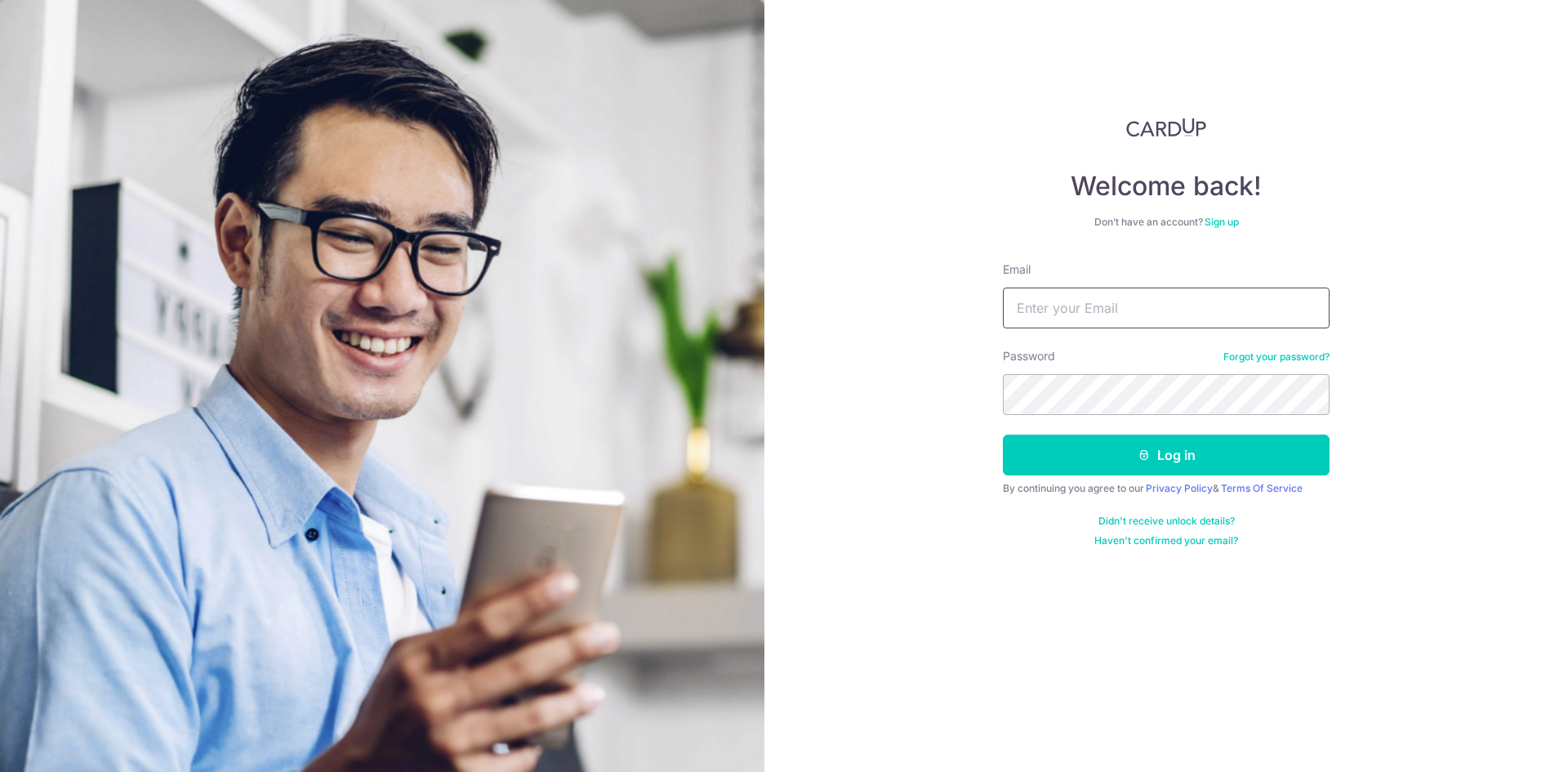
click at [1054, 287] on input "Email" at bounding box center [1166, 308] width 326 height 41
type input "marida@maridajacobs.com"
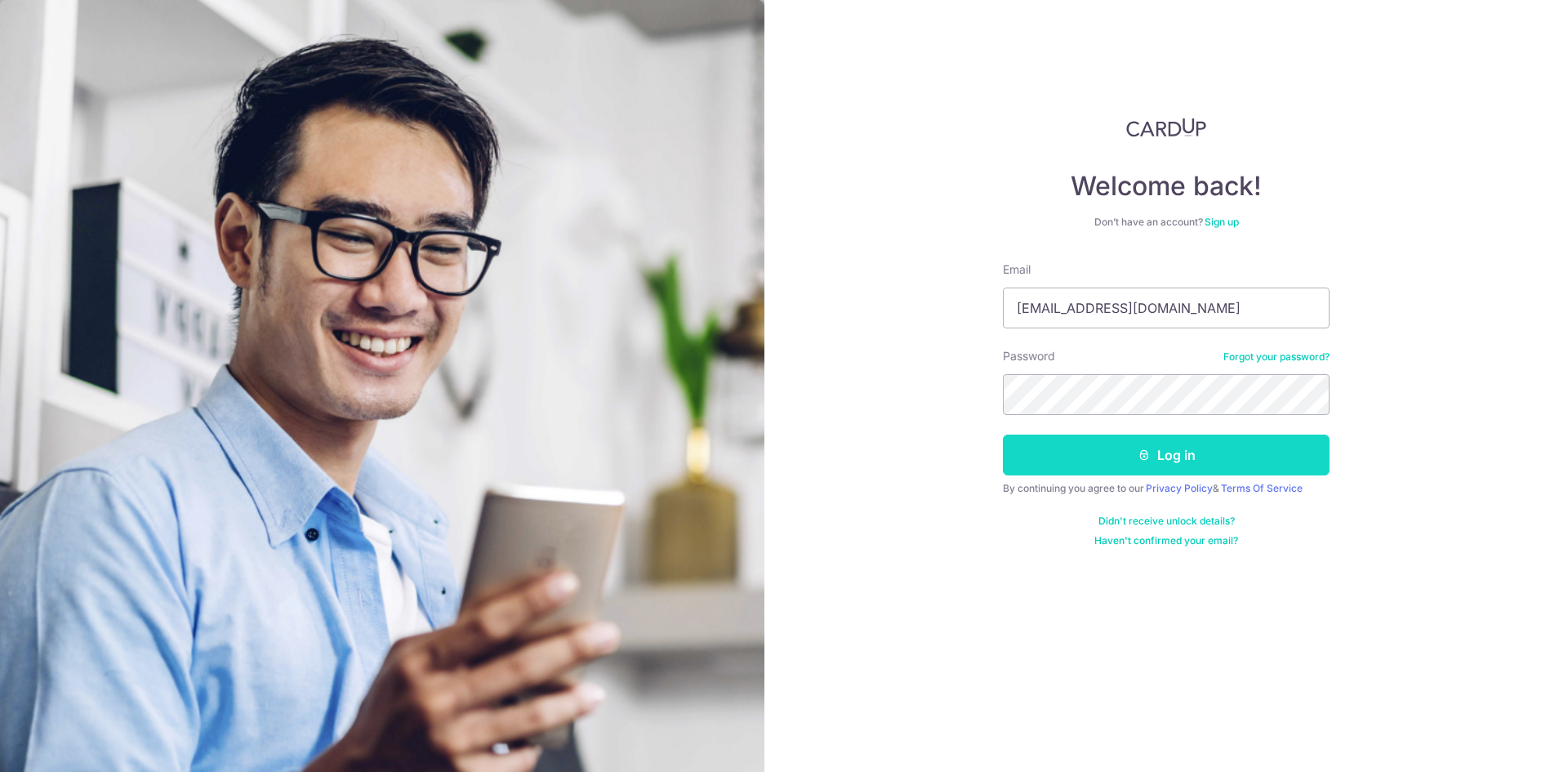
click at [1051, 458] on button "Log in" at bounding box center [1166, 455] width 326 height 41
click at [1177, 455] on button "Log in" at bounding box center [1166, 455] width 326 height 41
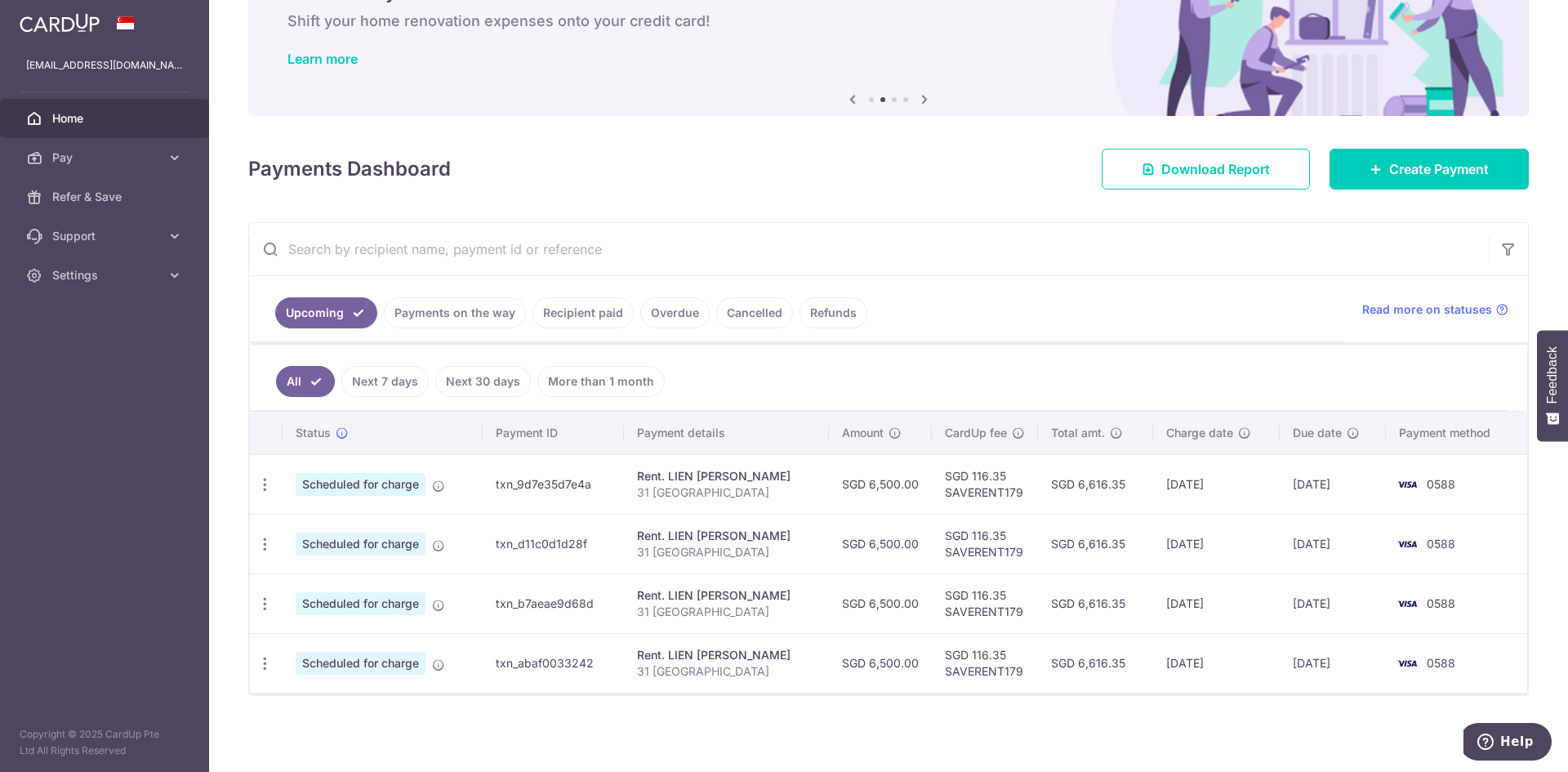
scroll to position [94, 0]
drag, startPoint x: 505, startPoint y: 481, endPoint x: 609, endPoint y: 683, distance: 227.2
click at [609, 683] on tbody "Update payment Cancel payment Upload doc Scheduled for charge txn_9d7e35d7e4a R…" at bounding box center [888, 572] width 1277 height 238
click at [595, 736] on div "× Pause Schedule Pause all future payments in this series Pause just this one p…" at bounding box center [888, 386] width 1358 height 772
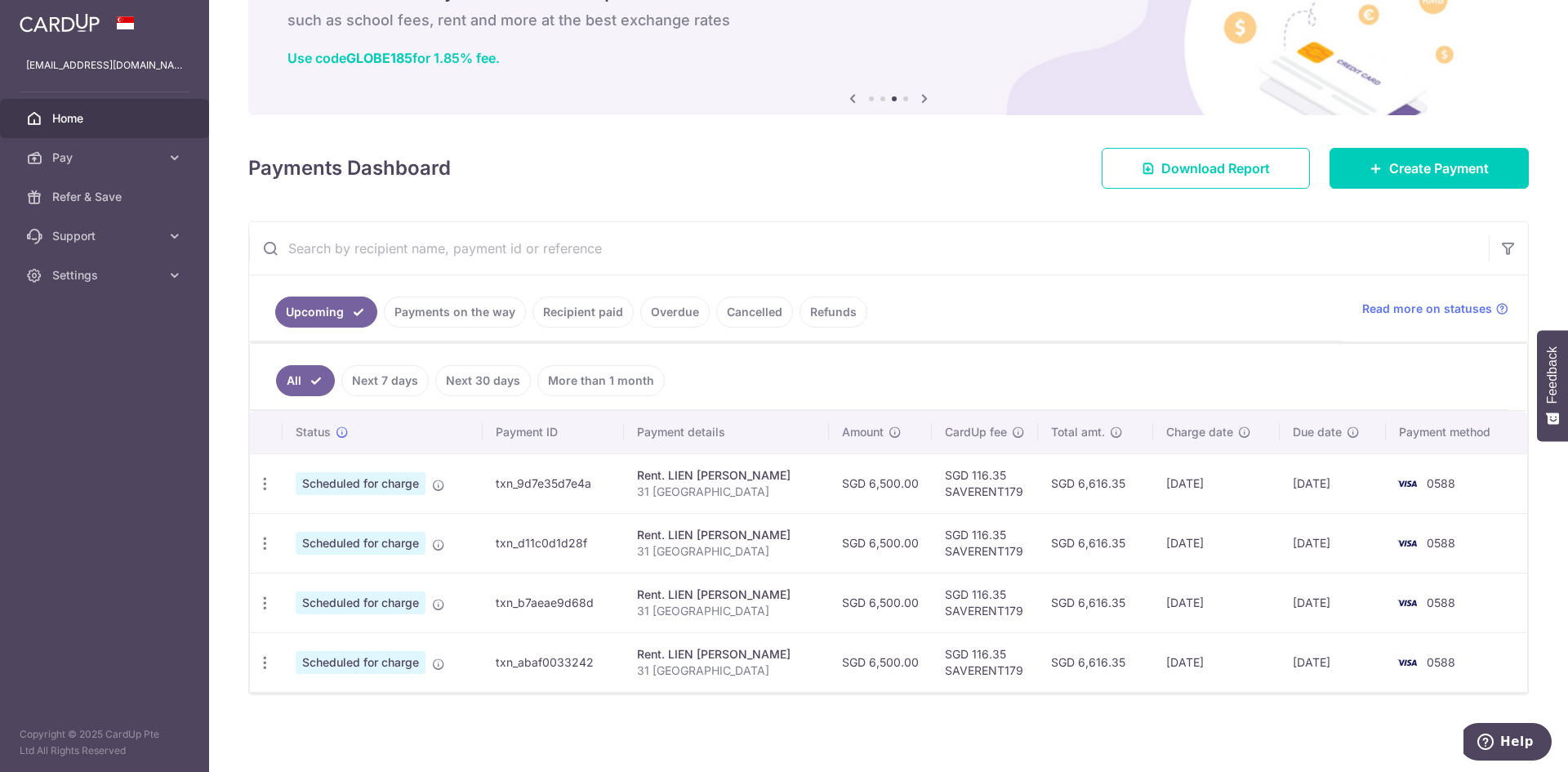
drag, startPoint x: 503, startPoint y: 482, endPoint x: 600, endPoint y: 481, distance: 97.0
click at [600, 481] on td "txn_9d7e35d7e4a" at bounding box center [553, 483] width 141 height 60
copy td "txn_9d7e35d7e4a"
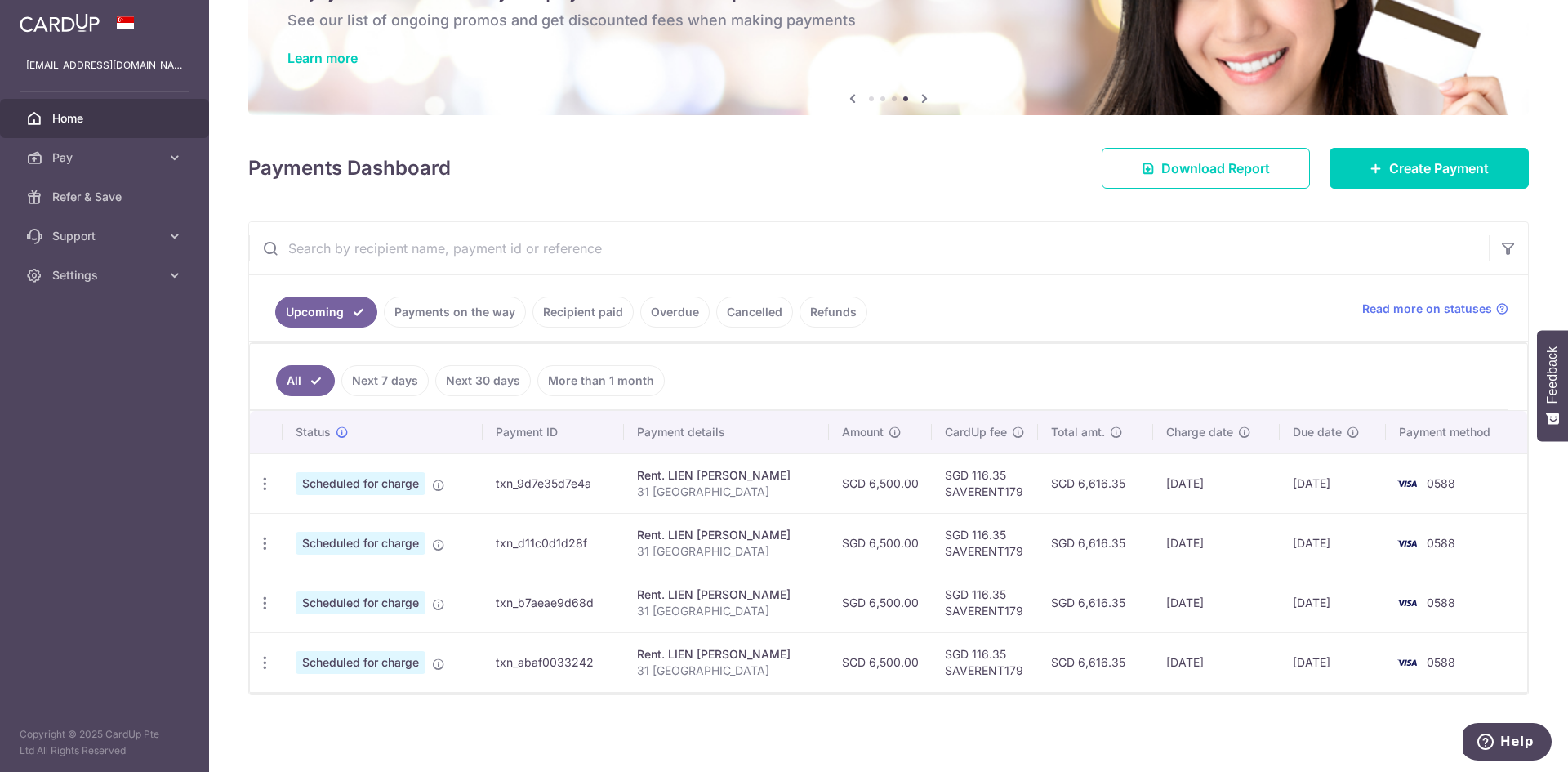
drag, startPoint x: 504, startPoint y: 543, endPoint x: 595, endPoint y: 546, distance: 91.0
click at [595, 546] on td "txn_d11c0d1d28f" at bounding box center [553, 543] width 141 height 60
copy td "txn_d11c0d1d28f"
drag, startPoint x: 504, startPoint y: 604, endPoint x: 610, endPoint y: 607, distance: 106.0
click at [610, 607] on td "txn_b7aeae9d68d" at bounding box center [553, 602] width 141 height 60
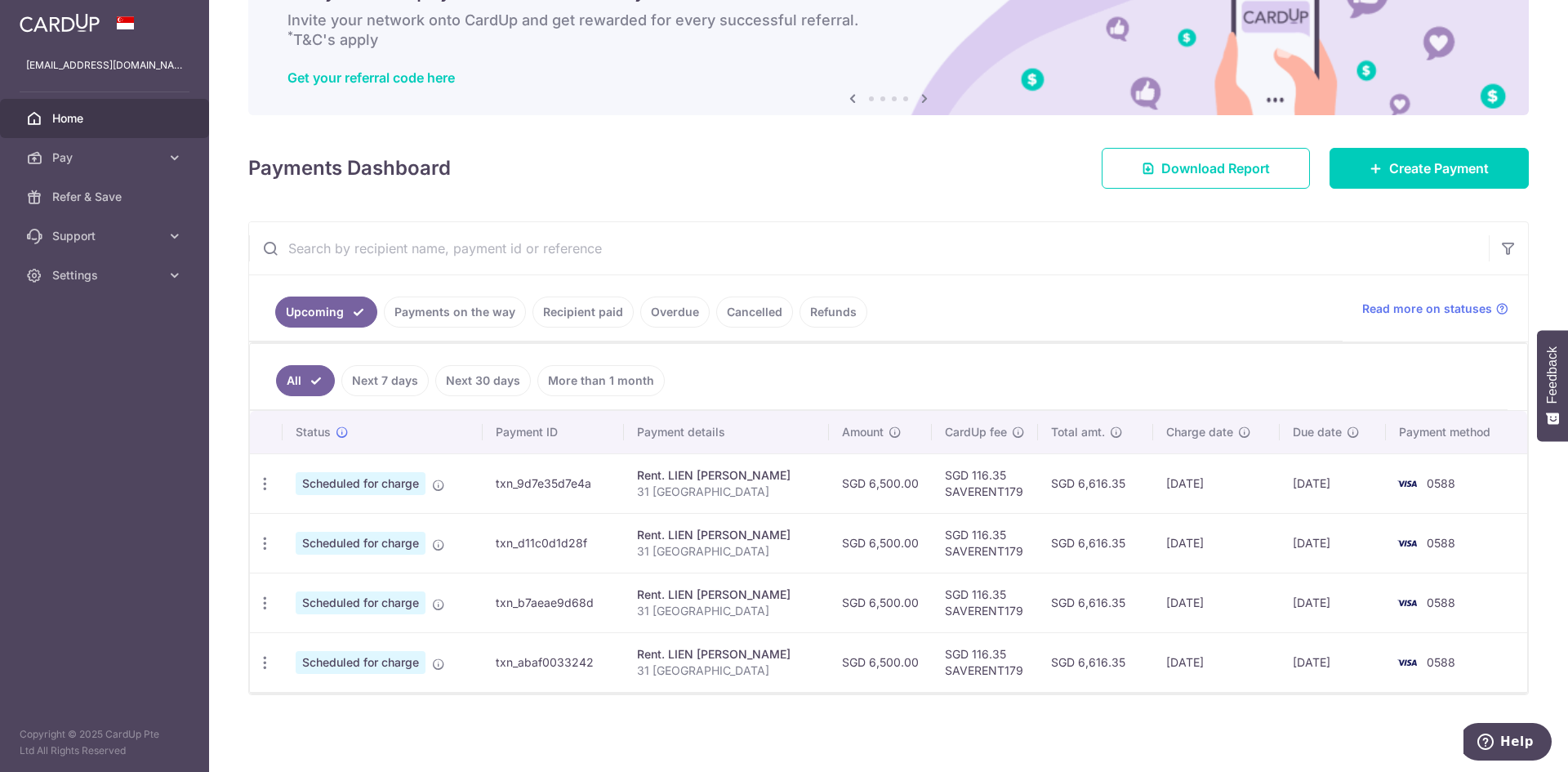
copy td "txn_b7aeae9d68d"
drag, startPoint x: 505, startPoint y: 661, endPoint x: 605, endPoint y: 669, distance: 100.3
click at [605, 669] on td "txn_abaf0033242" at bounding box center [553, 662] width 141 height 60
click at [609, 712] on div "× Pause Schedule Pause all future payments in this series Pause just this one p…" at bounding box center [888, 386] width 1358 height 772
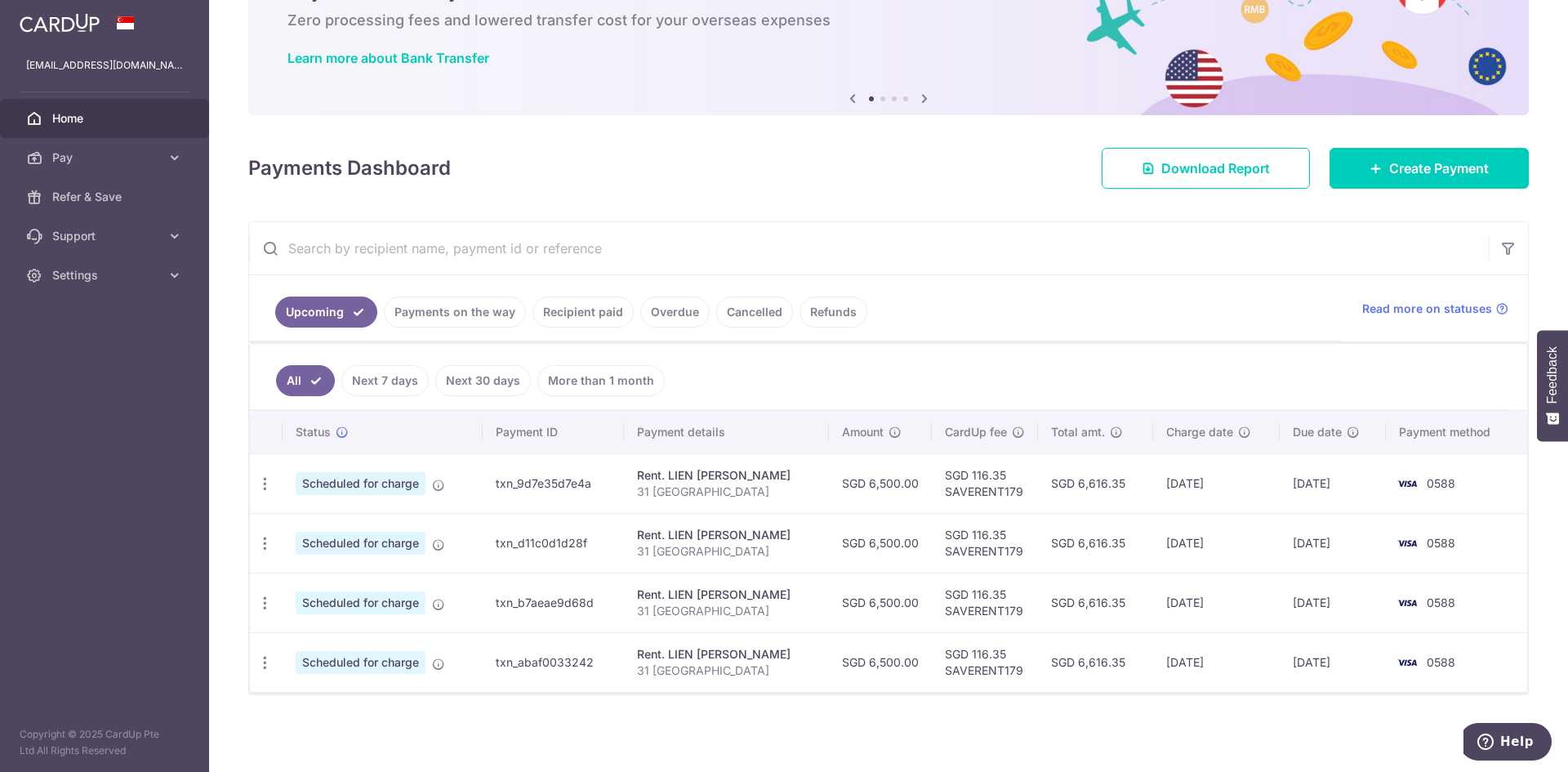
drag, startPoint x: 503, startPoint y: 662, endPoint x: 604, endPoint y: 668, distance: 101.2
click at [604, 668] on td "txn_abaf0033242" at bounding box center [553, 662] width 141 height 60
copy td "txn_abaf0033242"
click at [823, 751] on div "× Pause Schedule Pause all future payments in this series Pause just this one p…" at bounding box center [888, 386] width 1358 height 772
